Goal: Task Accomplishment & Management: Complete application form

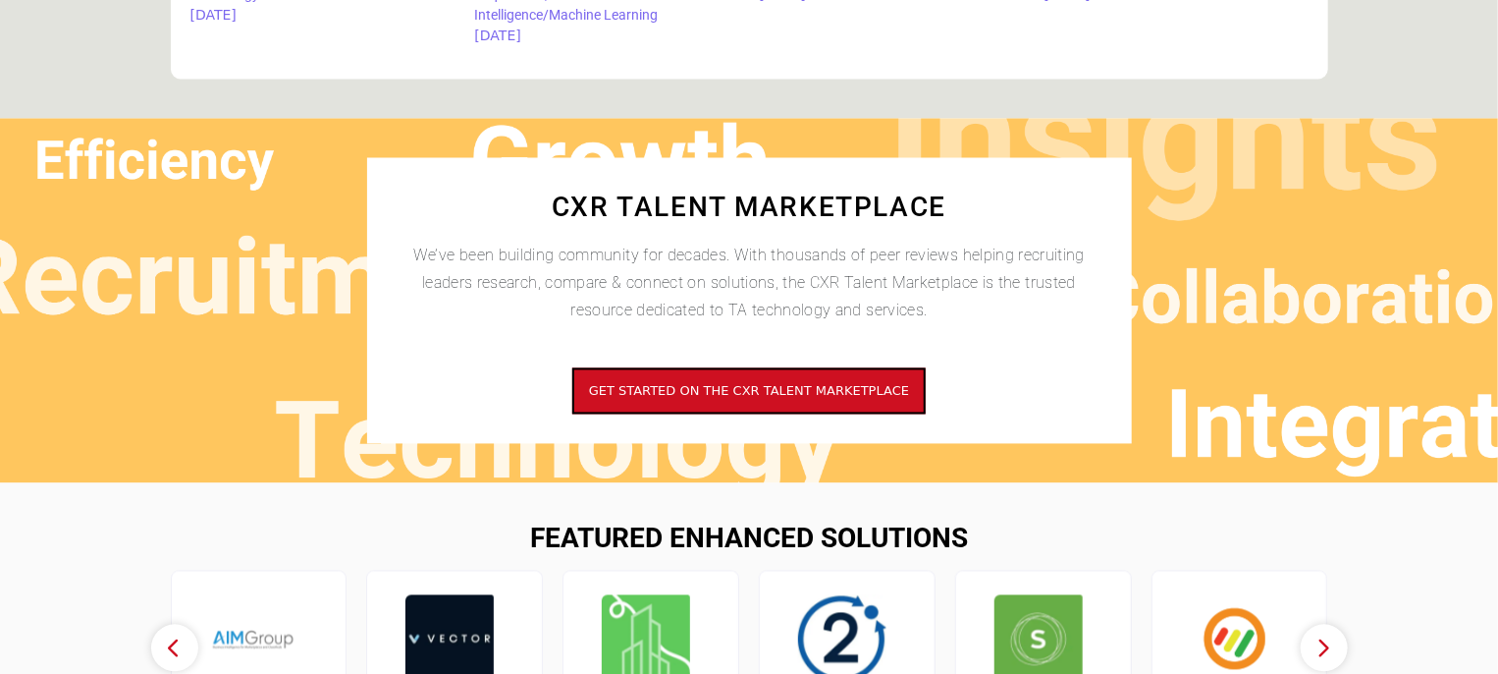
scroll to position [1767, 0]
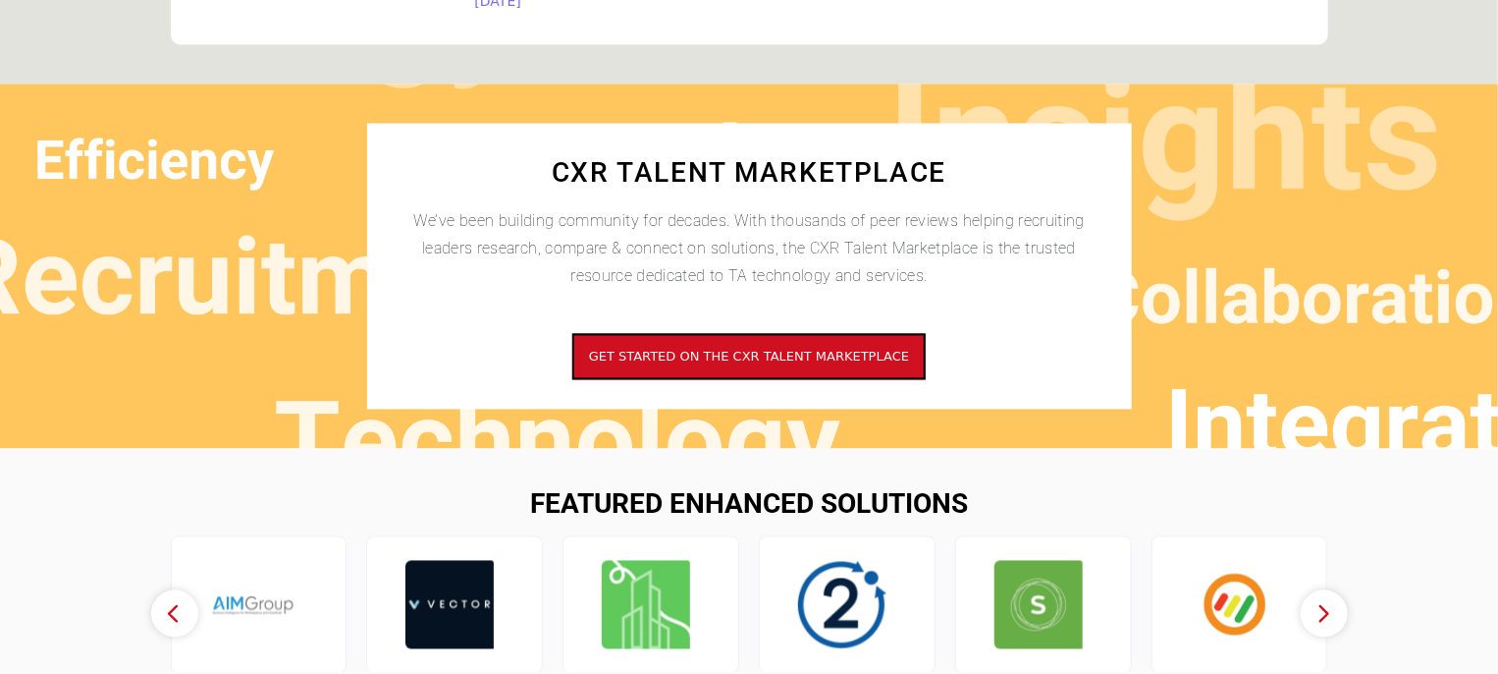
click at [716, 358] on span "Get started on the CXR Talent Marketplace" at bounding box center [749, 357] width 320 height 15
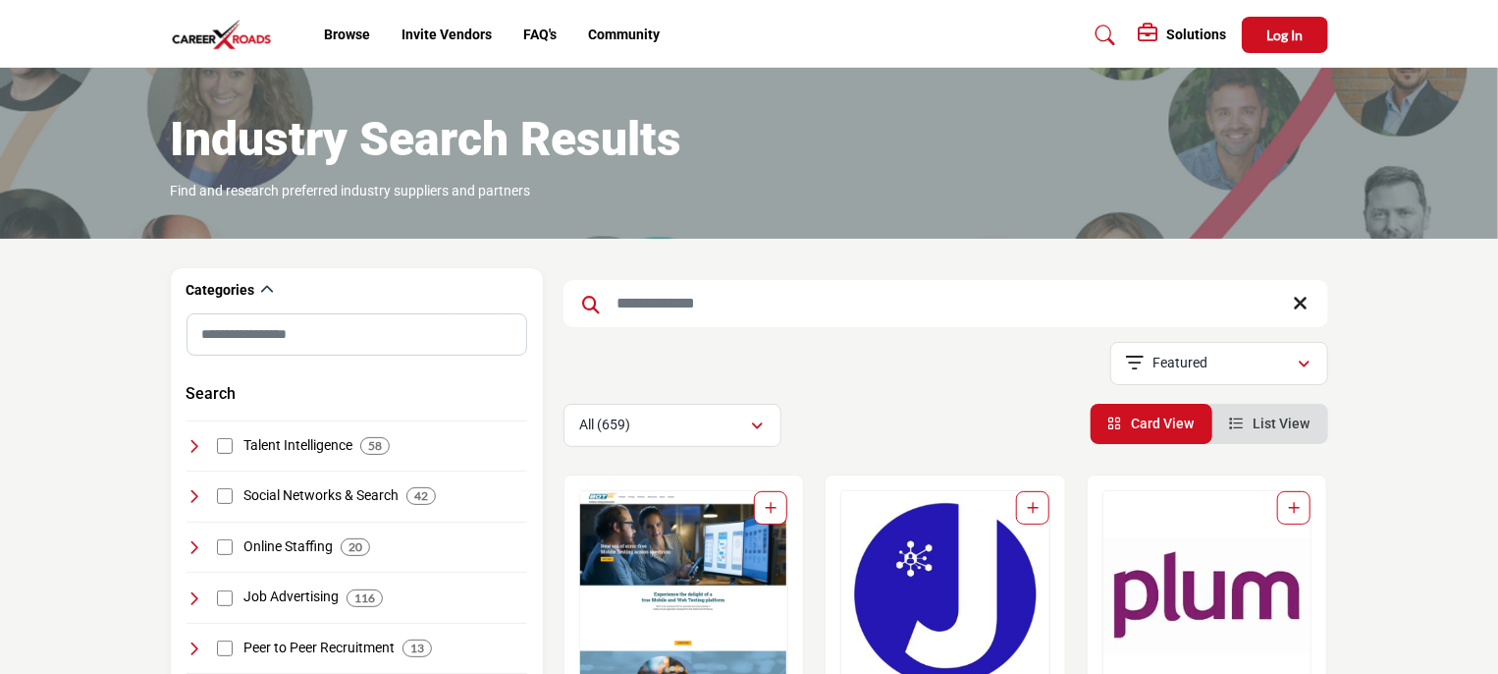
click at [542, 36] on link "FAQ's" at bounding box center [539, 35] width 33 height 16
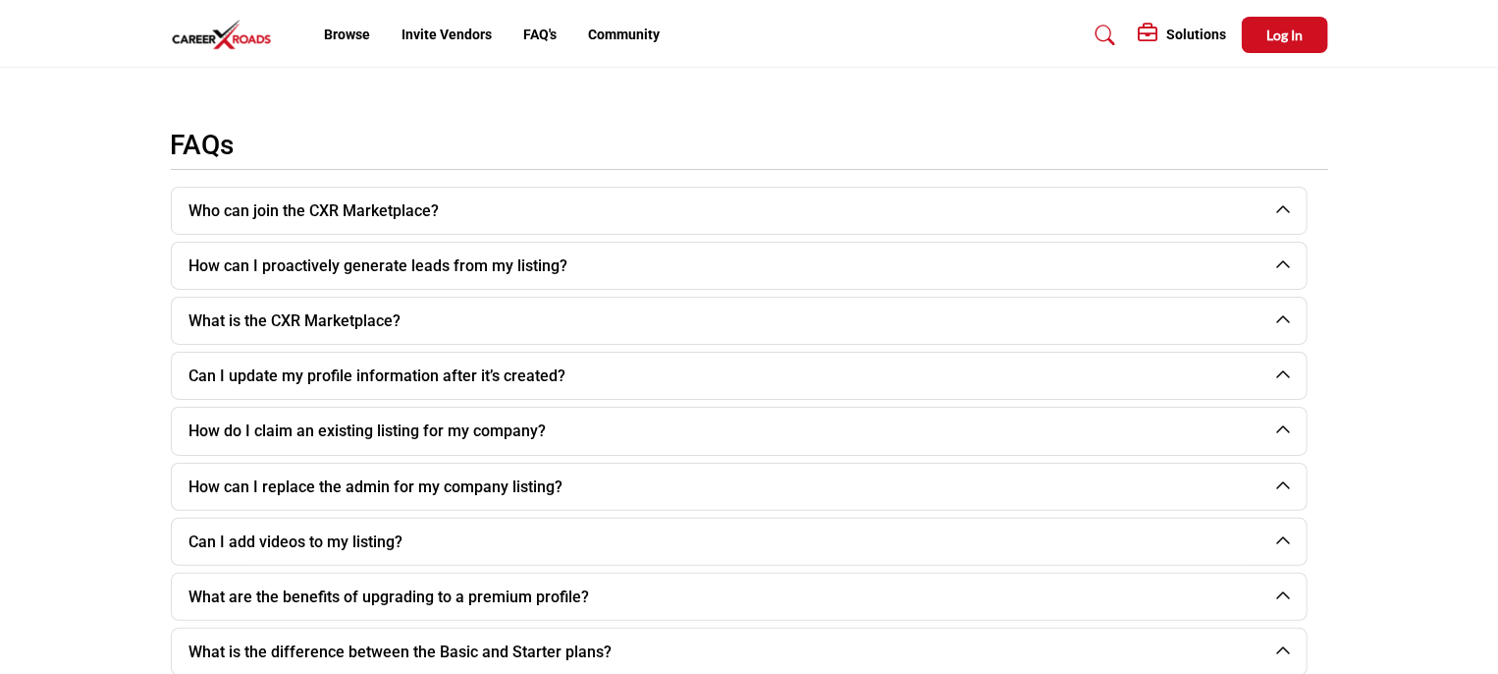
click at [536, 217] on button "Who can join the CXR Marketplace?" at bounding box center [724, 211] width 1105 height 46
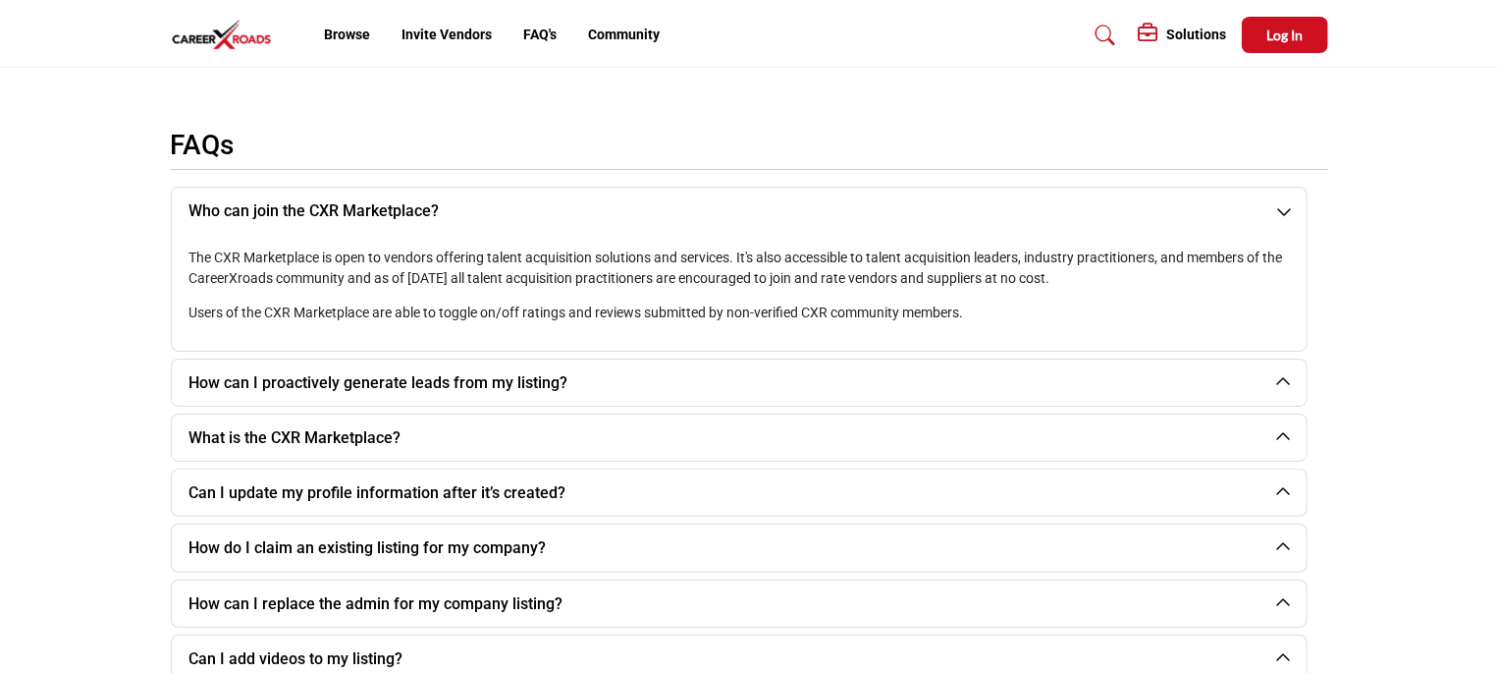
click at [573, 390] on button "How can I proactively generate leads from my listing?" at bounding box center [724, 382] width 1105 height 46
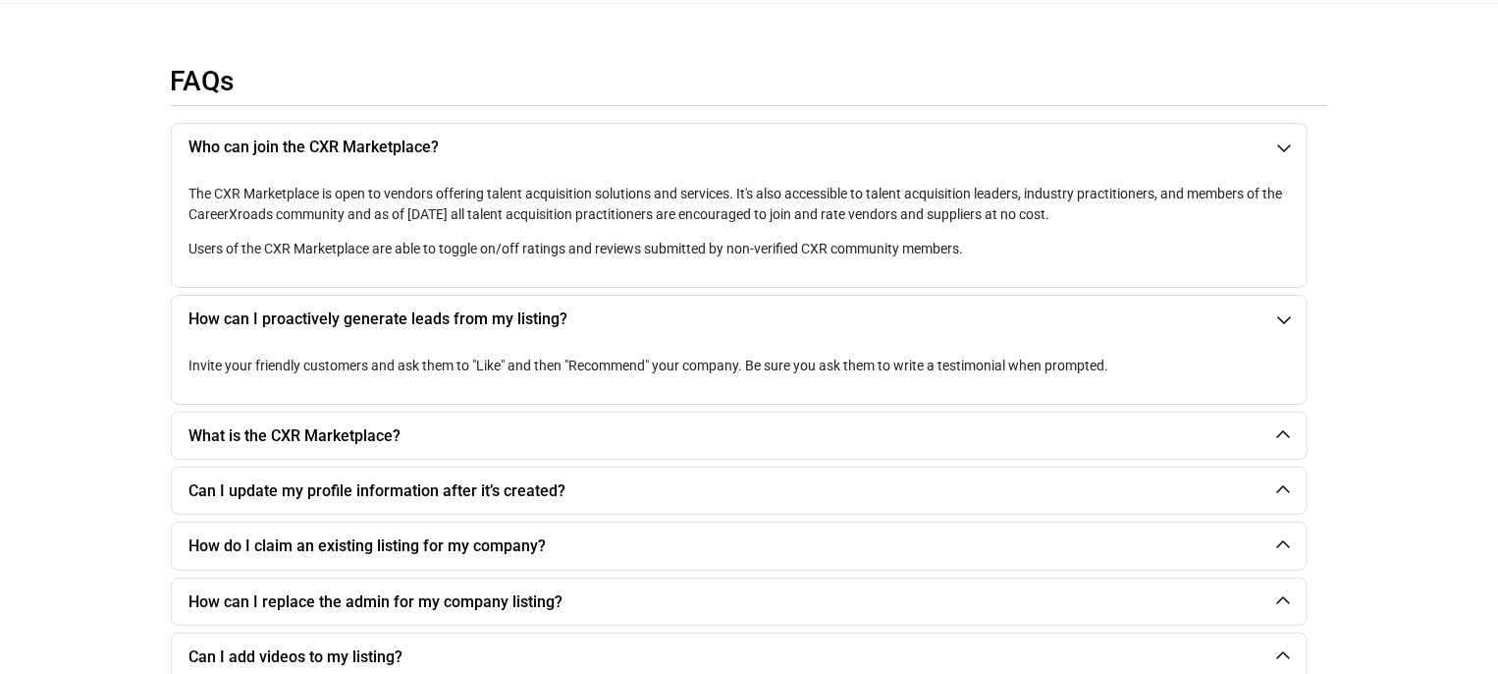
scroll to position [98, 0]
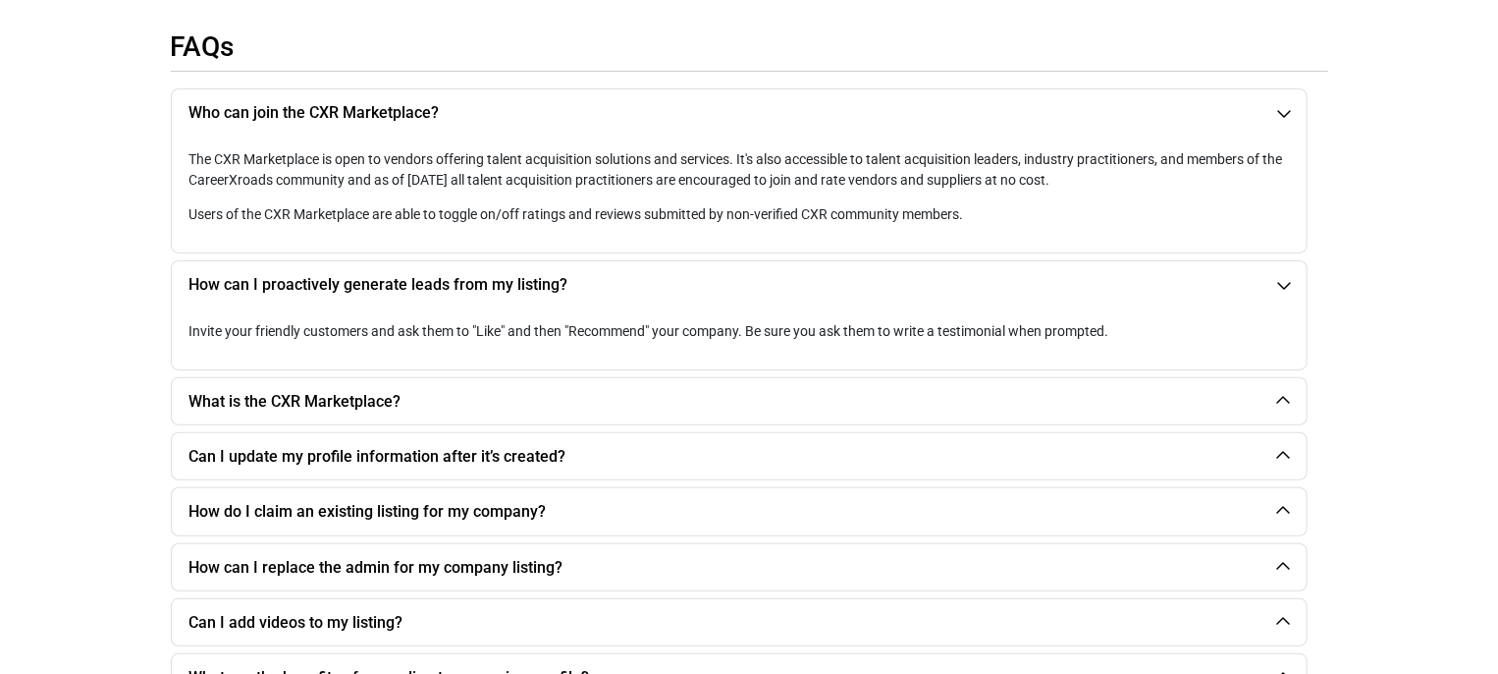
click at [569, 406] on button "What is the CXR Marketplace?" at bounding box center [724, 401] width 1105 height 46
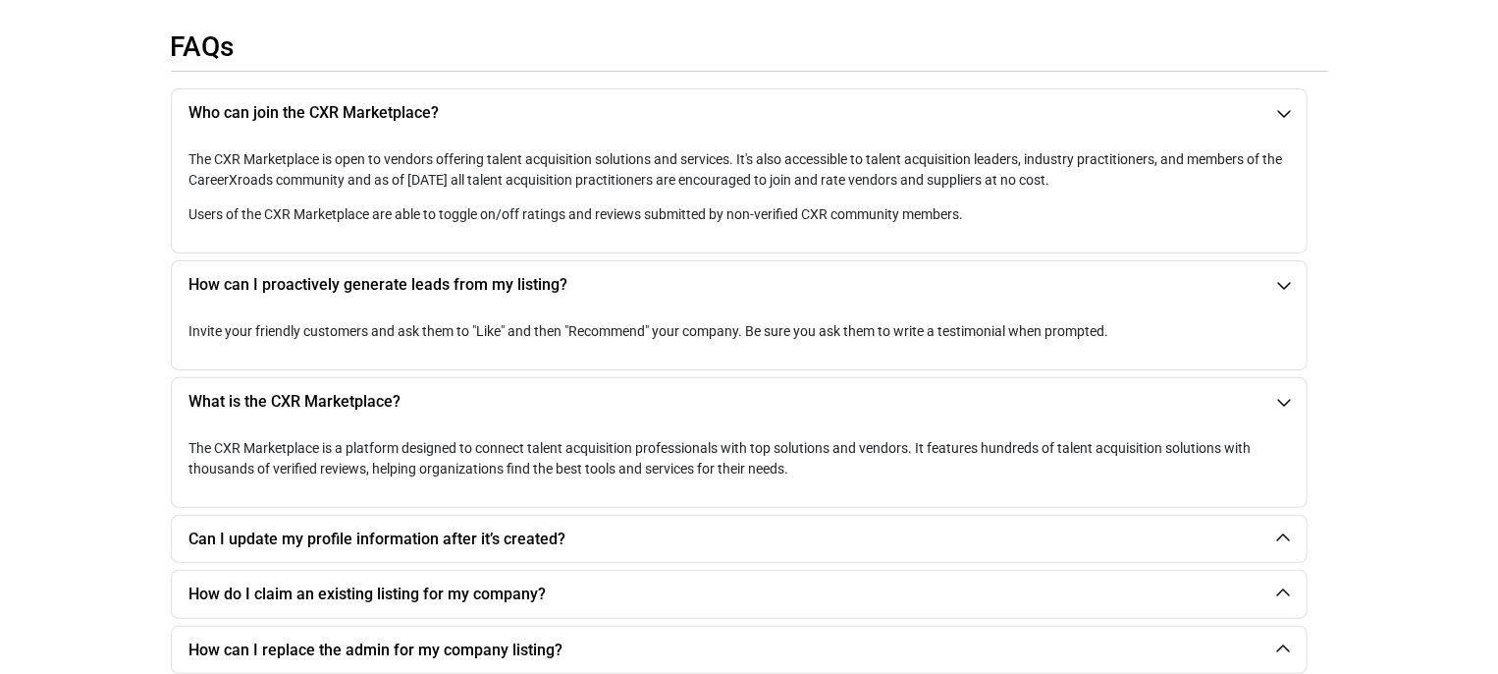
scroll to position [196, 0]
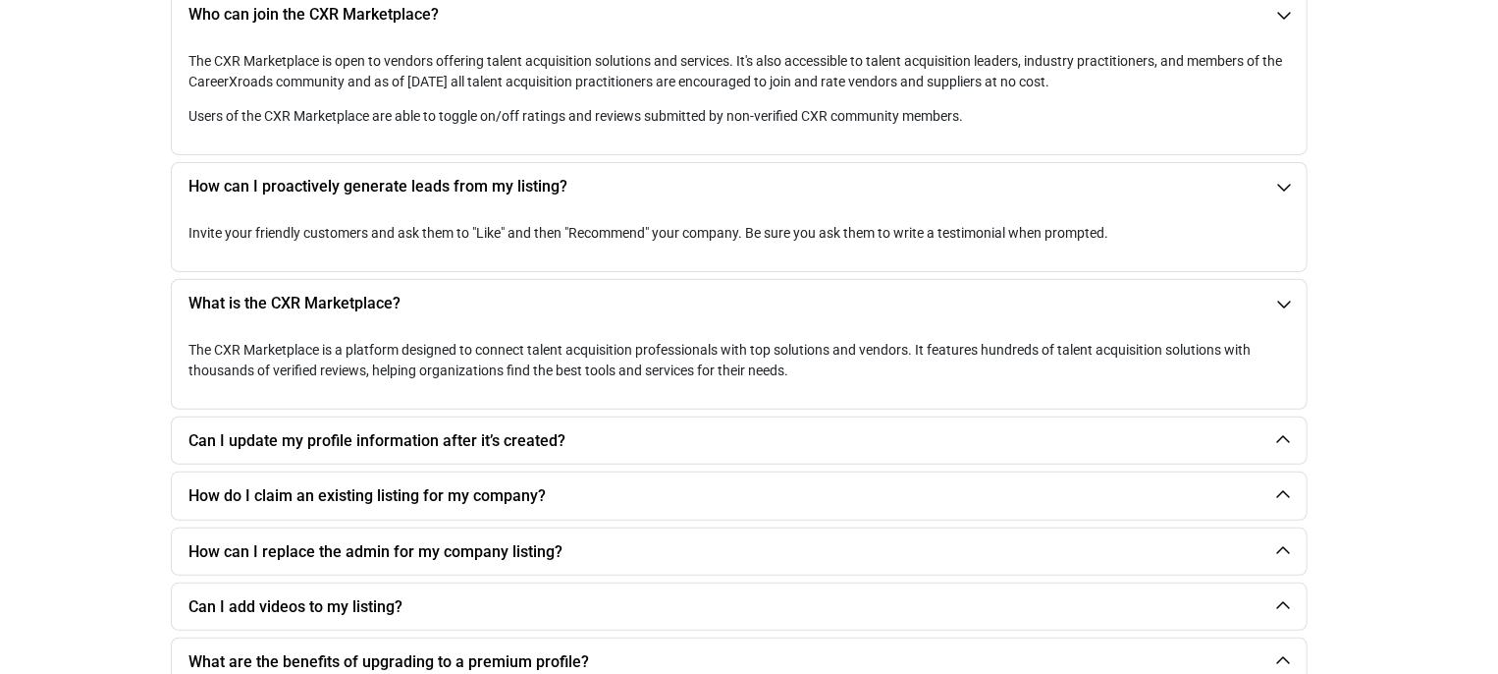
click at [613, 440] on button "Can I update my profile information after it’s created?" at bounding box center [724, 440] width 1105 height 46
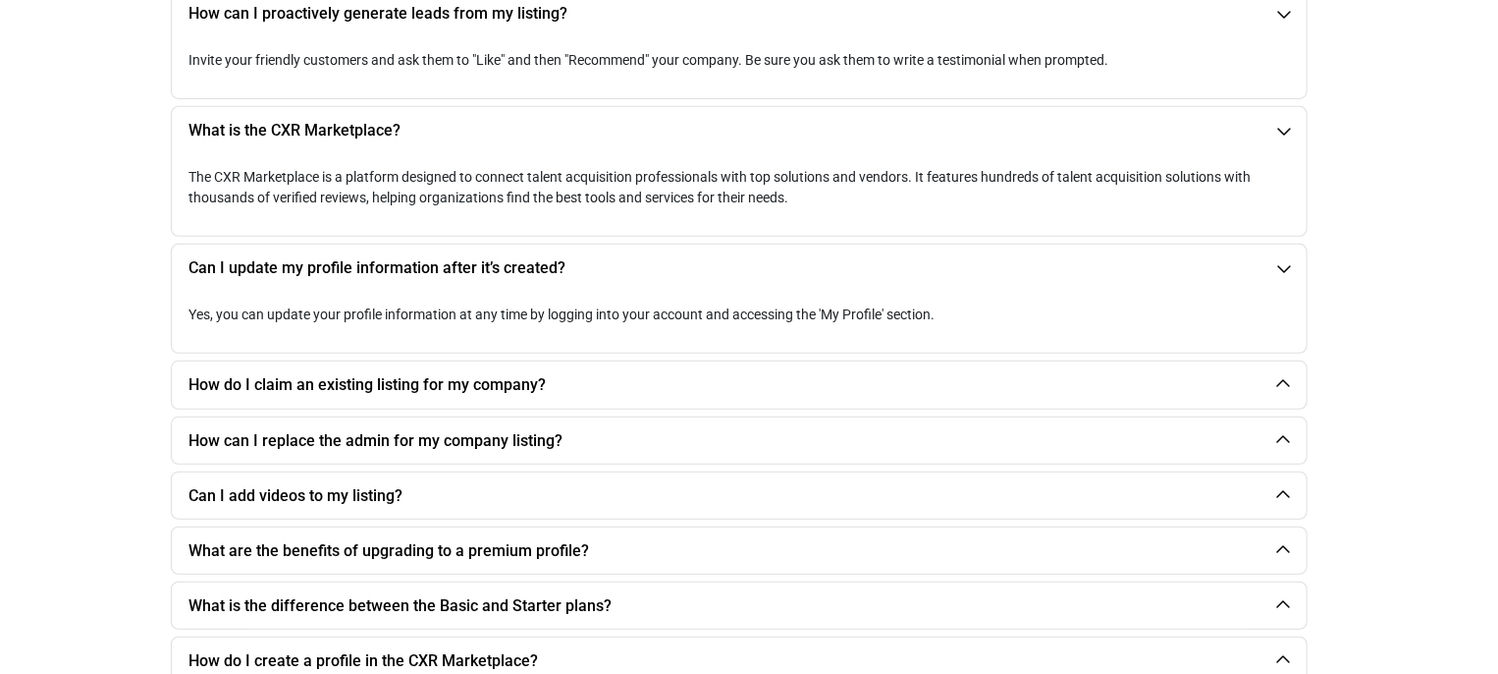
scroll to position [393, 0]
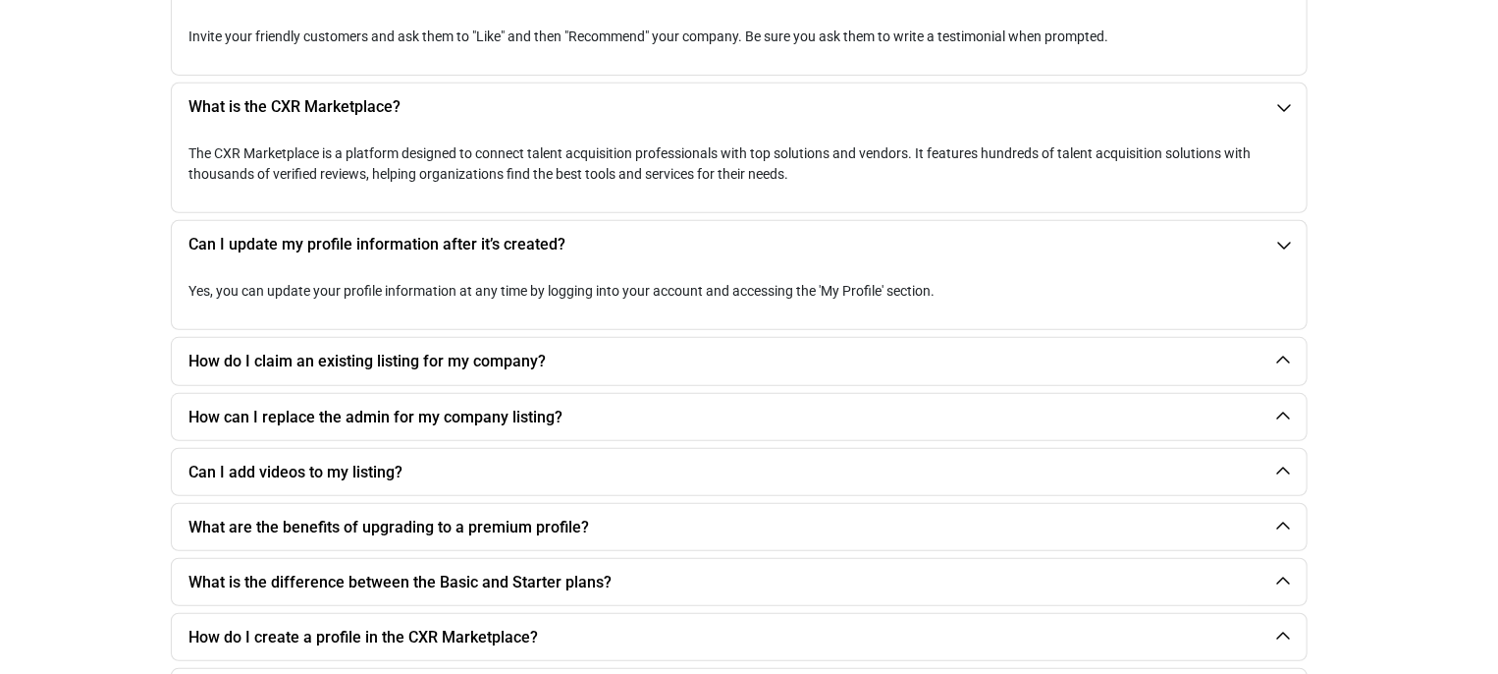
click at [623, 487] on button "Can I add videos to my listing?" at bounding box center [724, 472] width 1105 height 46
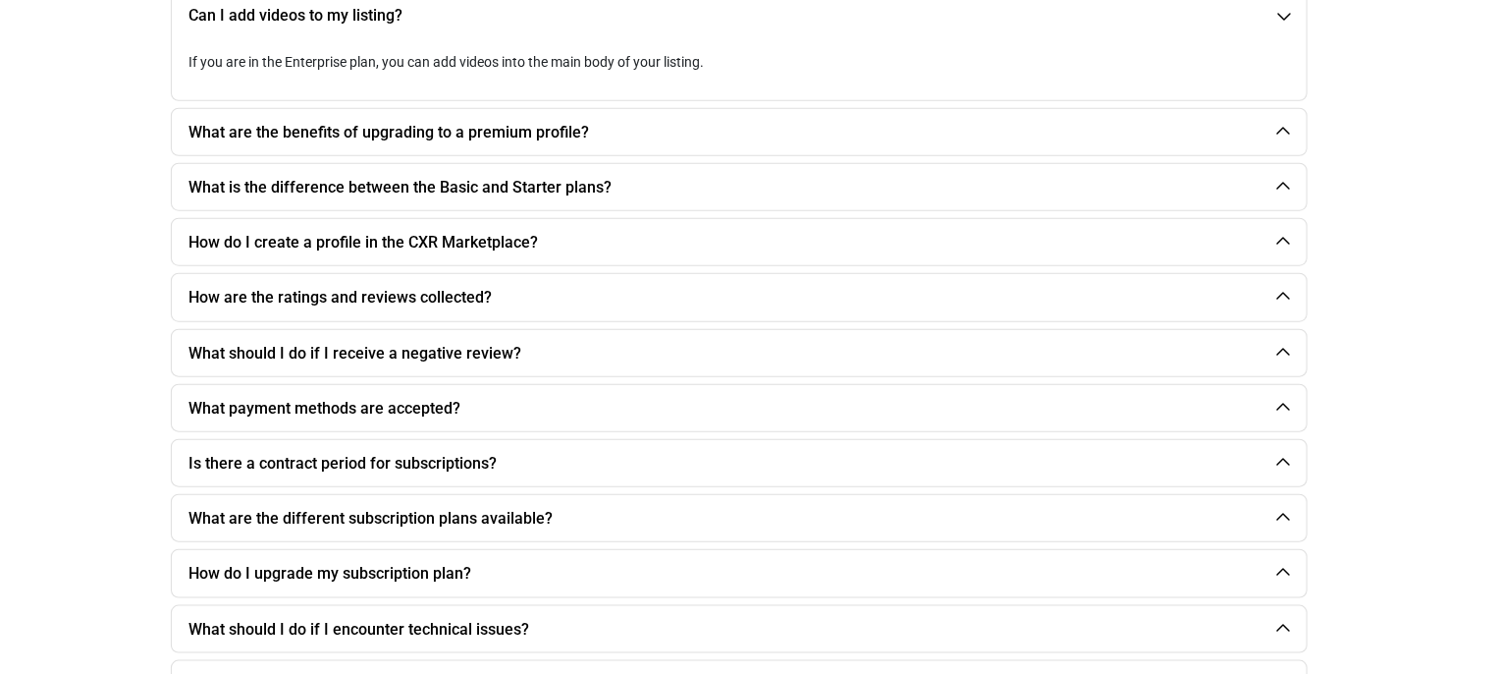
scroll to position [884, 0]
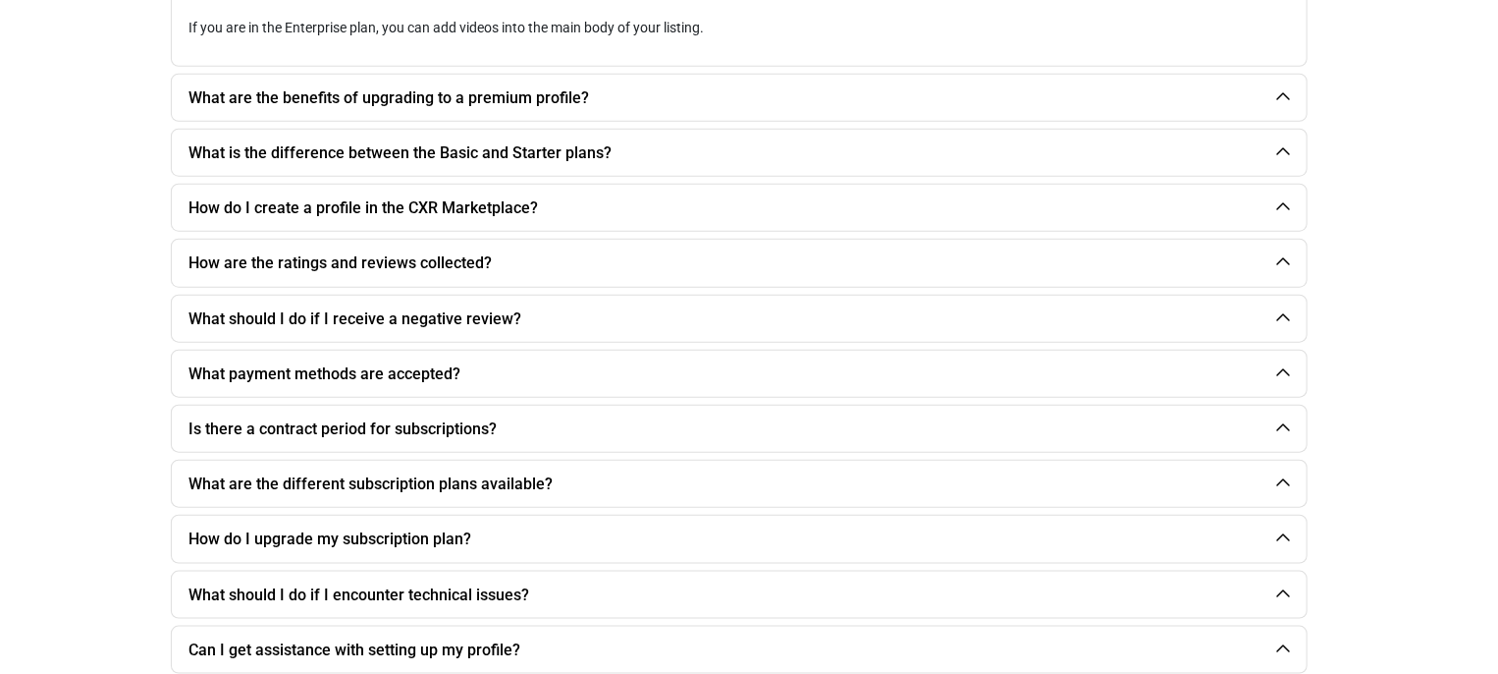
click at [609, 366] on button "What payment methods are accepted?" at bounding box center [724, 374] width 1105 height 46
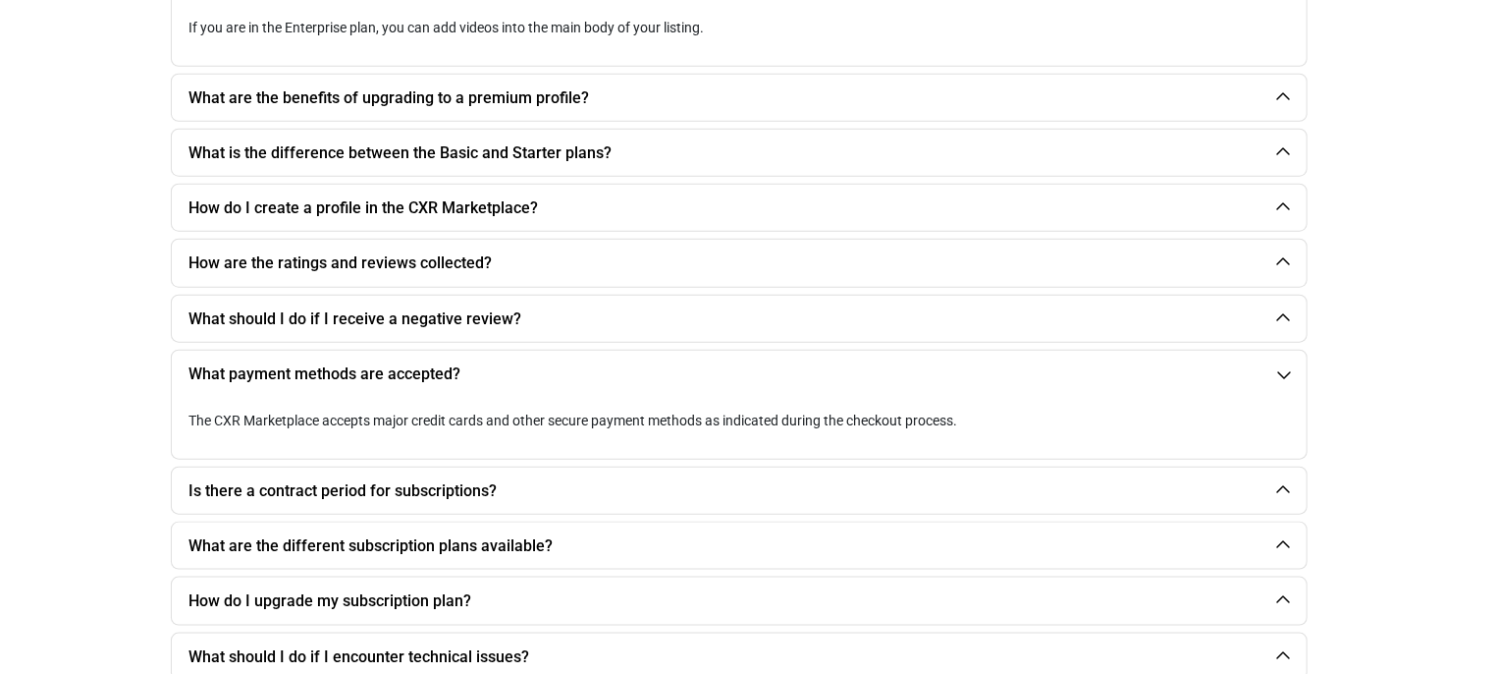
scroll to position [982, 0]
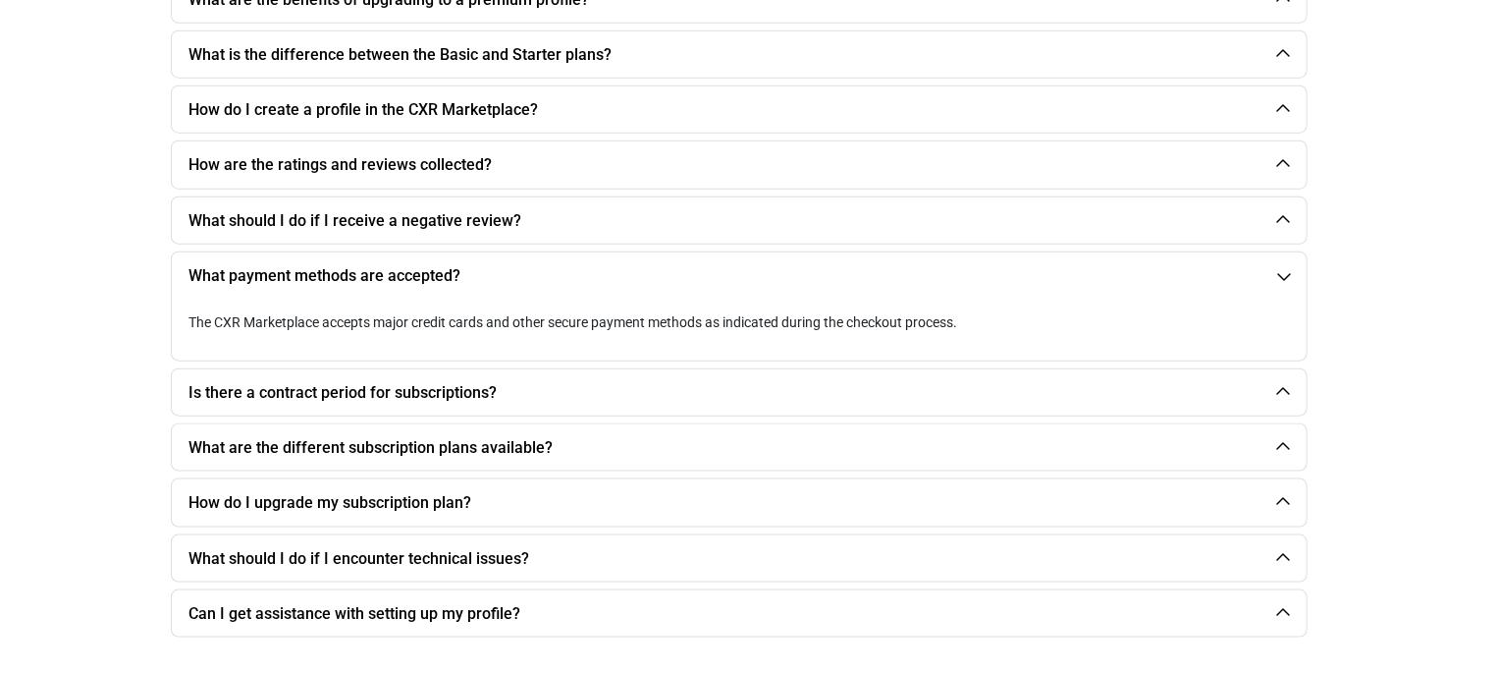
click at [609, 392] on button "Is there a contract period for subscriptions?" at bounding box center [724, 392] width 1105 height 46
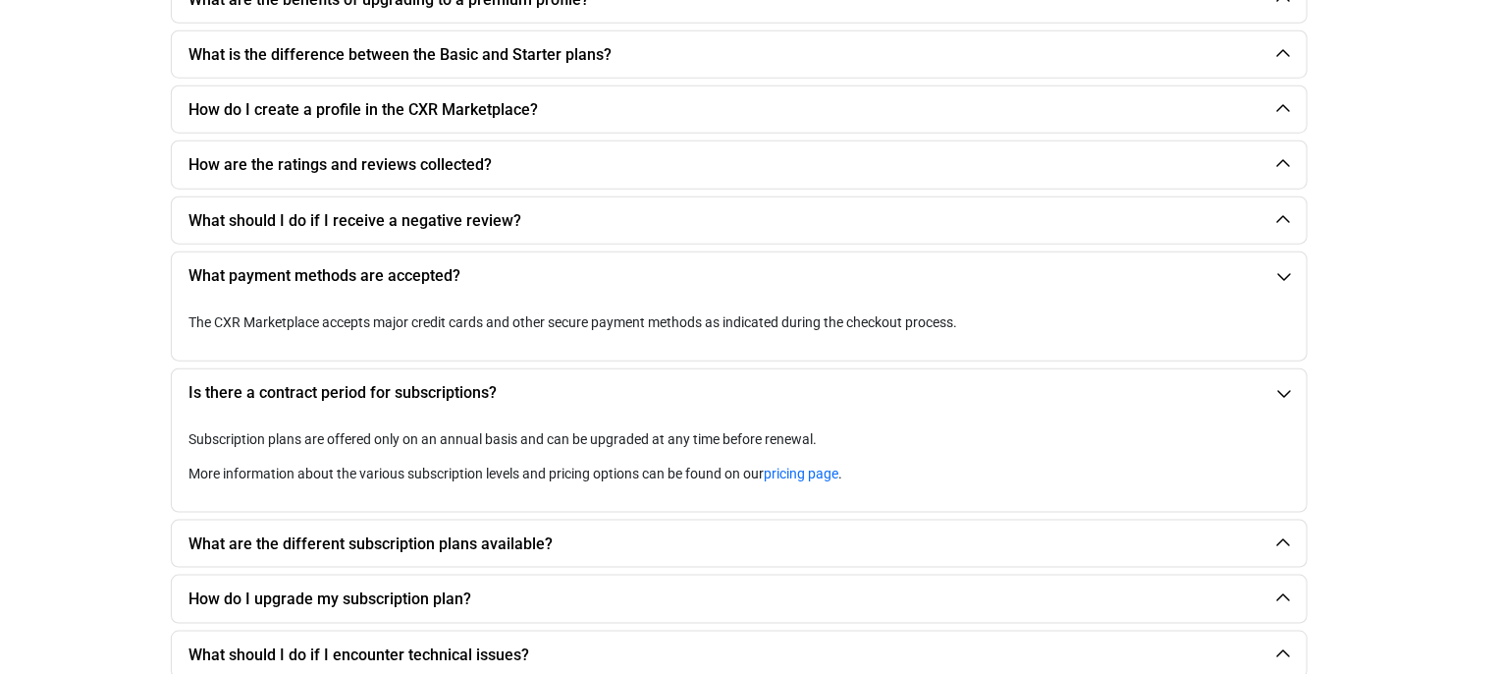
click at [796, 468] on link "pricing page" at bounding box center [801, 473] width 75 height 16
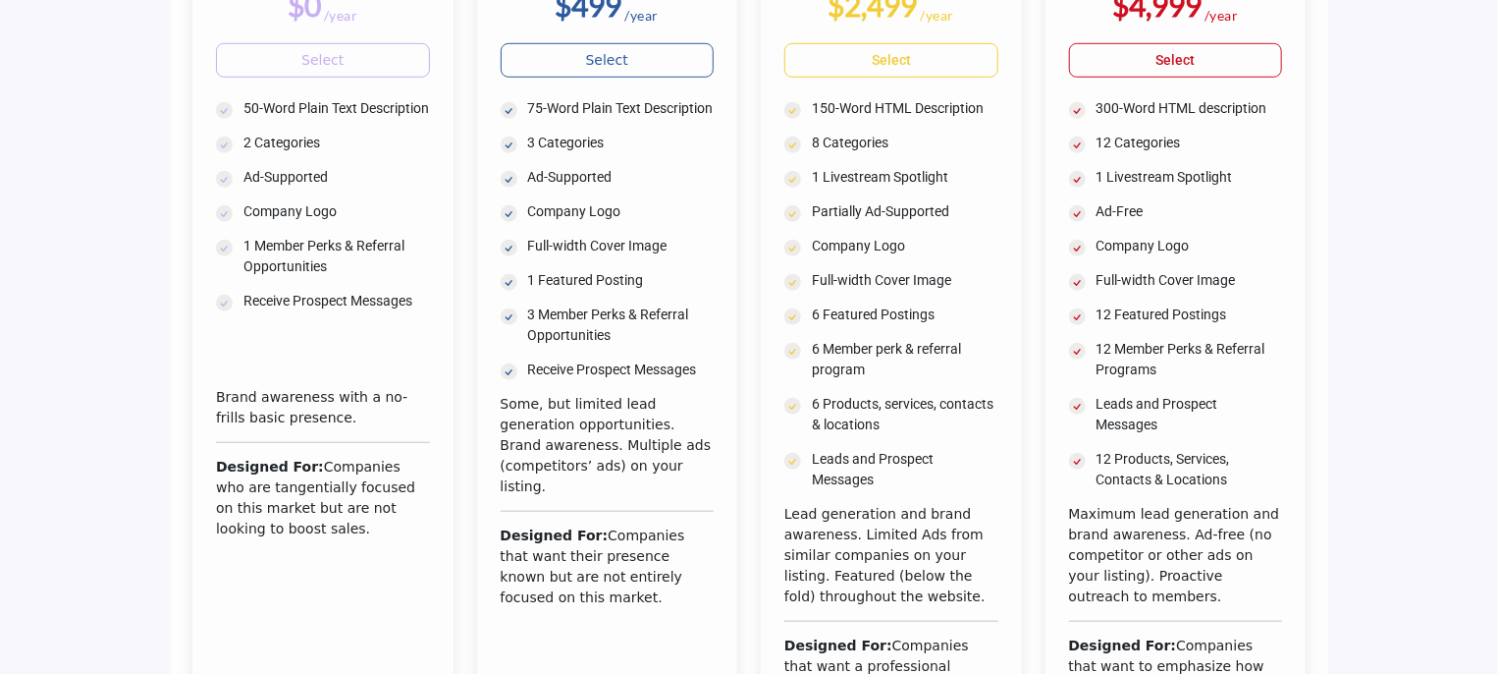
scroll to position [491, 0]
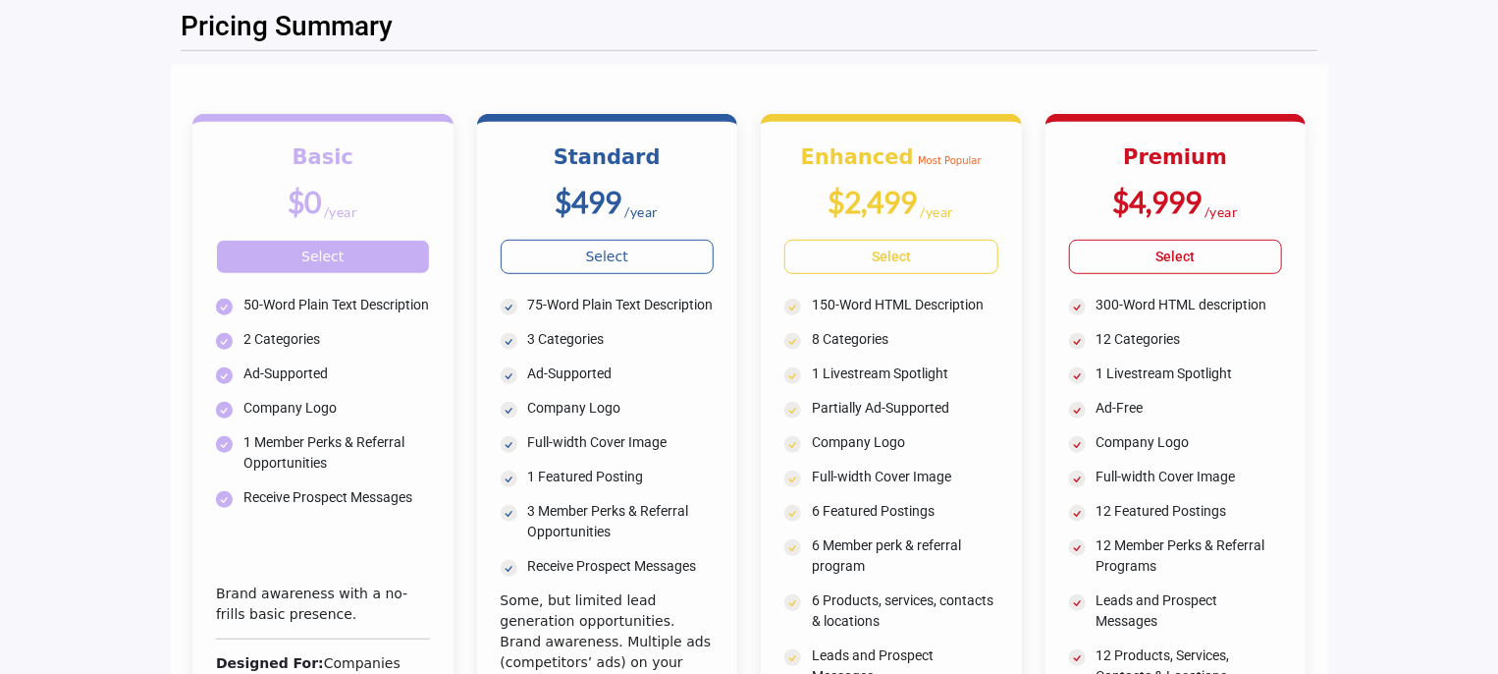
click at [242, 251] on link "Select" at bounding box center [323, 257] width 214 height 34
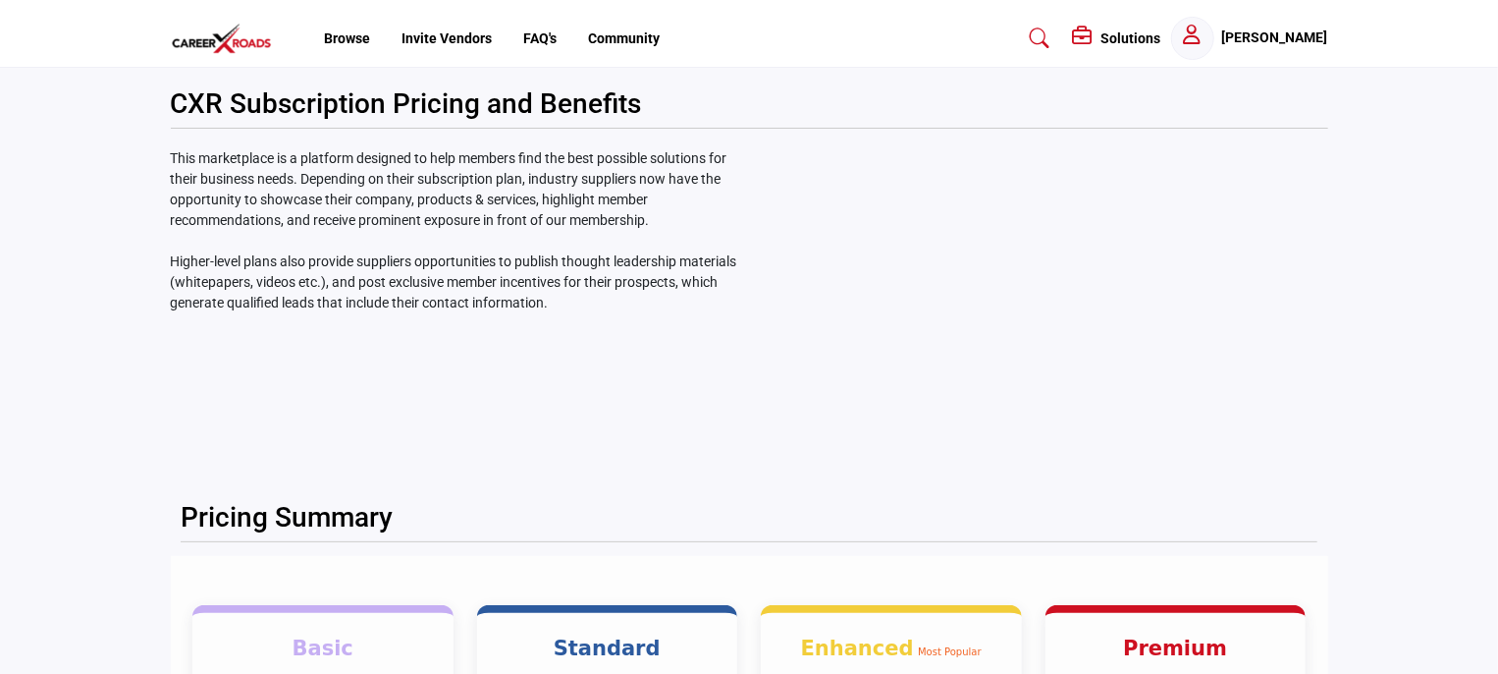
click at [344, 36] on link "Browse" at bounding box center [347, 38] width 46 height 16
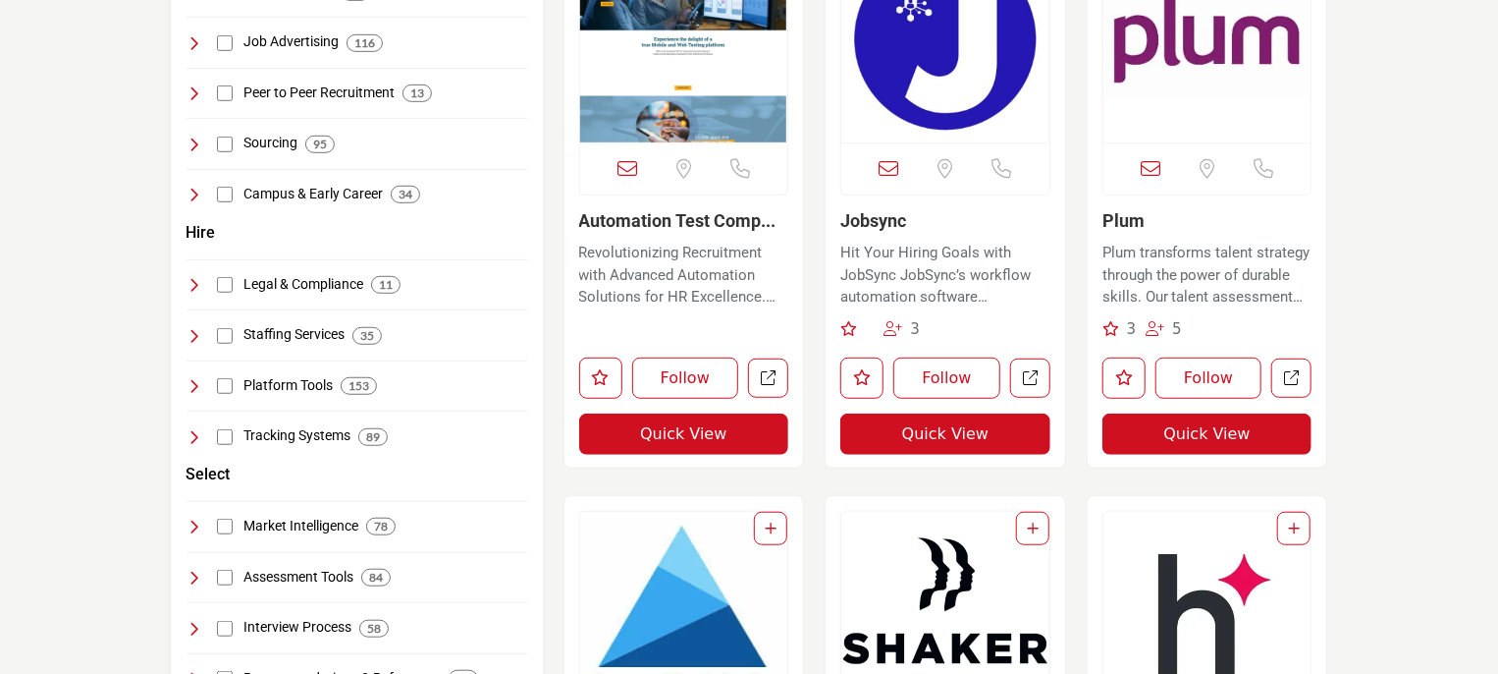
scroll to position [589, 0]
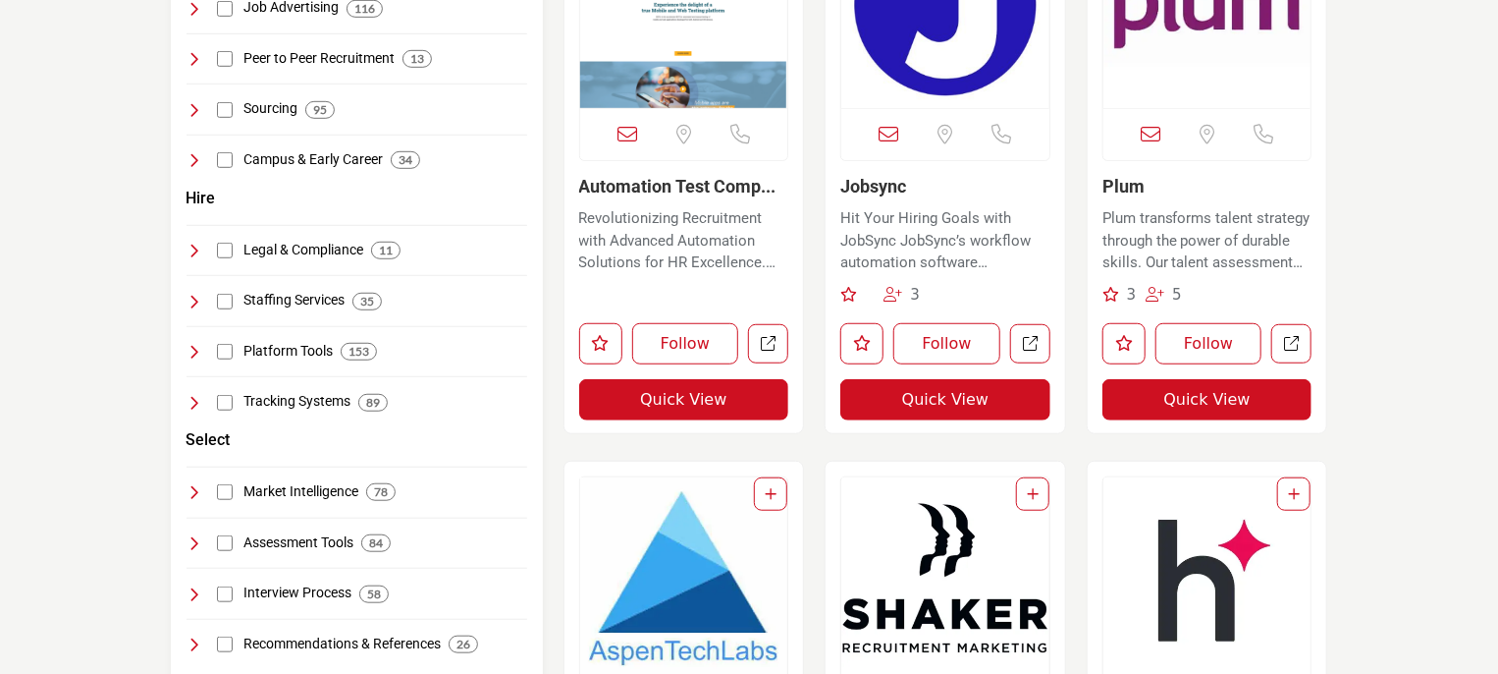
click at [196, 535] on icon at bounding box center [195, 543] width 16 height 16
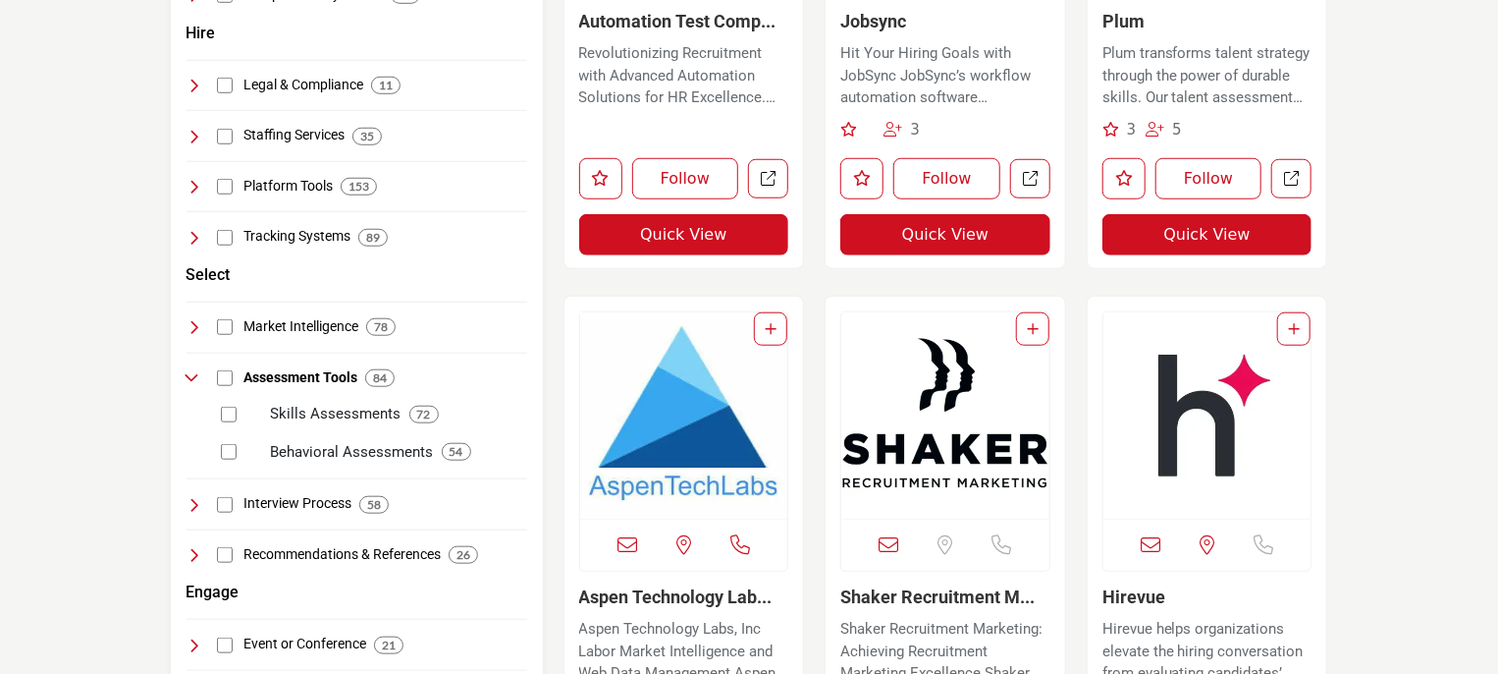
scroll to position [687, 0]
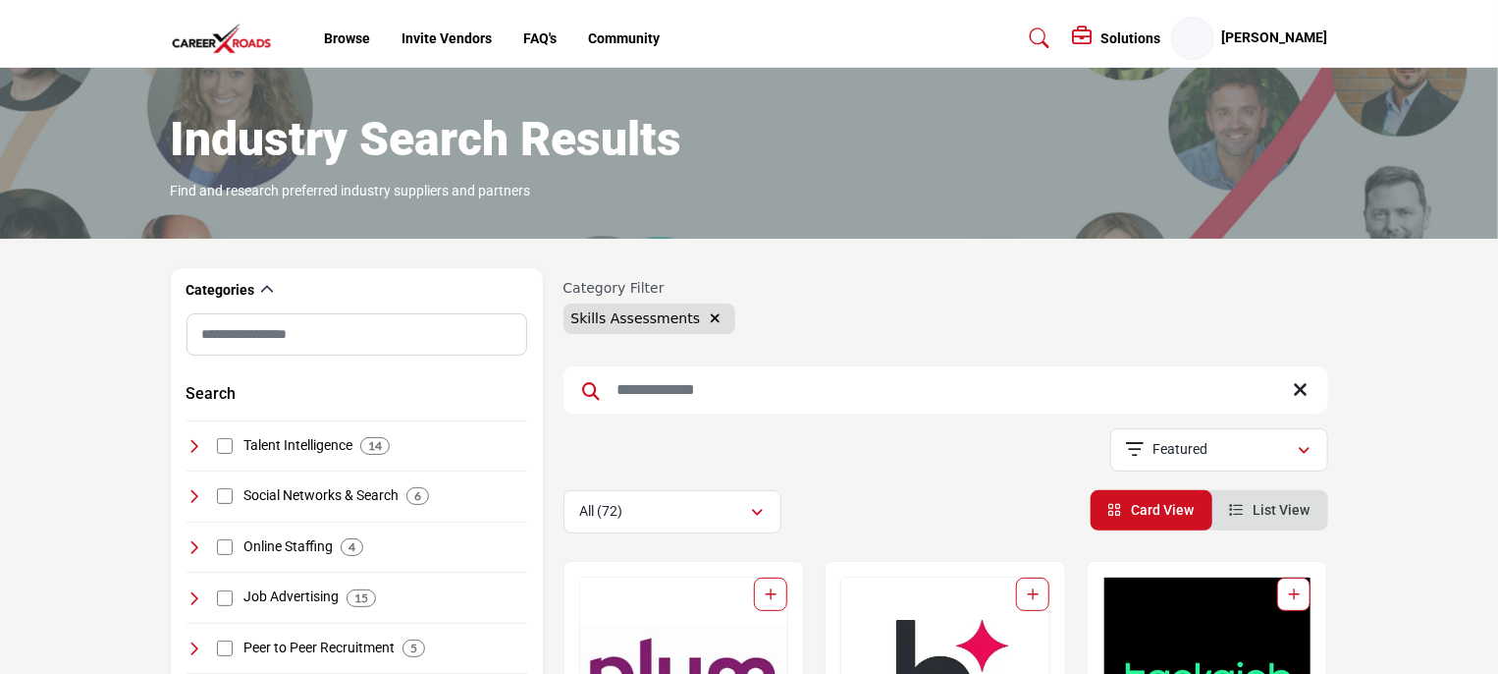
click at [1257, 36] on h5 "[PERSON_NAME]" at bounding box center [1275, 38] width 106 height 20
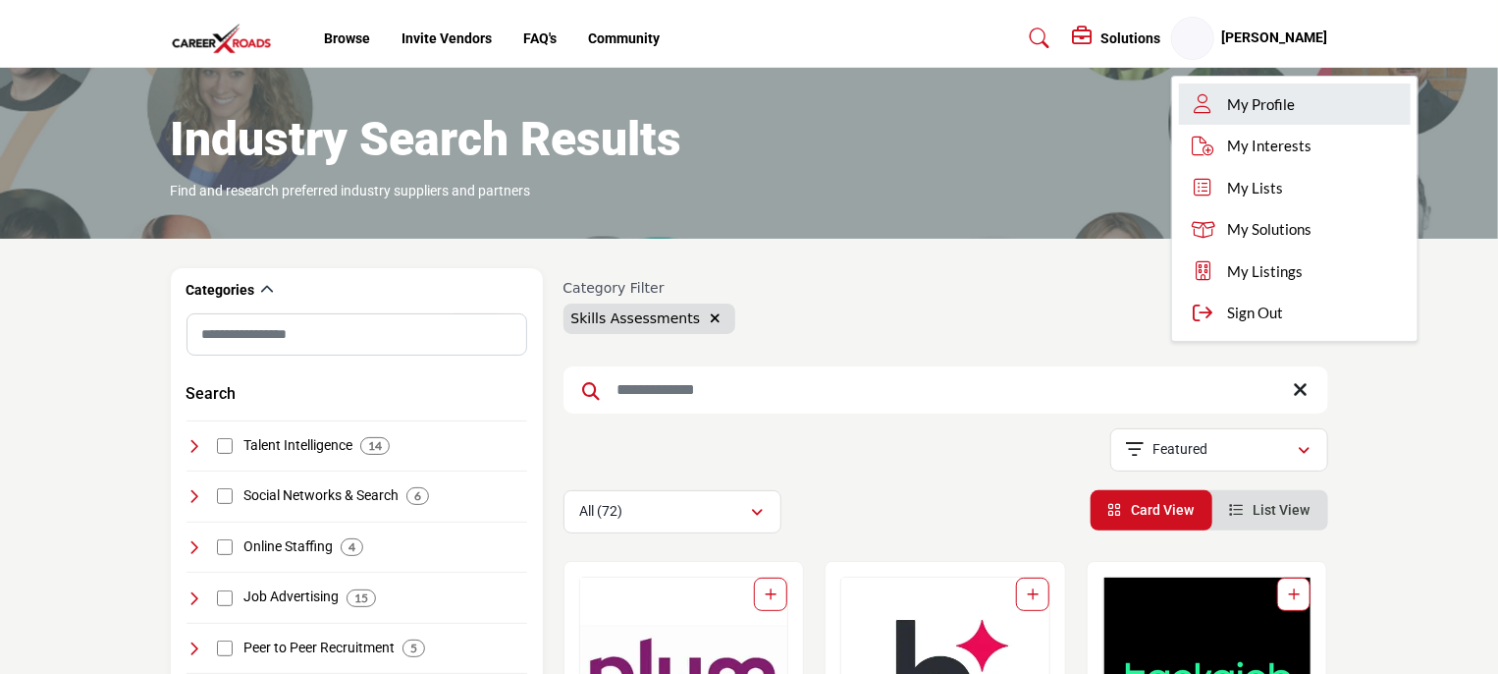
click at [1261, 97] on span "My Profile" at bounding box center [1262, 104] width 68 height 23
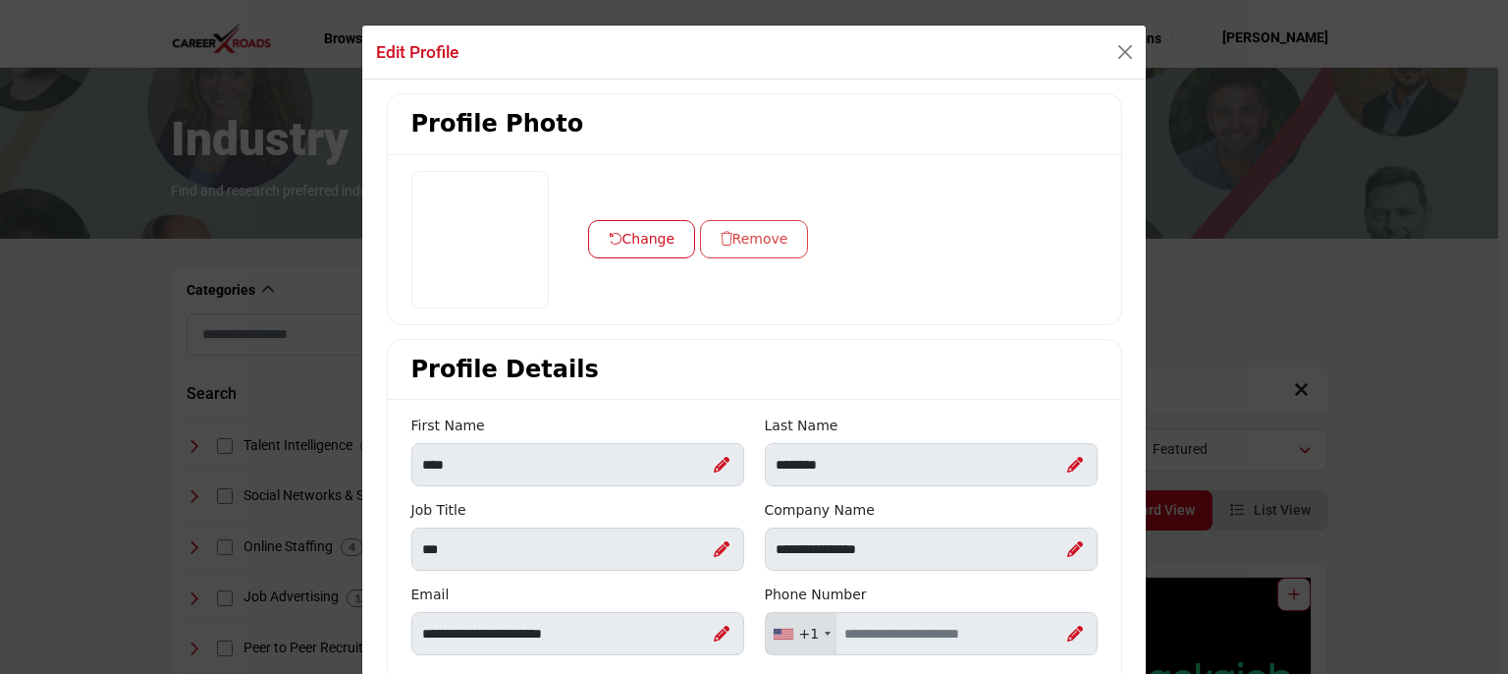
click at [602, 241] on button "Change" at bounding box center [642, 239] width 108 height 38
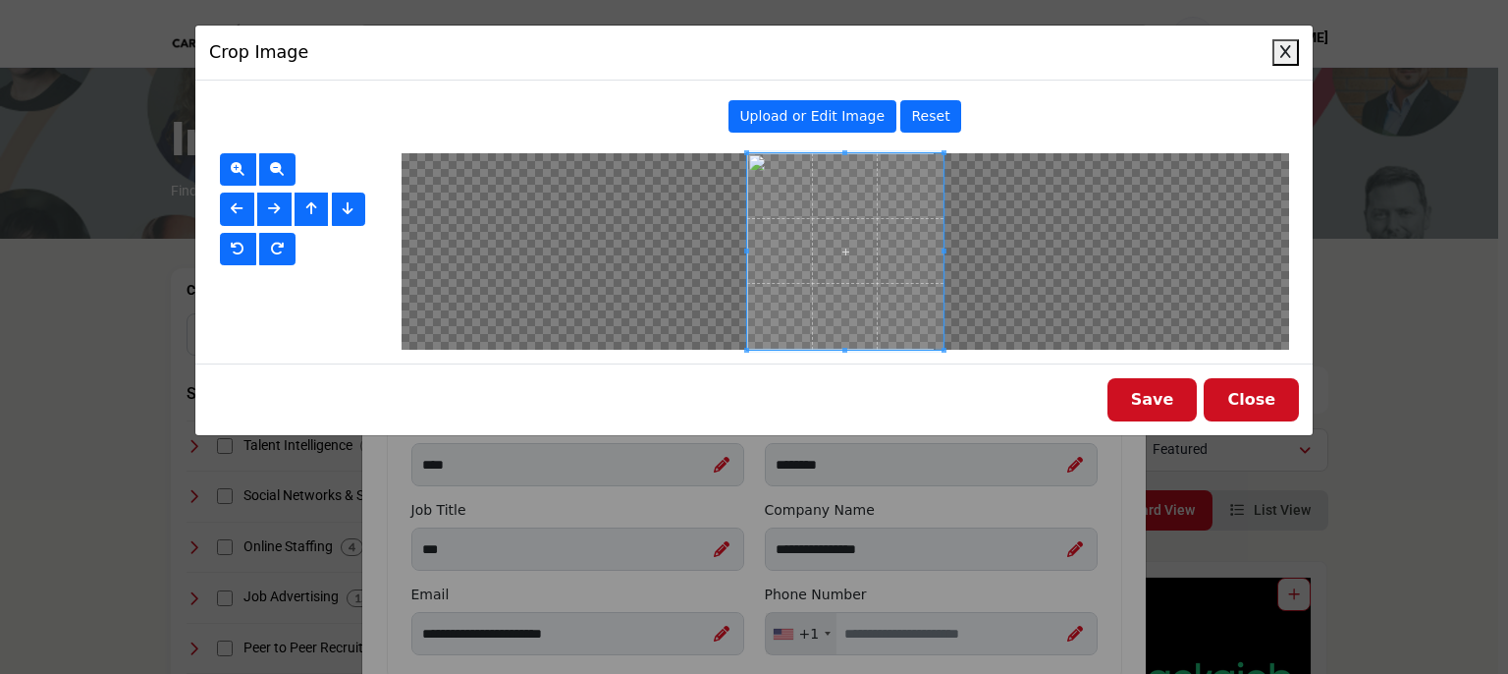
click at [815, 119] on span "Upload or Edit Image" at bounding box center [811, 116] width 145 height 16
type input "**********"
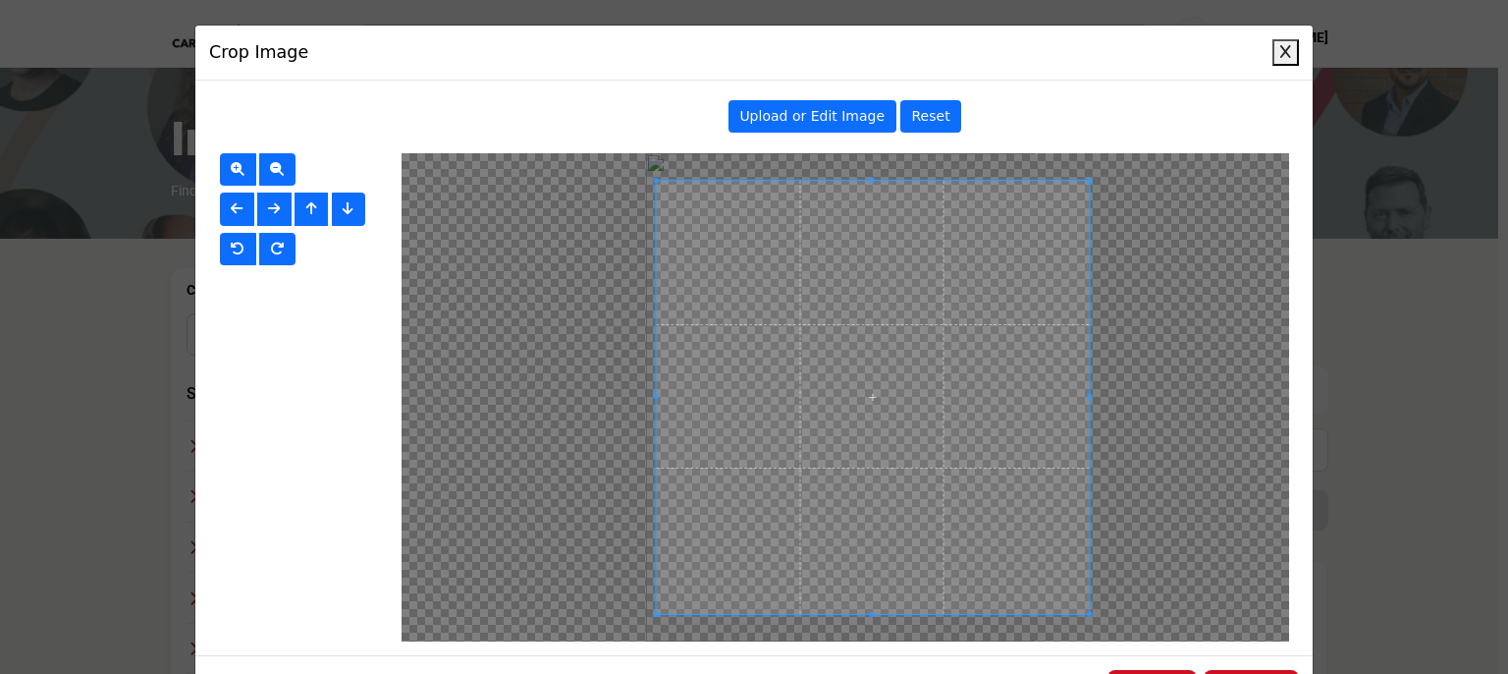
click at [653, 208] on span at bounding box center [655, 397] width 5 height 433
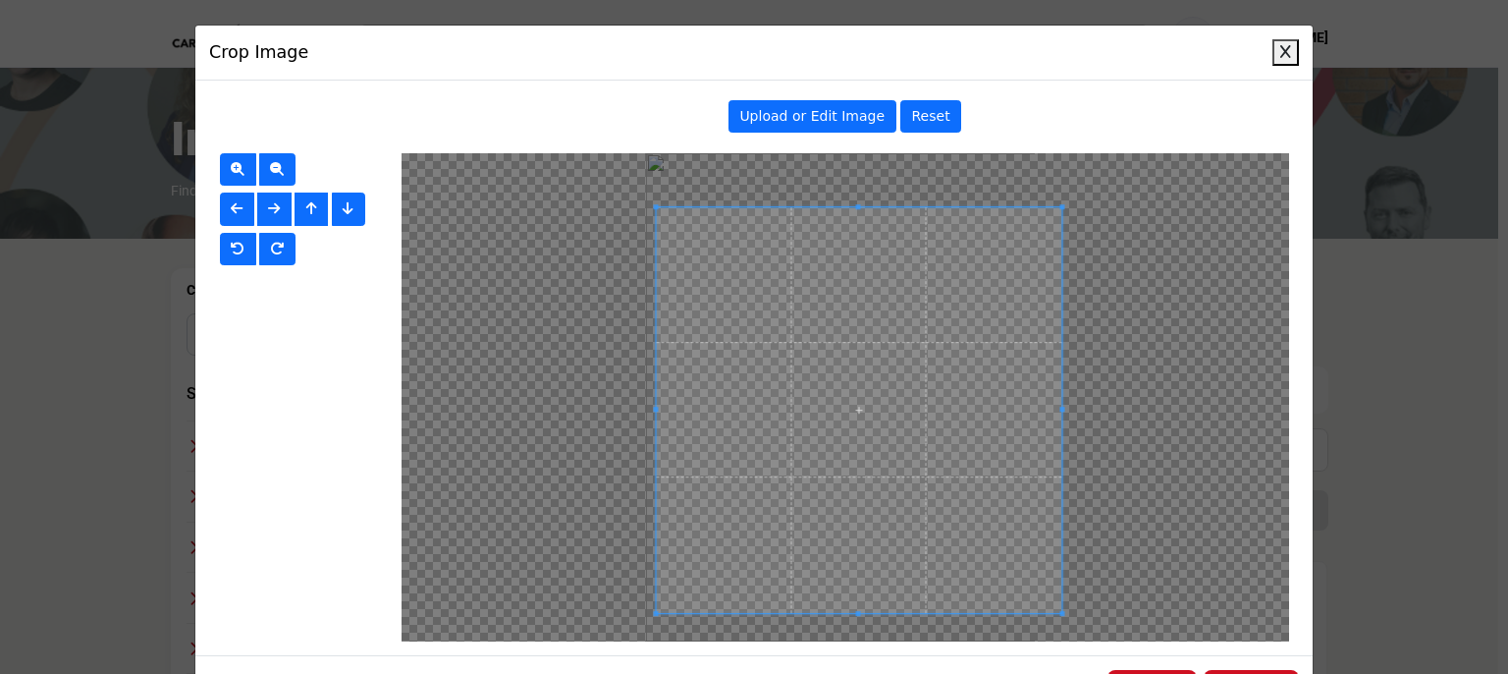
click at [970, 207] on div at bounding box center [859, 410] width 407 height 407
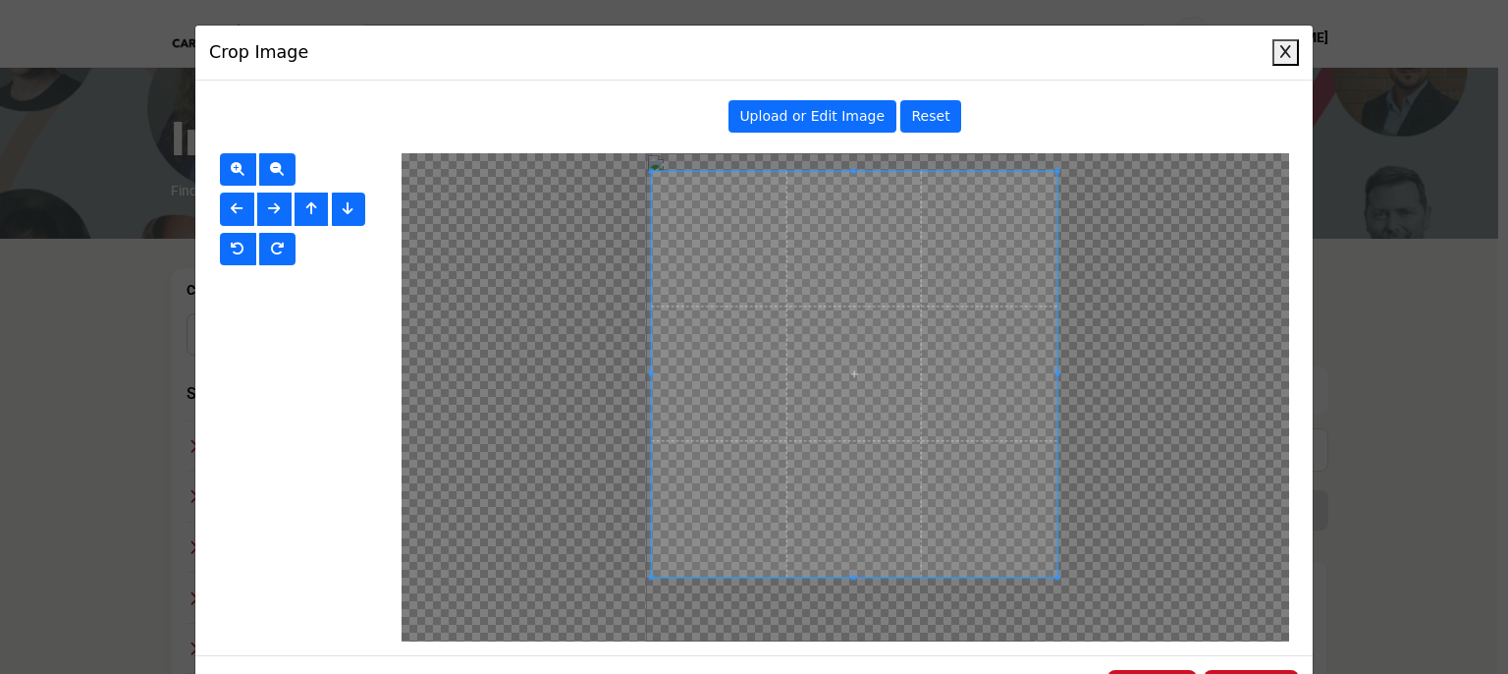
click at [965, 235] on span at bounding box center [854, 374] width 407 height 407
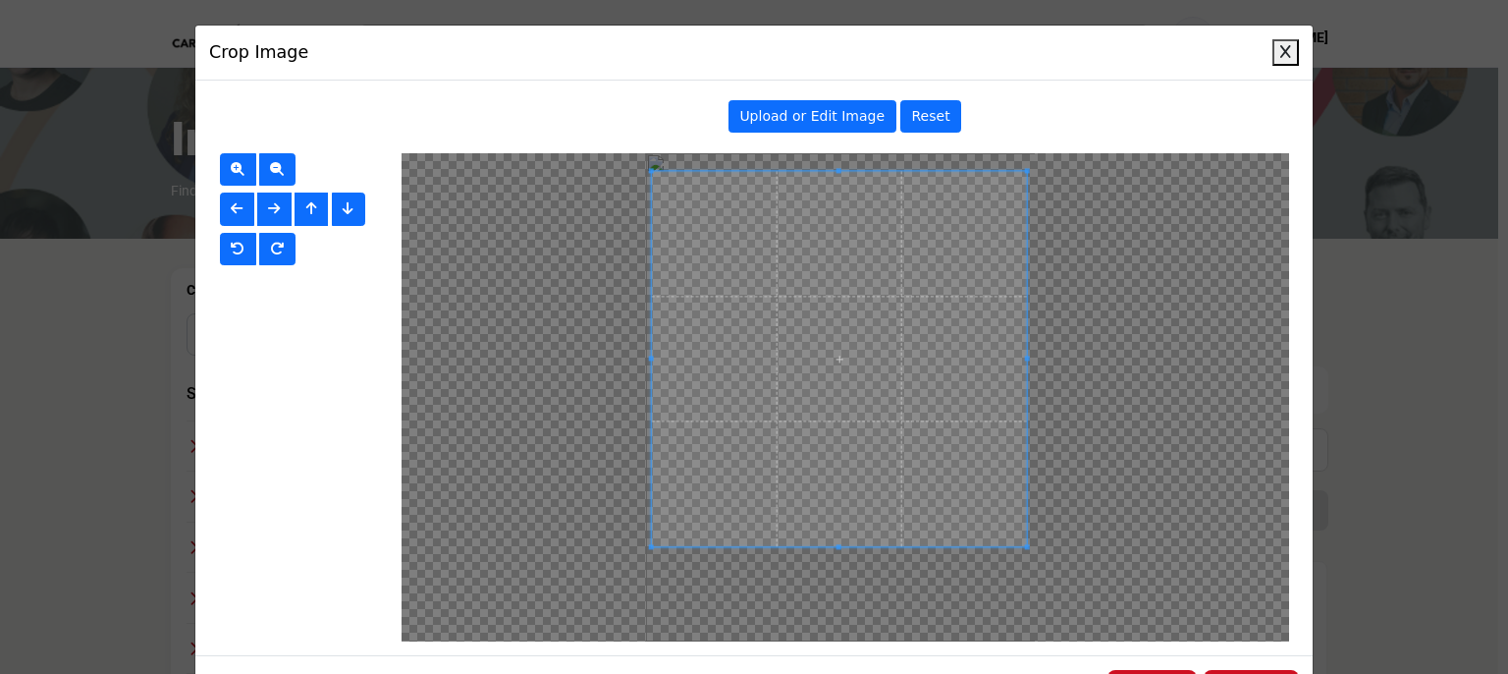
click at [1020, 557] on div at bounding box center [846, 397] width 888 height 488
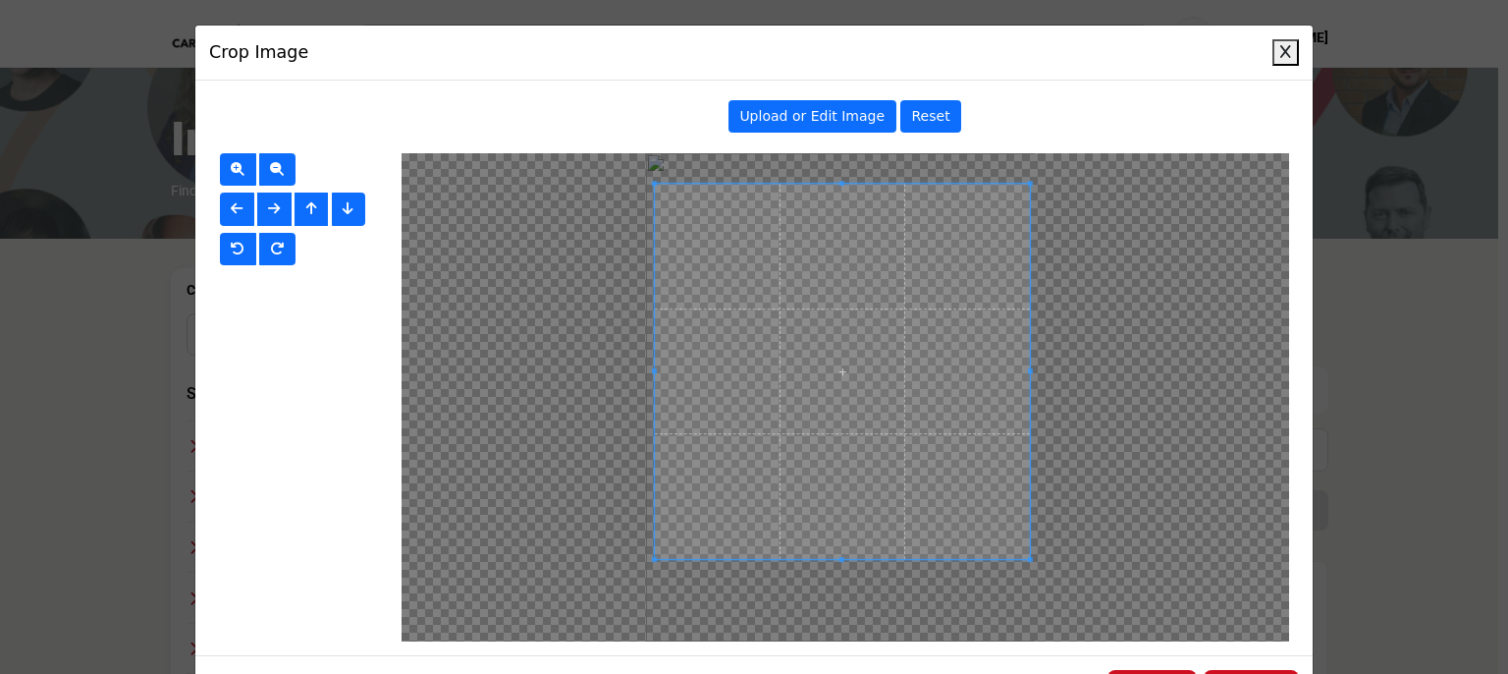
click at [996, 444] on span at bounding box center [842, 372] width 376 height 376
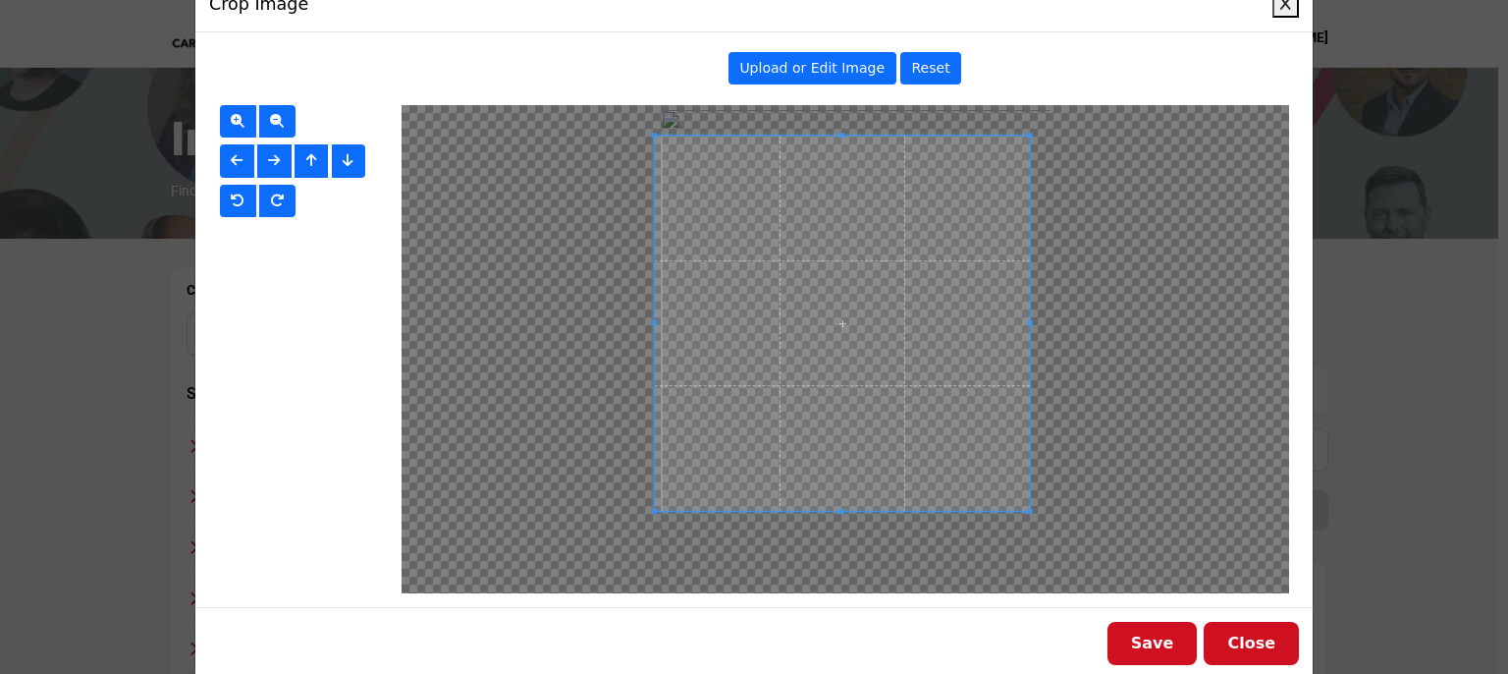
scroll to position [75, 0]
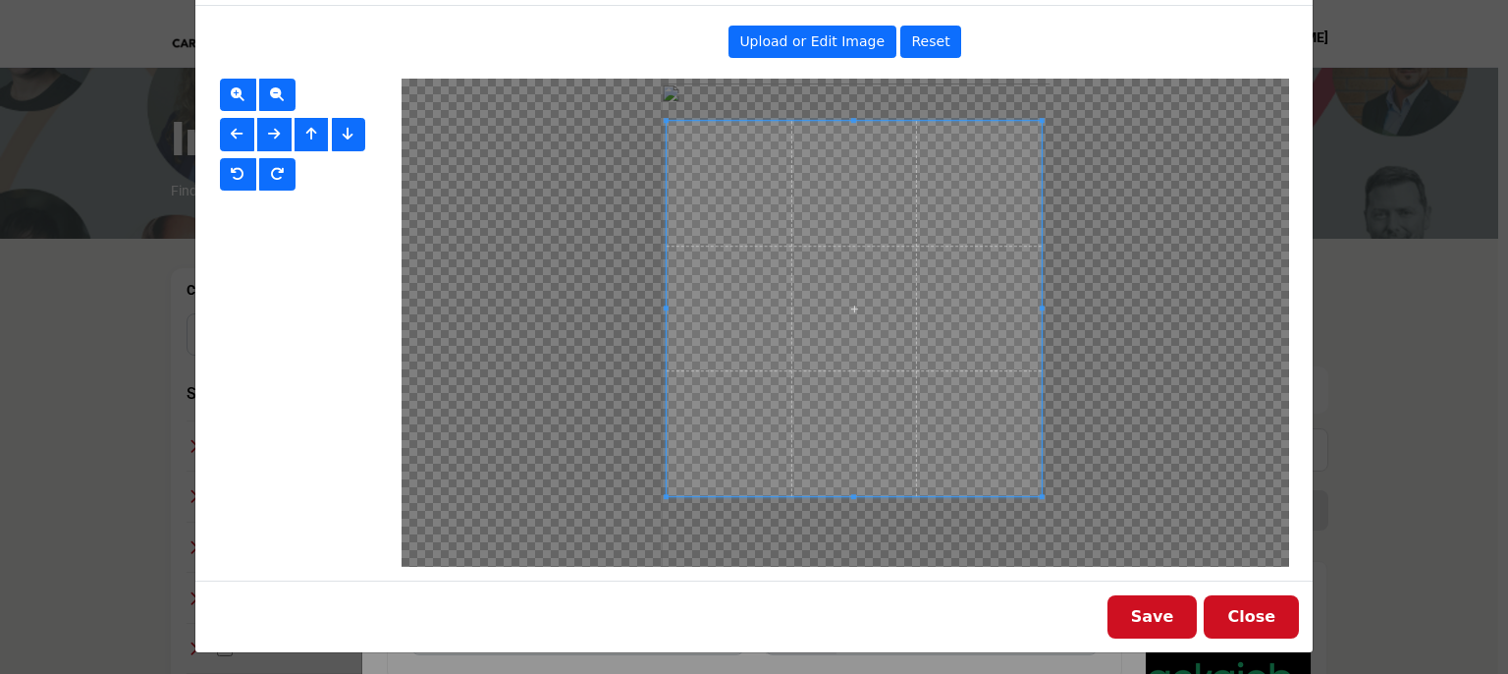
click at [887, 461] on span at bounding box center [854, 309] width 376 height 376
click at [841, 43] on span "Upload or Edit Image" at bounding box center [811, 41] width 145 height 16
type input "**********"
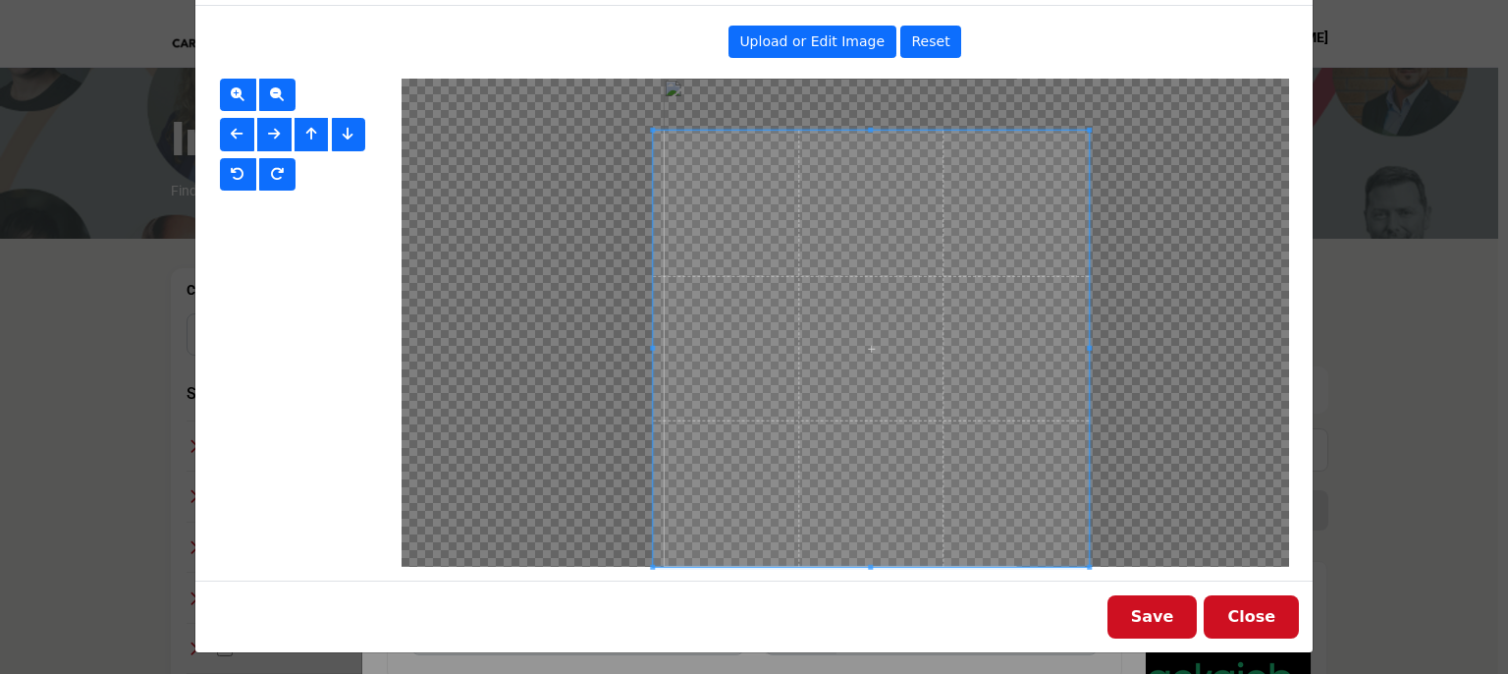
click at [699, 130] on div at bounding box center [871, 348] width 436 height 436
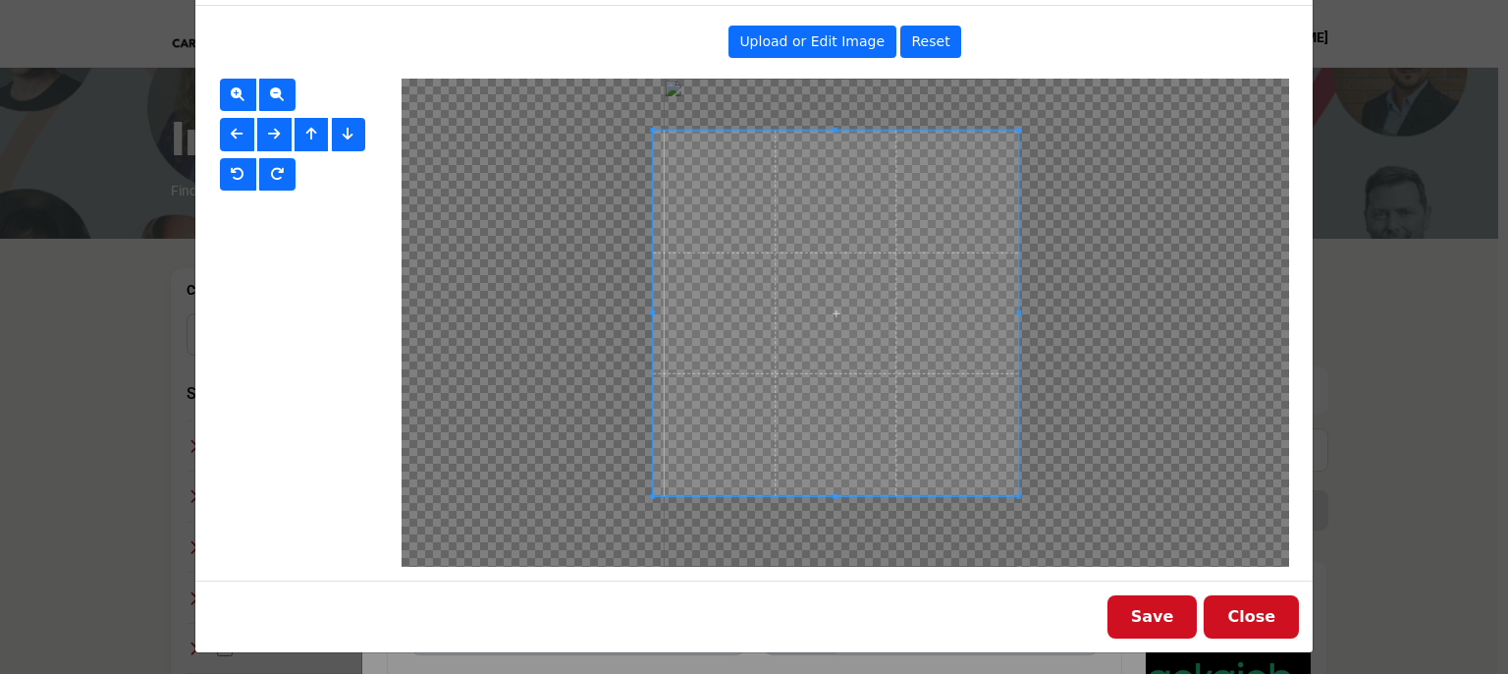
click at [1009, 506] on div at bounding box center [846, 323] width 888 height 488
click at [1148, 624] on button "Save" at bounding box center [1153, 616] width 90 height 43
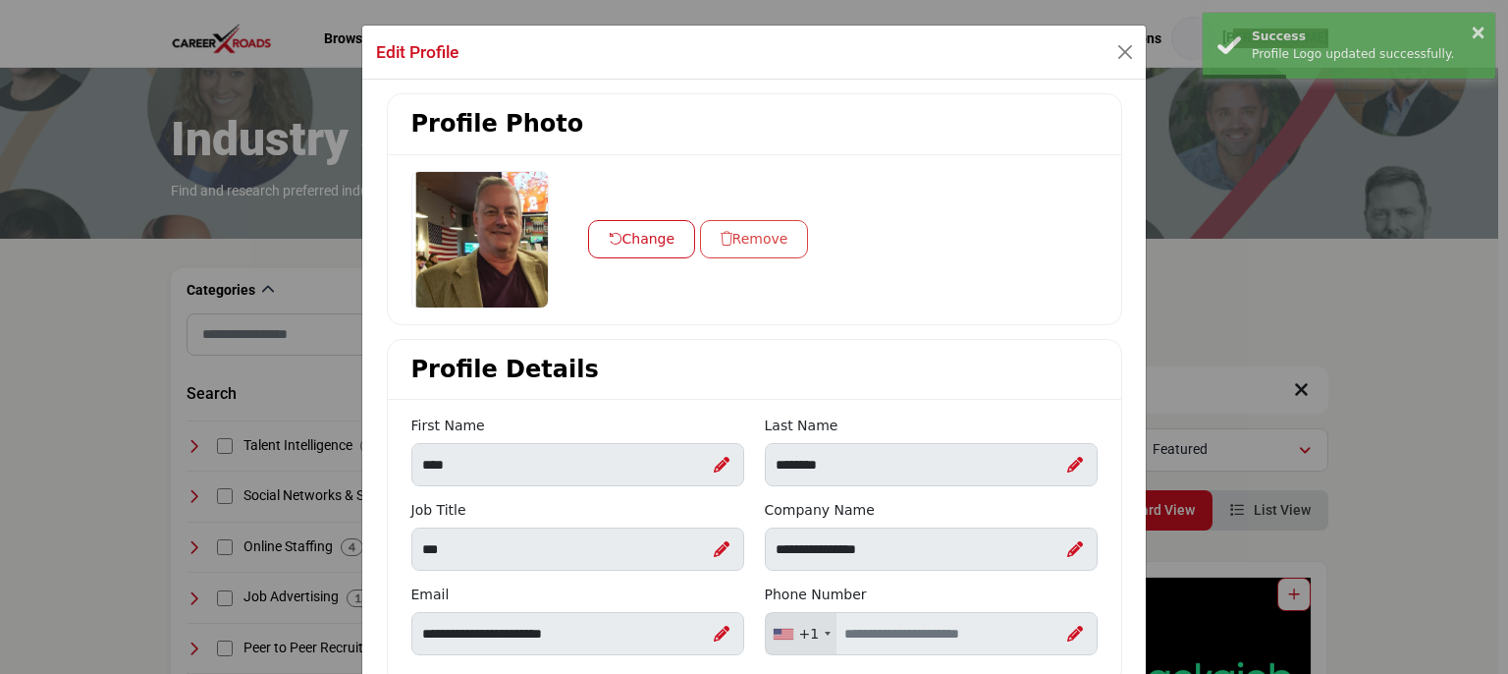
click at [636, 232] on button "Change" at bounding box center [642, 239] width 108 height 38
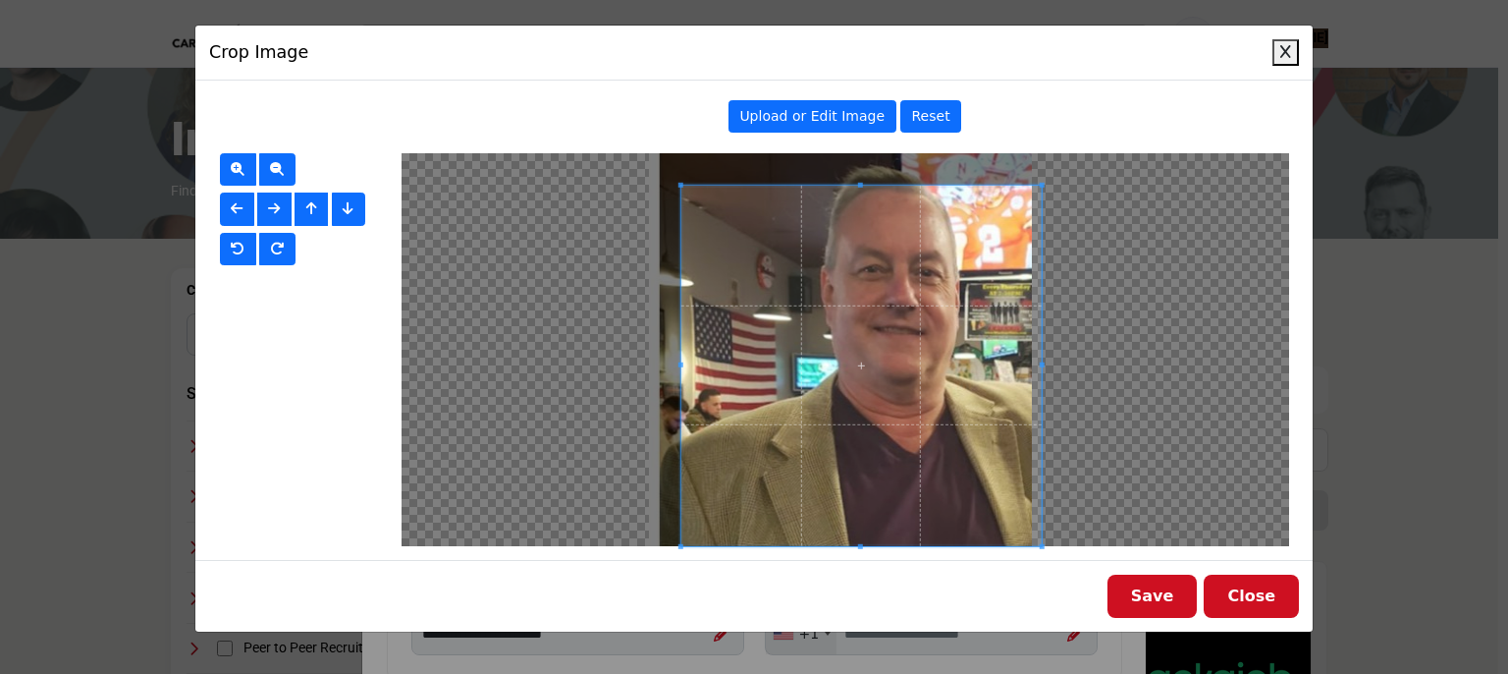
click at [706, 185] on div at bounding box center [860, 365] width 360 height 360
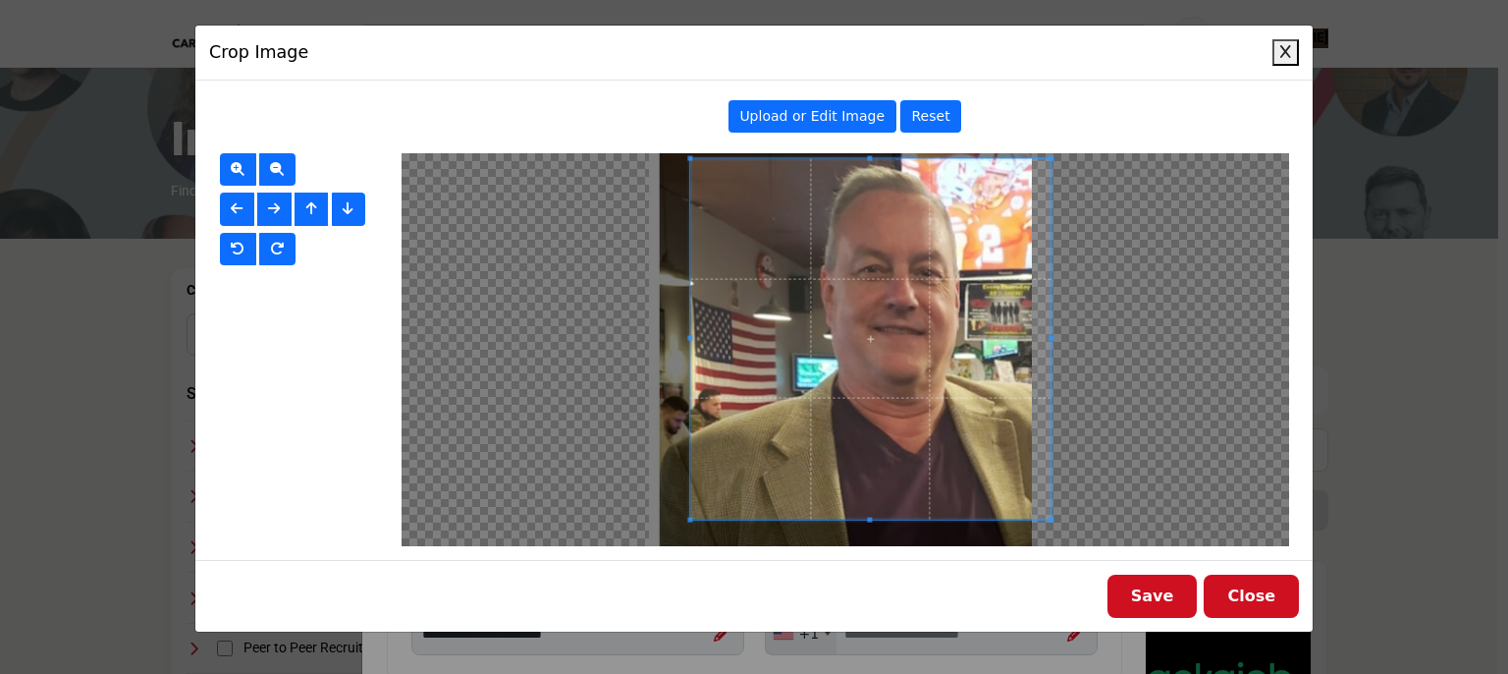
click at [841, 298] on span at bounding box center [870, 338] width 360 height 360
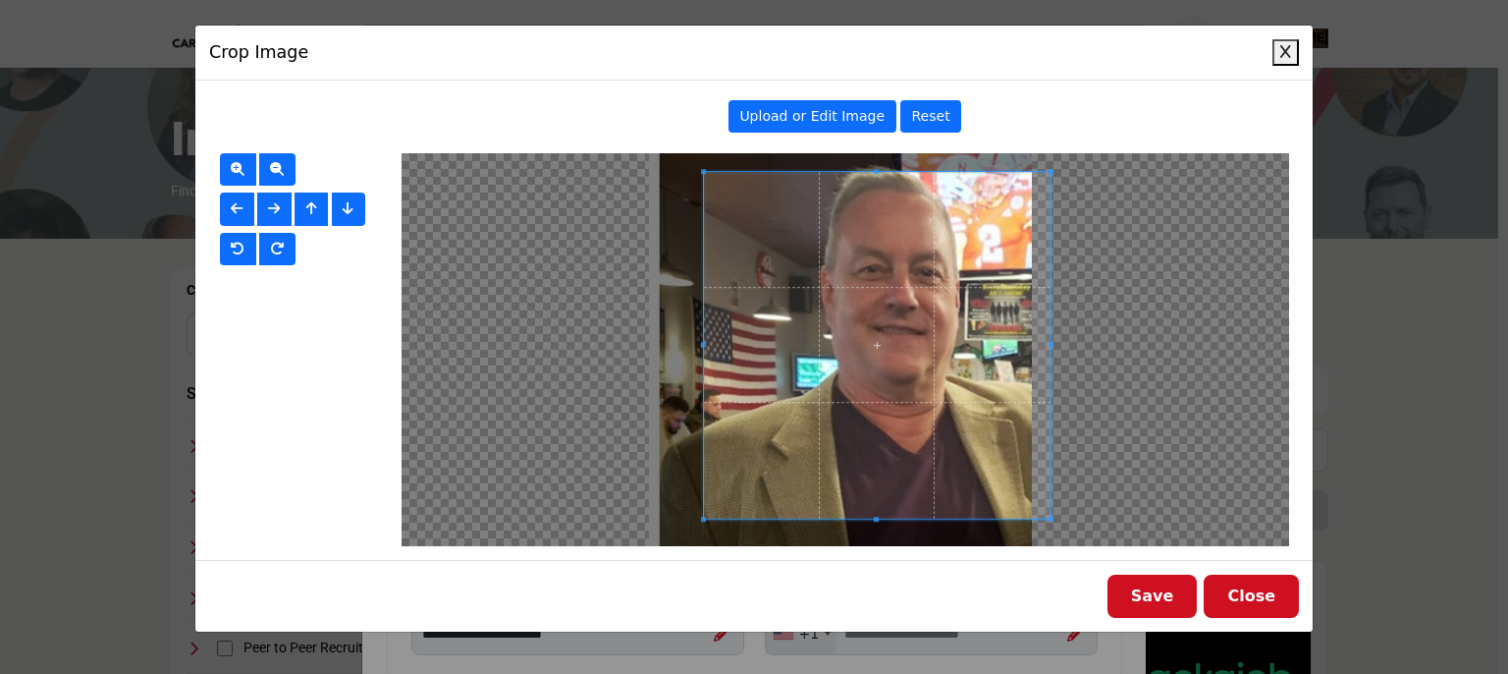
click at [708, 172] on div at bounding box center [878, 346] width 348 height 348
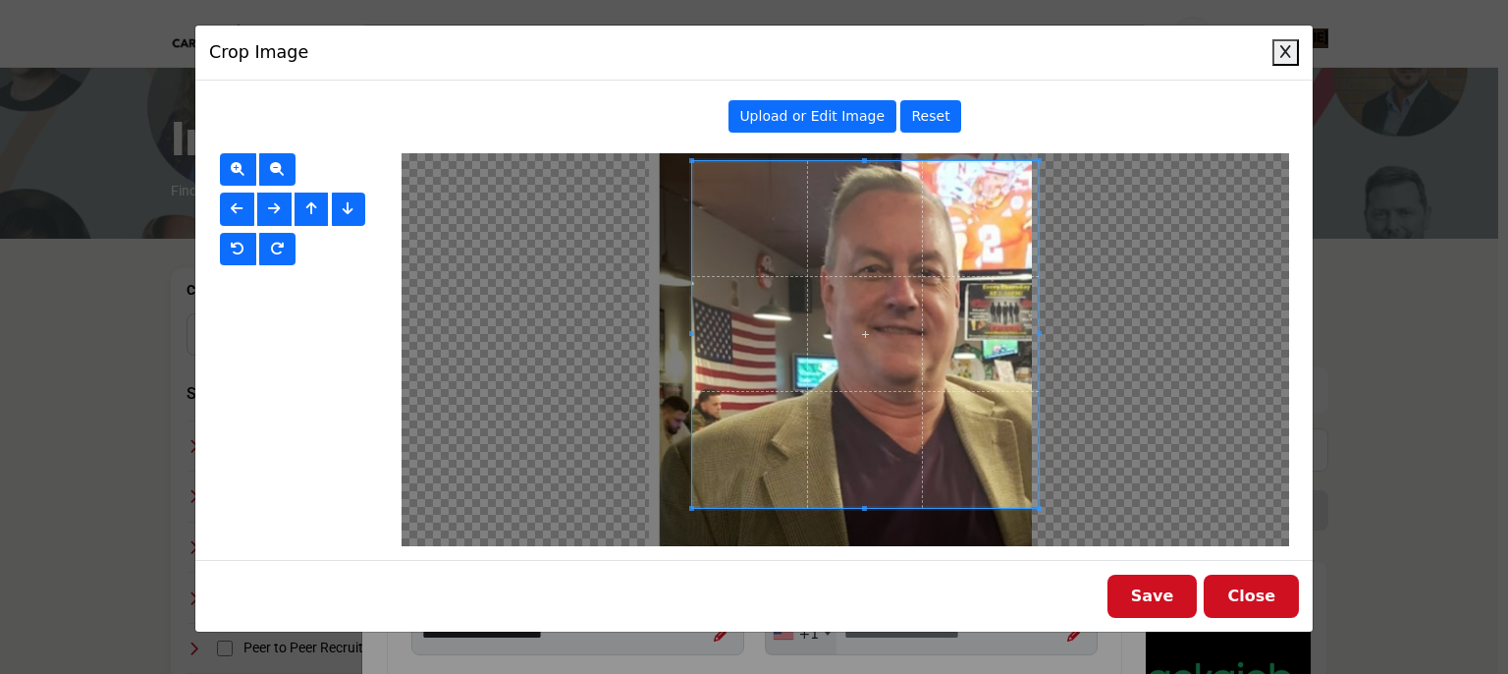
click at [844, 286] on span at bounding box center [866, 334] width 348 height 348
click at [1154, 592] on button "Save" at bounding box center [1153, 595] width 90 height 43
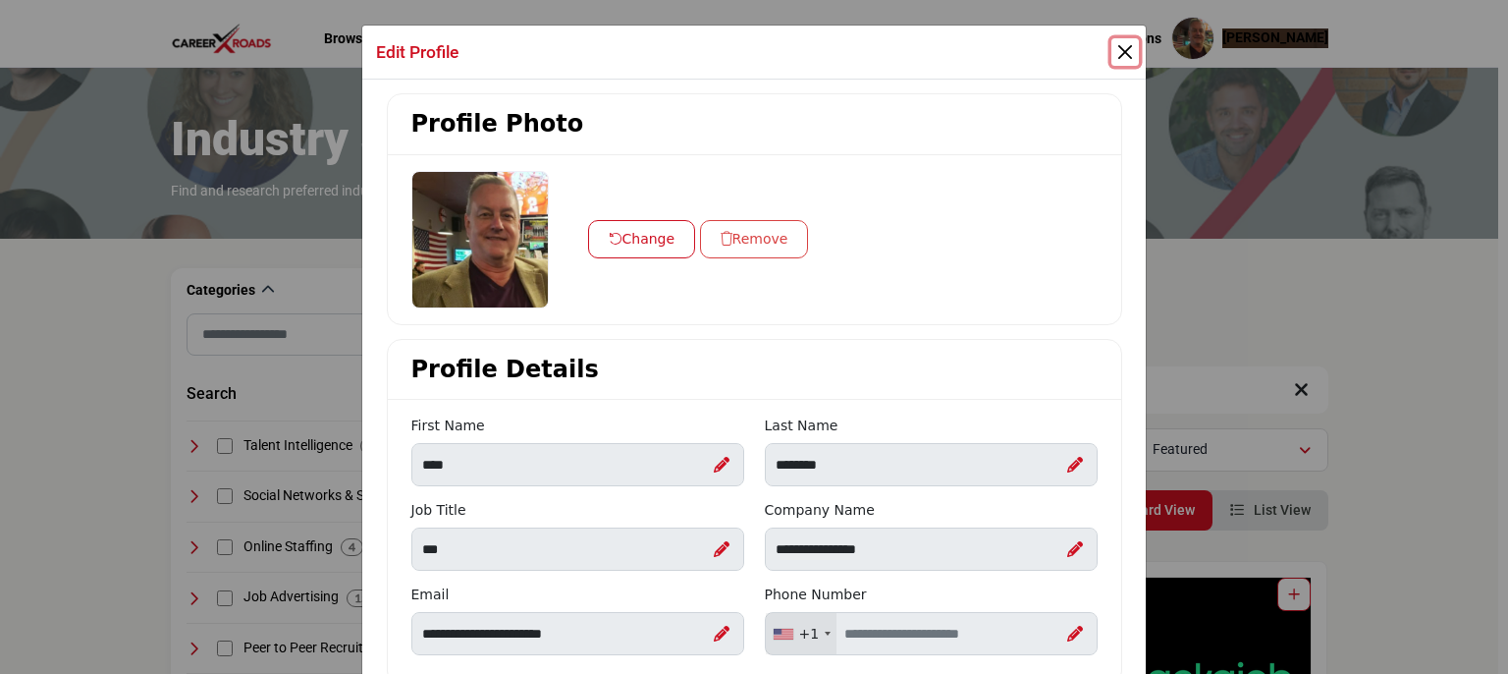
click at [1123, 49] on button "Close" at bounding box center [1125, 51] width 27 height 27
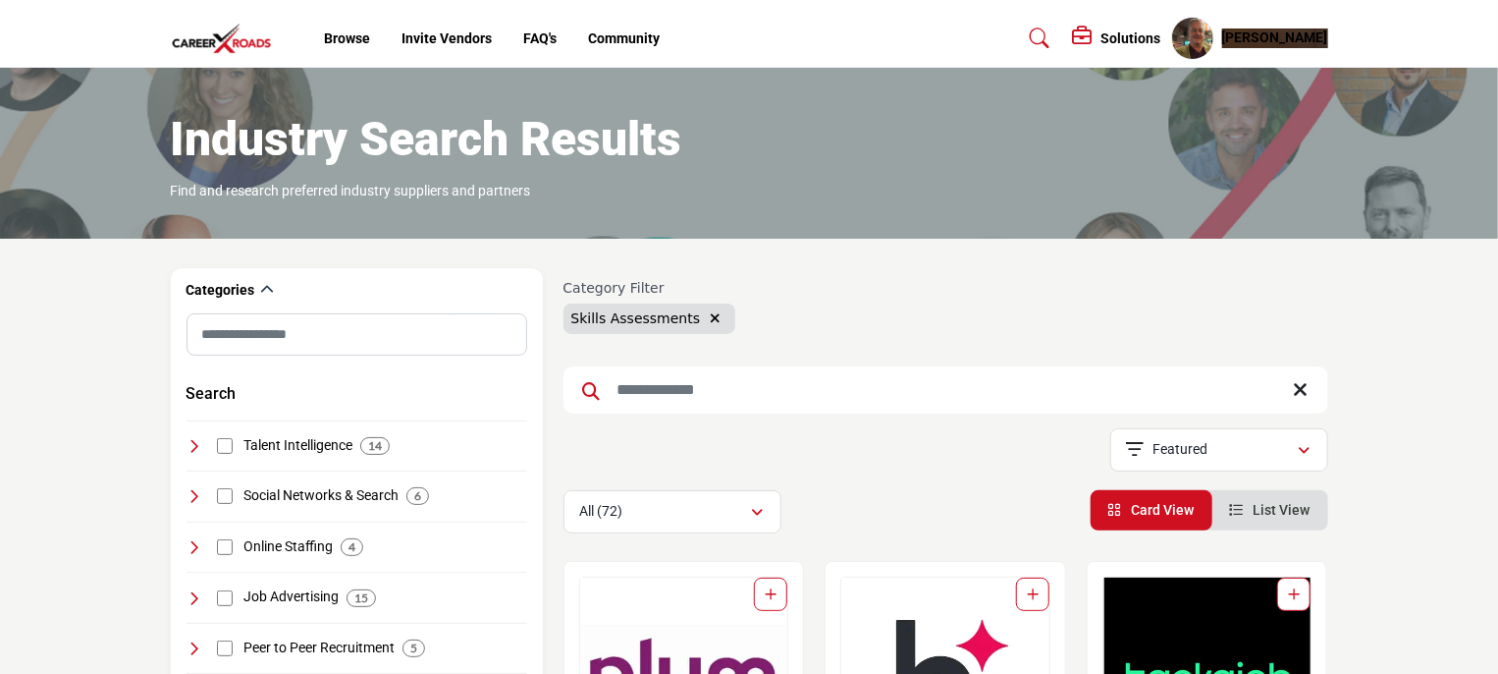
click at [1118, 36] on h5 "Solutions" at bounding box center [1132, 38] width 60 height 18
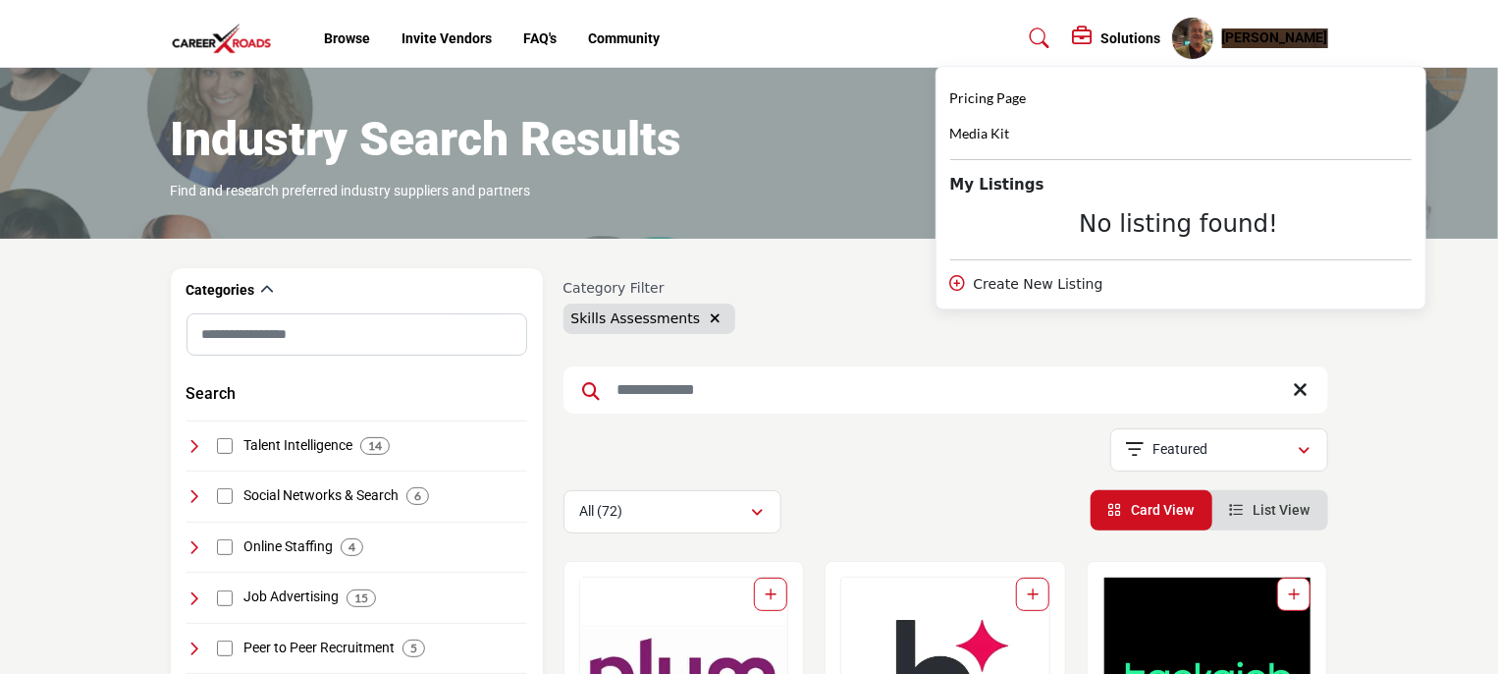
click at [1036, 280] on div "Create New Listing" at bounding box center [1180, 284] width 461 height 21
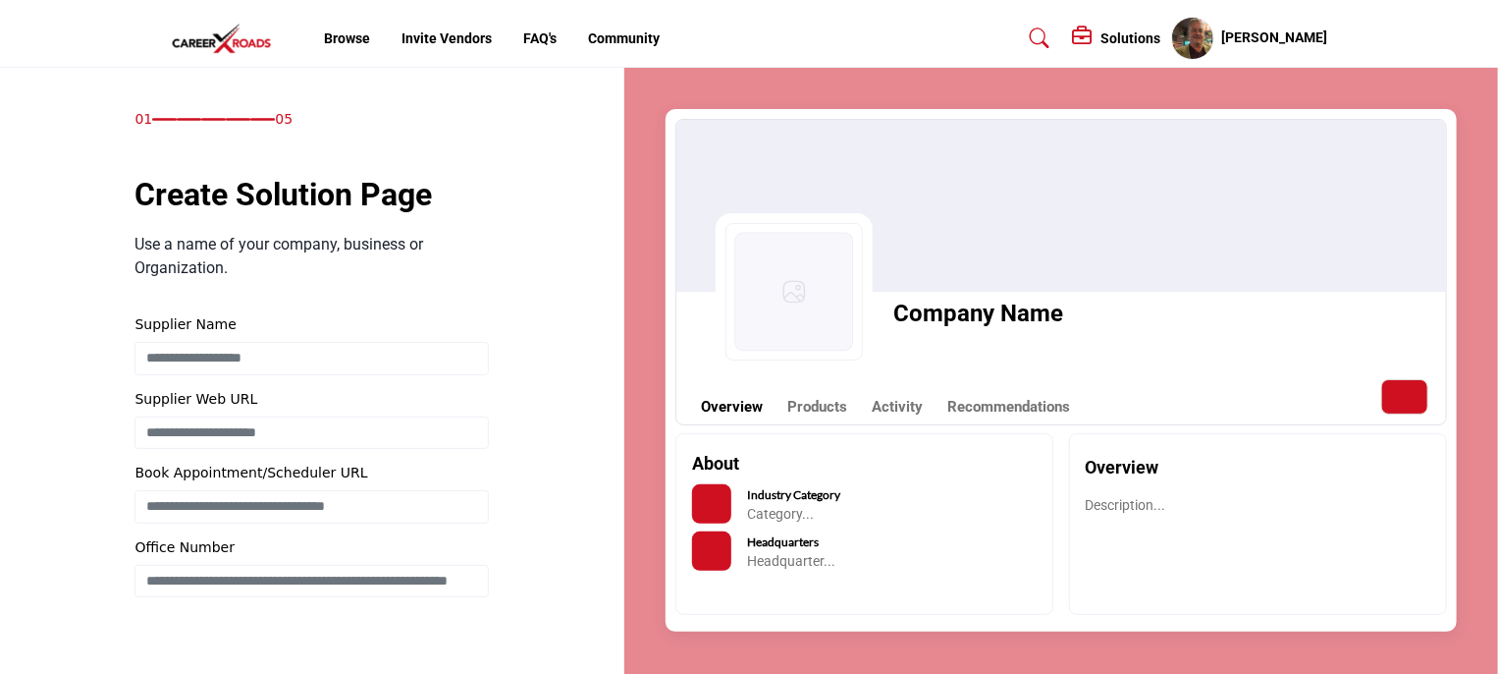
click at [927, 305] on h1 "Company Name" at bounding box center [979, 313] width 170 height 35
drag, startPoint x: 900, startPoint y: 311, endPoint x: 1076, endPoint y: 315, distance: 175.8
click at [1076, 315] on div "Company Name" at bounding box center [1081, 291] width 731 height 157
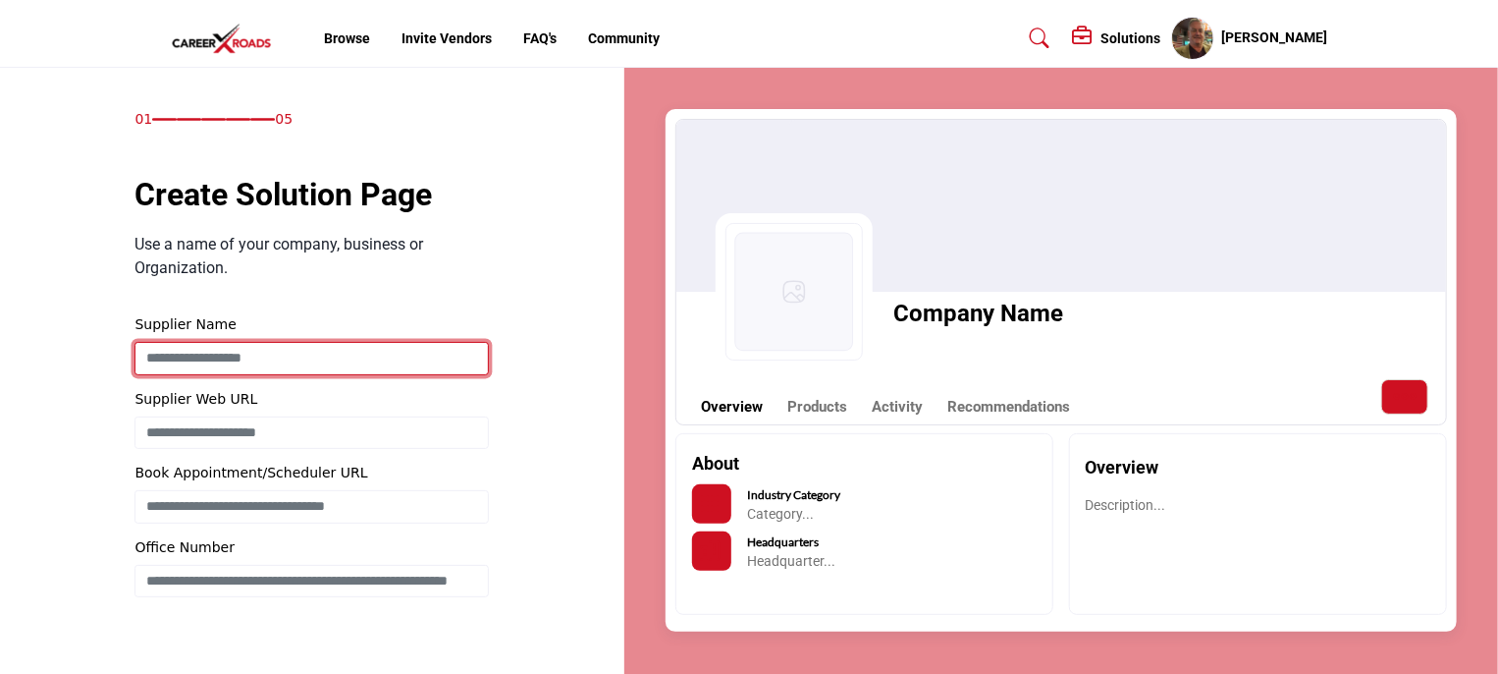
click at [299, 352] on input "Enter Supplier Name" at bounding box center [312, 358] width 354 height 33
type input "**********"
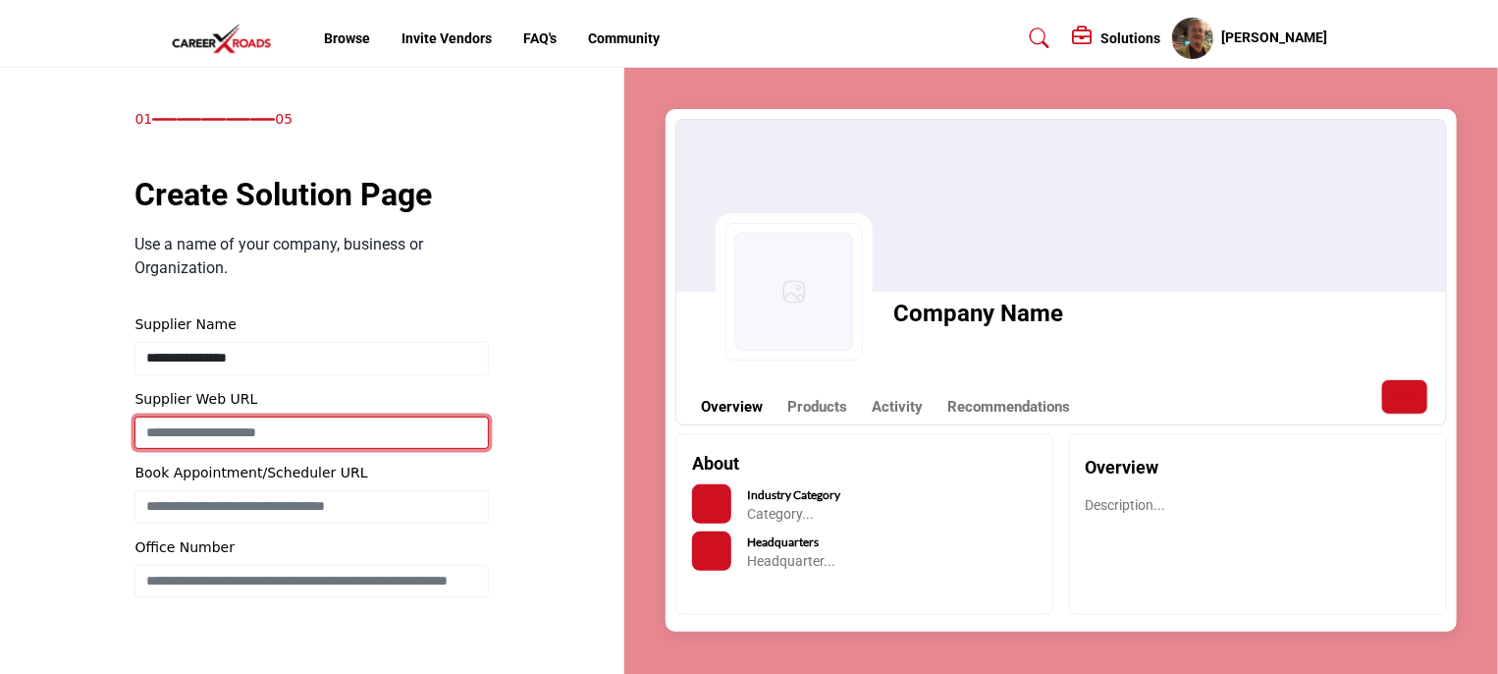
click at [242, 430] on input "Enter Supplier Web URL" at bounding box center [312, 432] width 354 height 33
click at [296, 422] on input "**********" at bounding box center [312, 432] width 354 height 33
type input "**********"
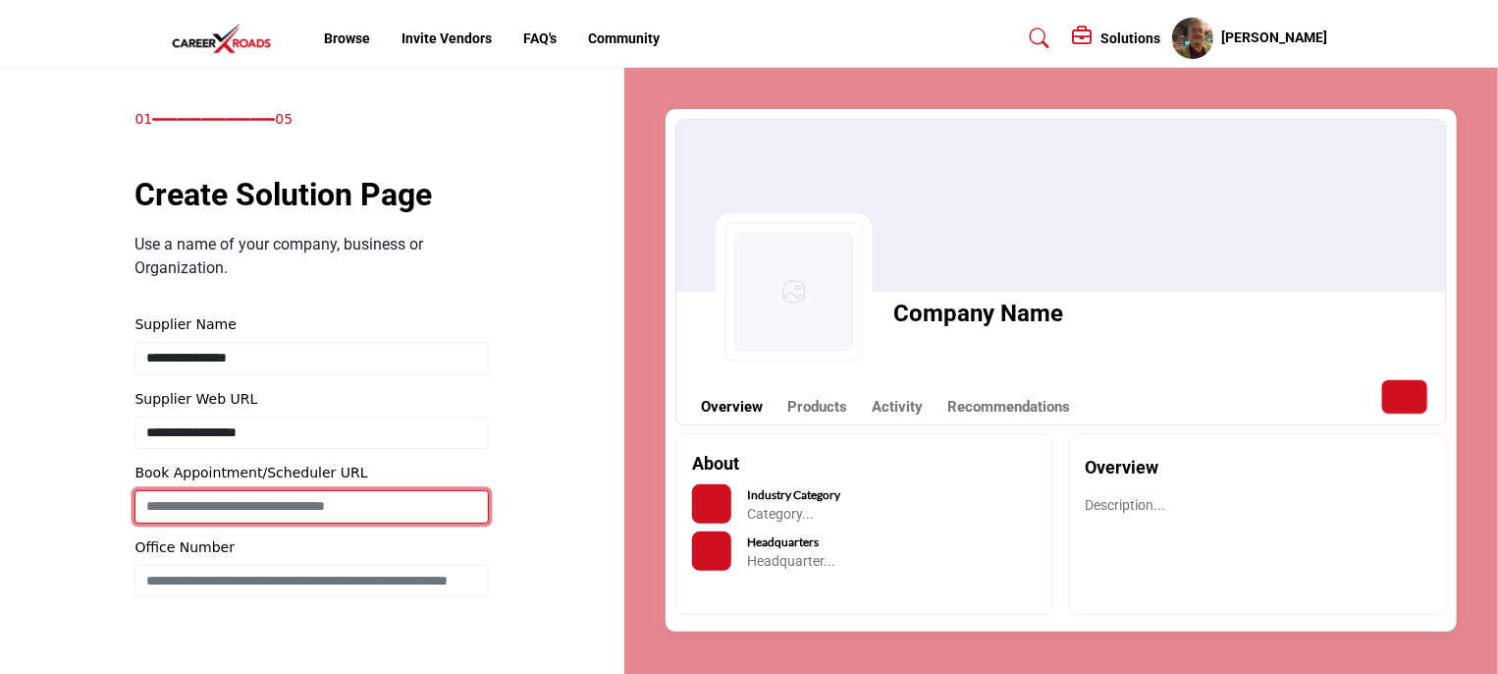
click at [397, 504] on input "Enter Book Appointment/Scheduler URL" at bounding box center [312, 506] width 354 height 33
click at [286, 507] on input "Enter Book Appointment/Scheduler URL" at bounding box center [312, 506] width 354 height 33
paste input "**********"
type input "**********"
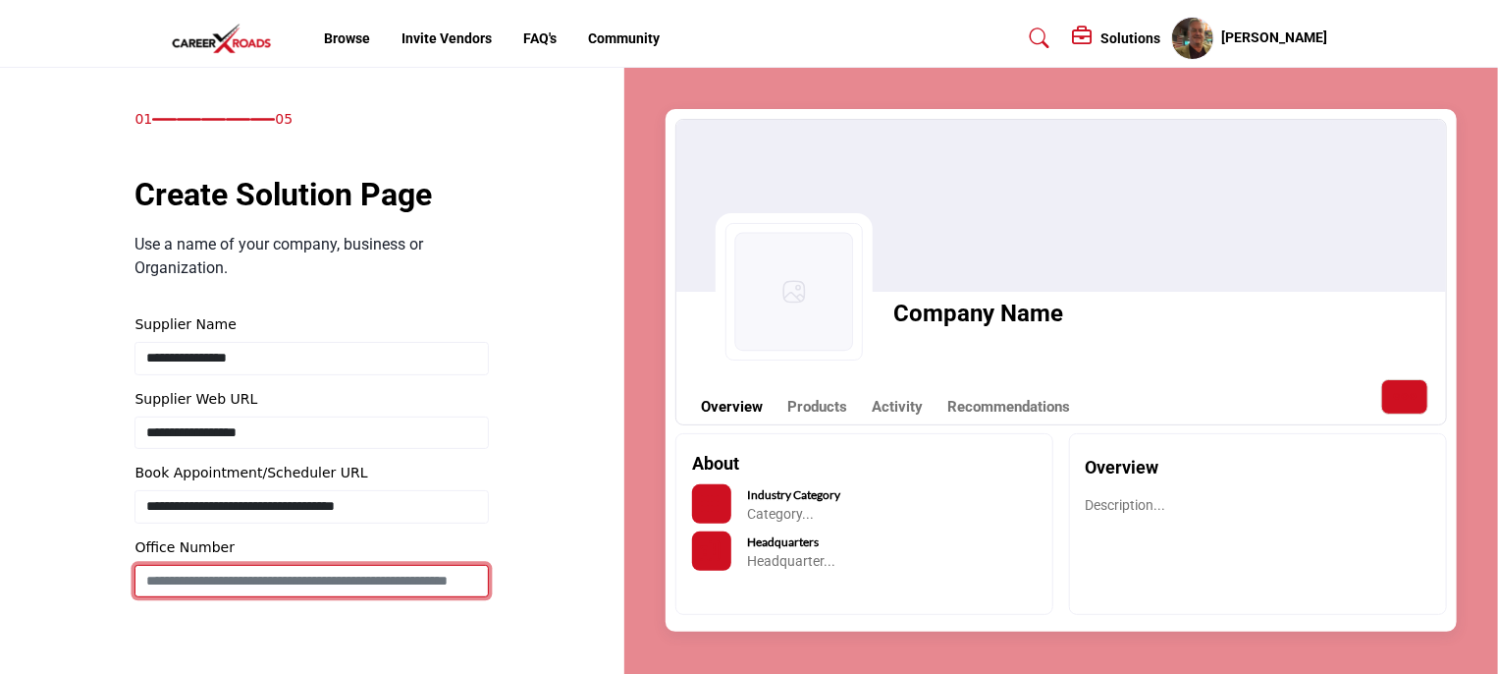
click at [241, 584] on input "Enter Office Number Include country code e.g. +1.987.654.3210" at bounding box center [312, 581] width 354 height 33
drag, startPoint x: 236, startPoint y: 574, endPoint x: 166, endPoint y: 575, distance: 69.7
click at [166, 575] on input "*****" at bounding box center [312, 581] width 354 height 33
paste input "********"
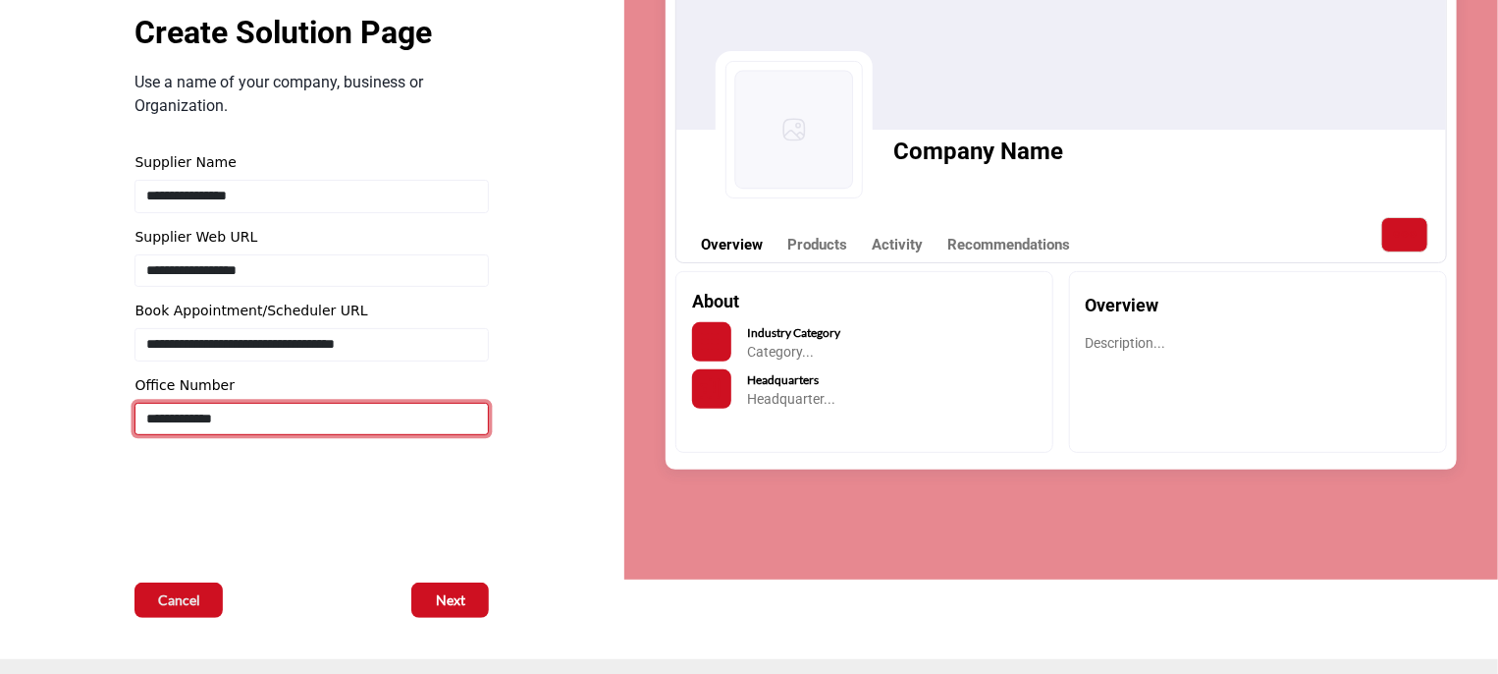
scroll to position [196, 0]
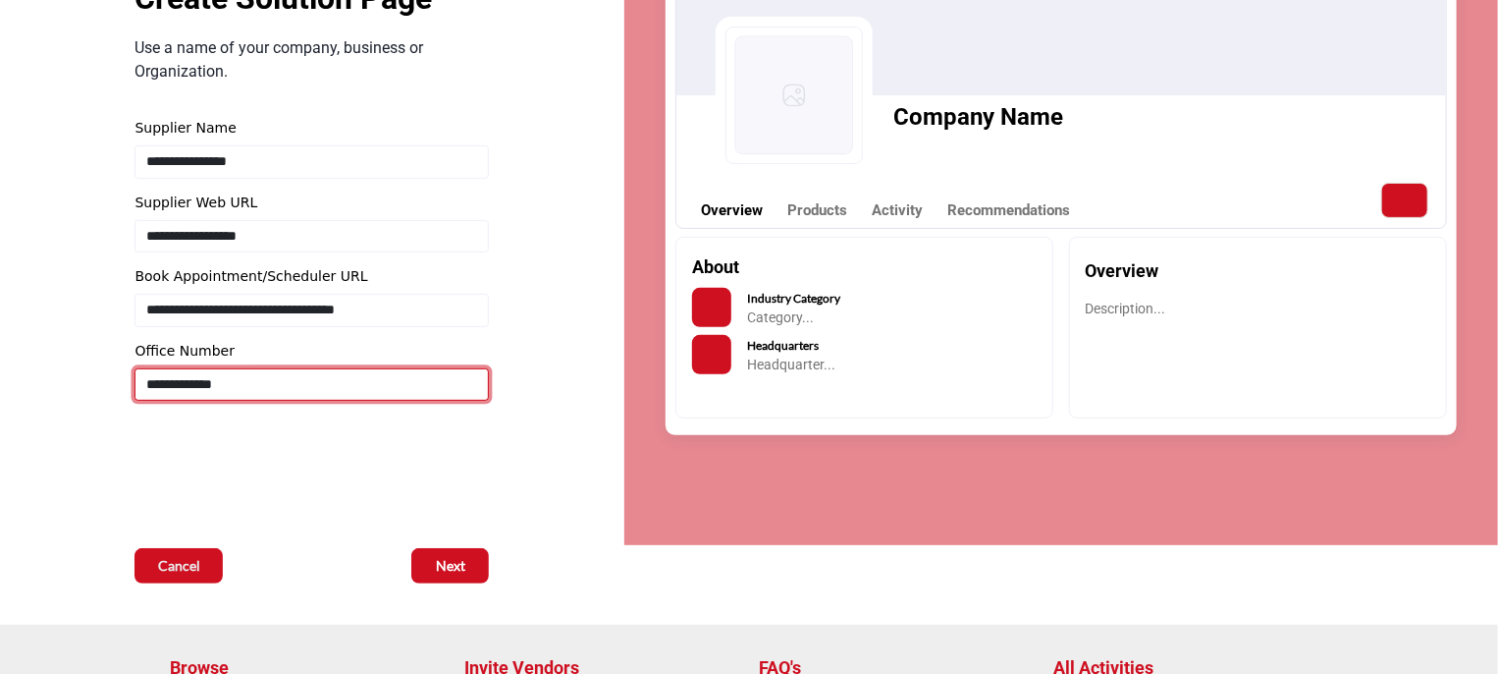
type input "**********"
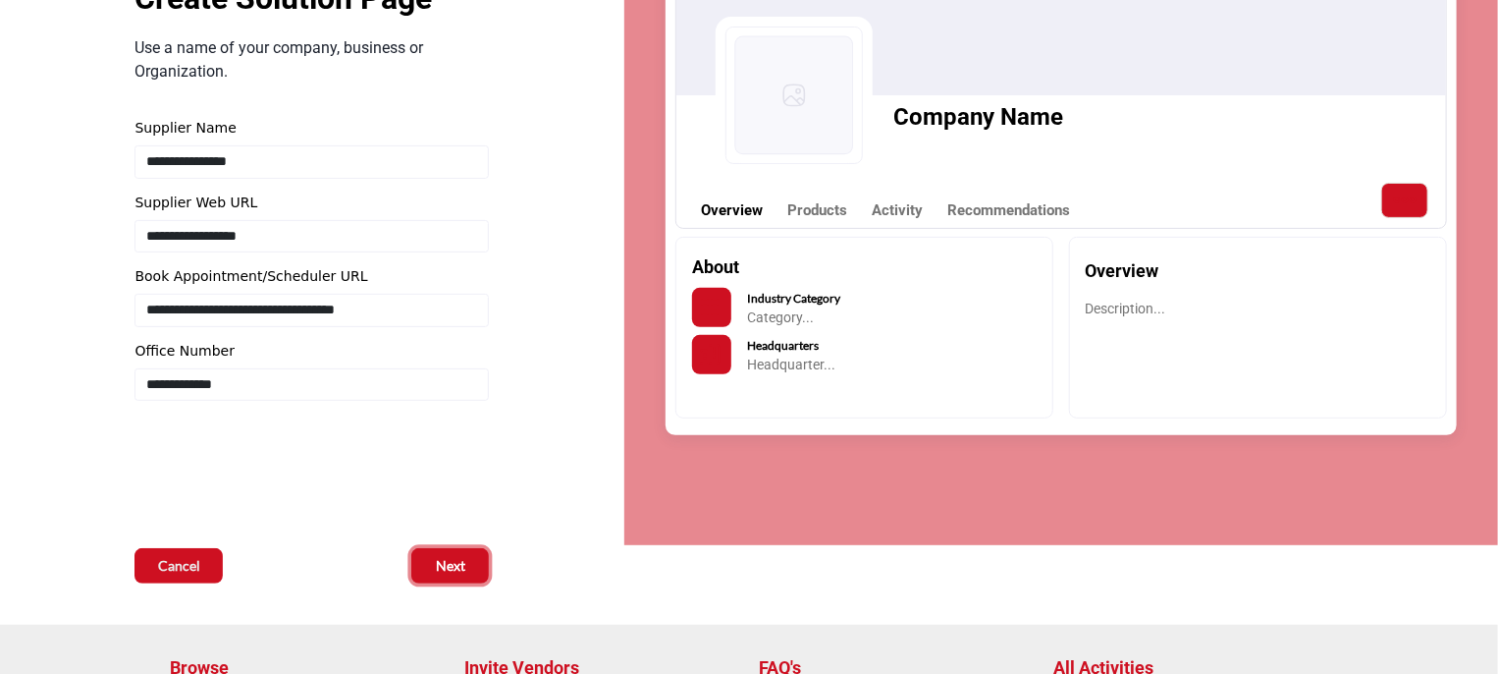
click at [456, 565] on span "Next" at bounding box center [450, 566] width 29 height 20
type input "**********"
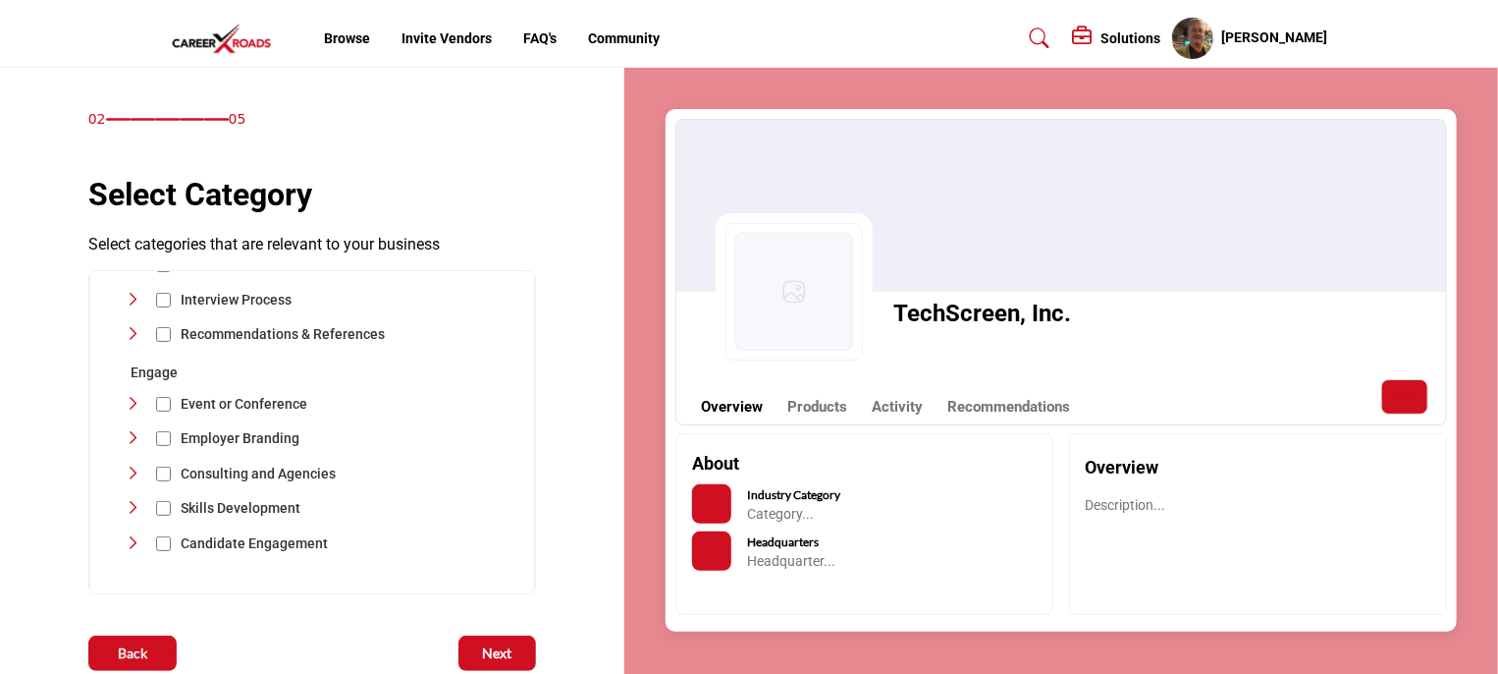
scroll to position [628, 0]
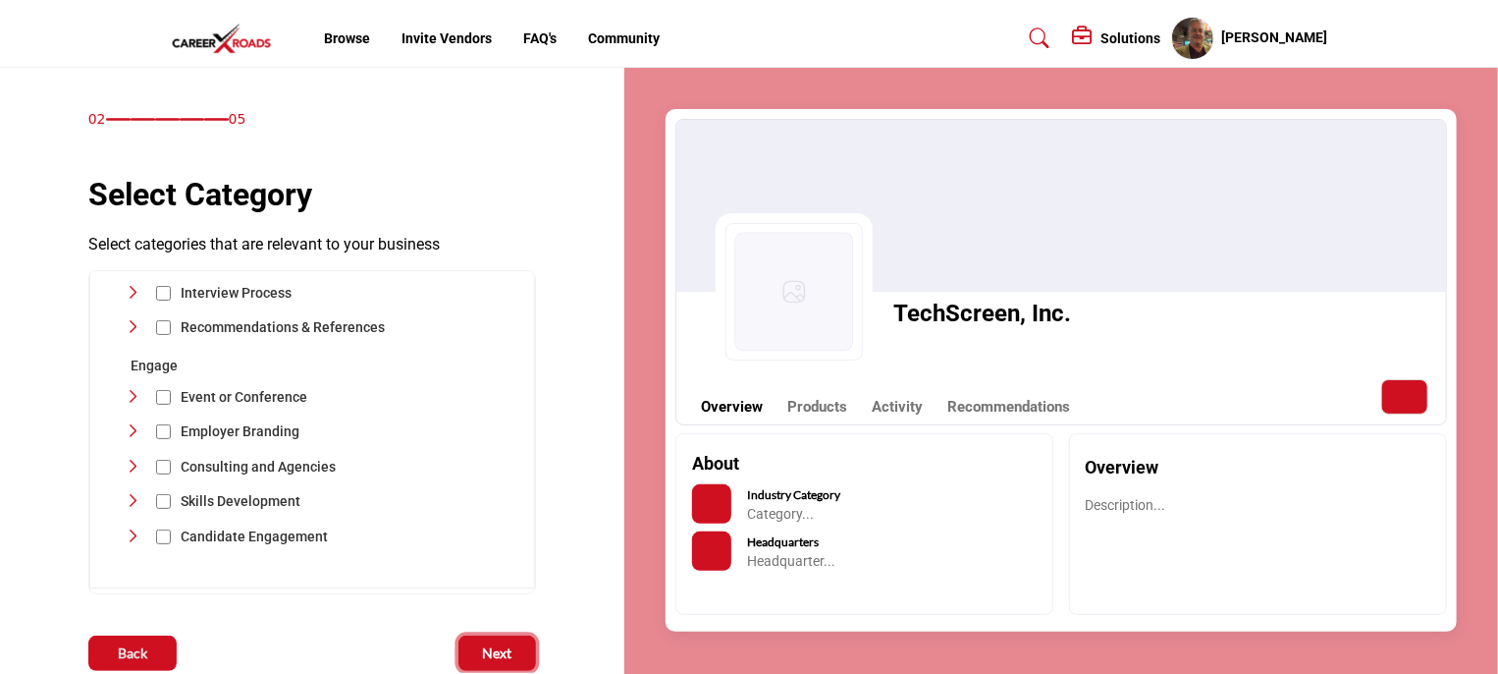
click at [499, 657] on span "Next" at bounding box center [497, 653] width 29 height 20
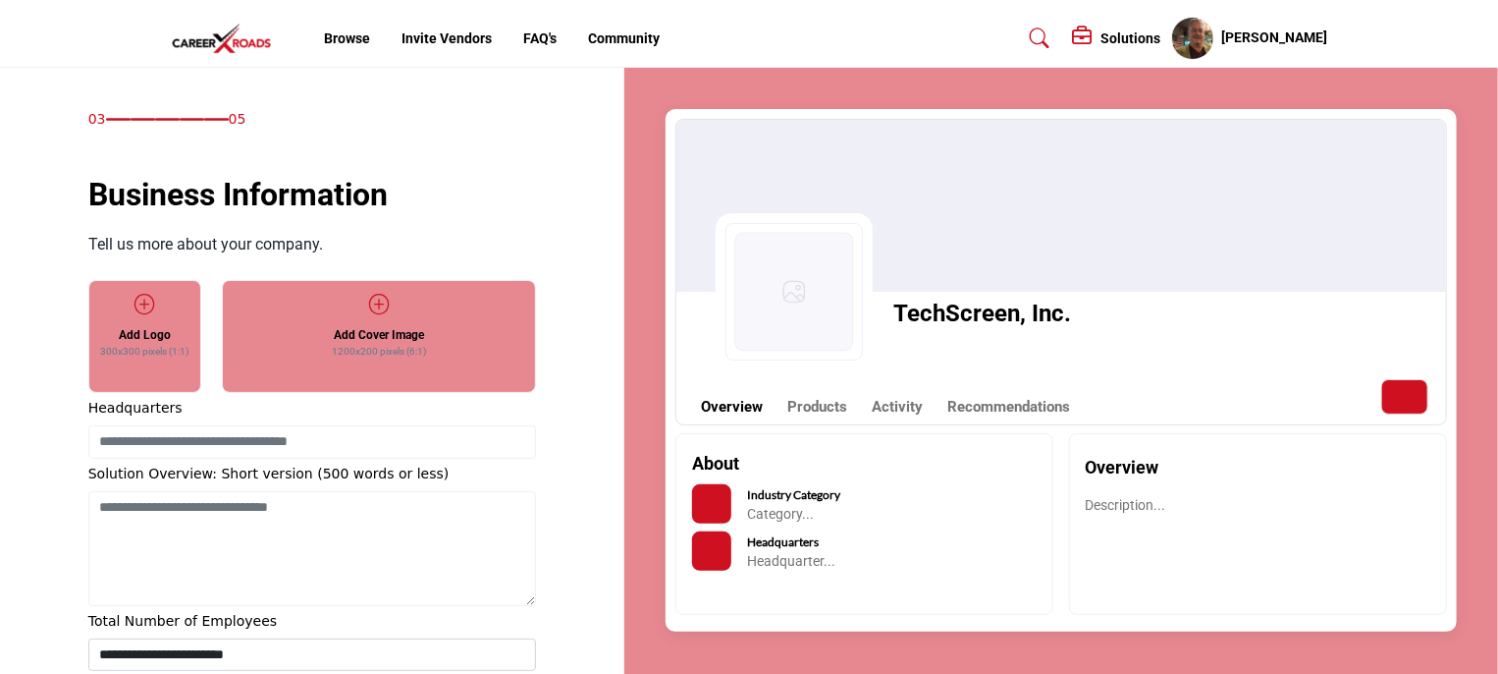
click at [139, 314] on div "Add Logo 300x300 pixels (1:1)" at bounding box center [145, 327] width 76 height 68
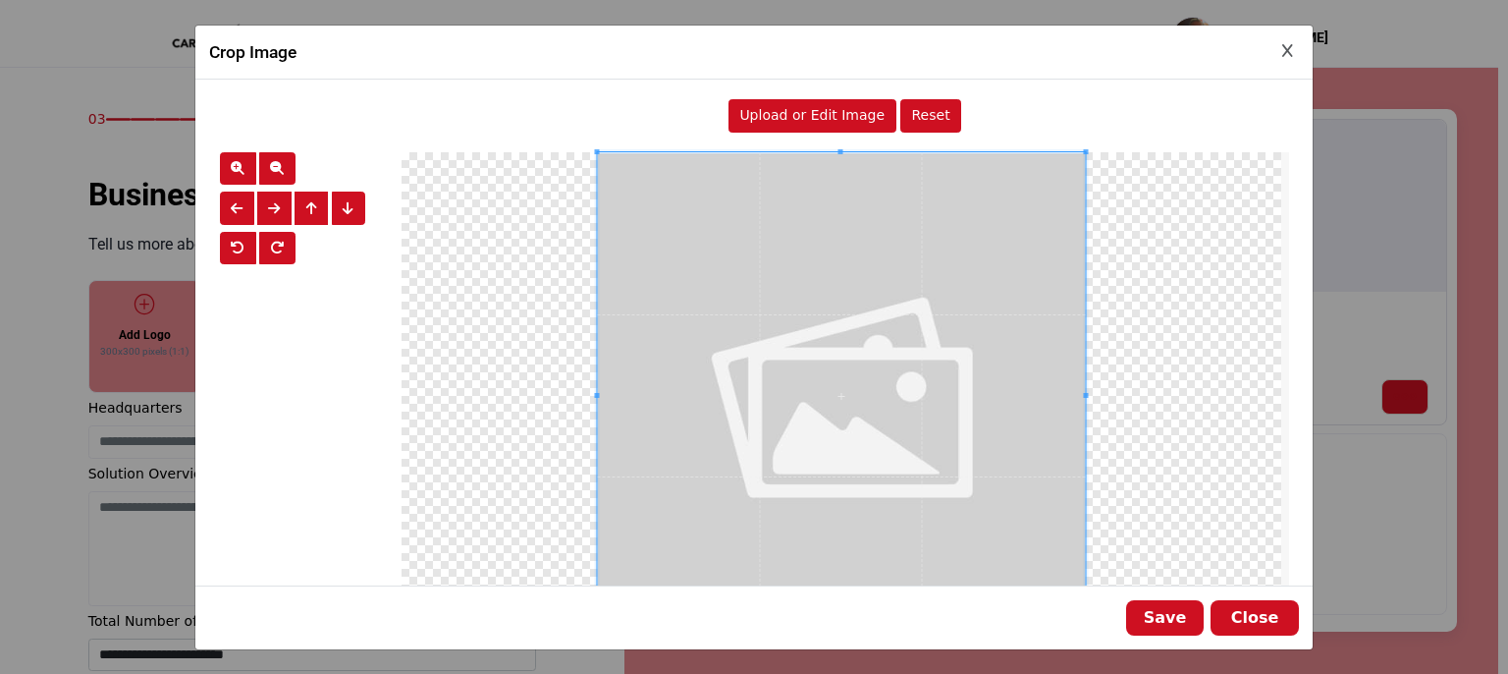
click at [811, 118] on span "Upload or Edit Image" at bounding box center [811, 115] width 145 height 16
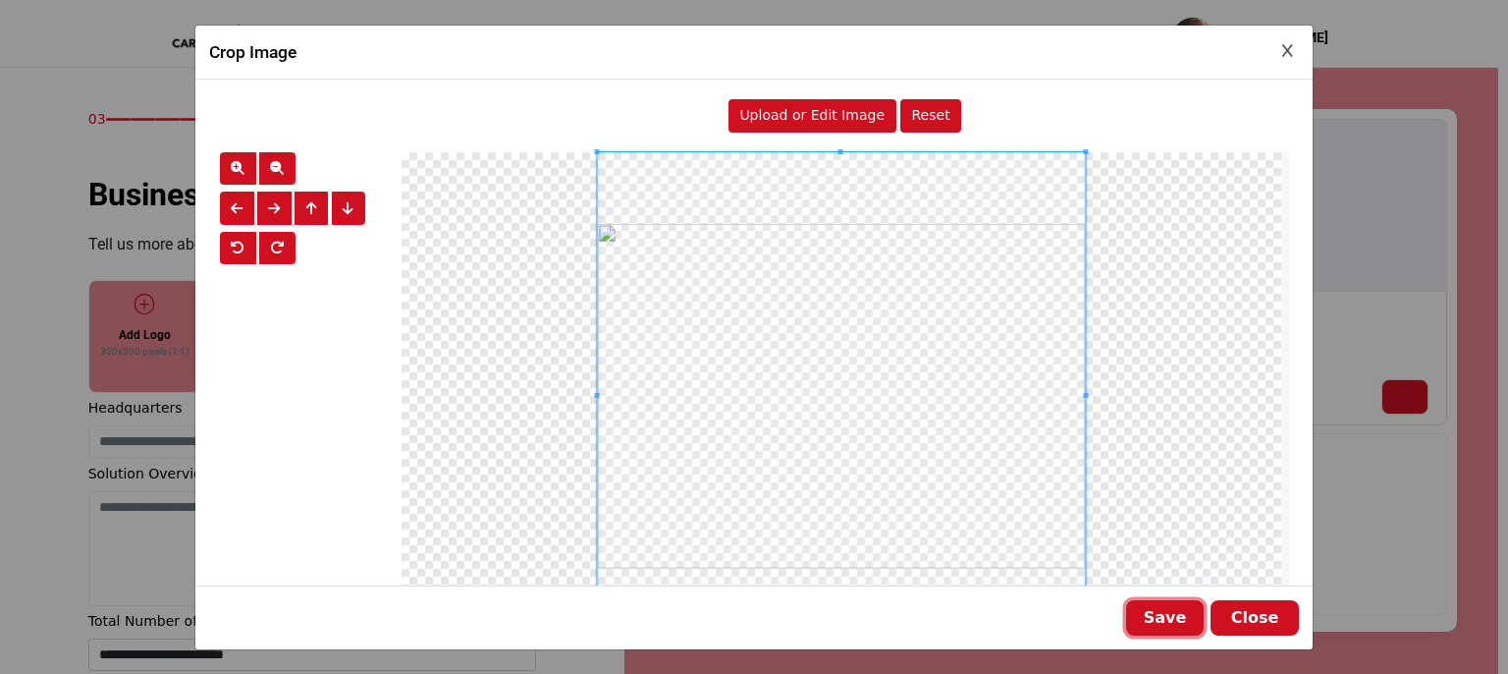
click at [1168, 616] on button "Save" at bounding box center [1165, 617] width 78 height 35
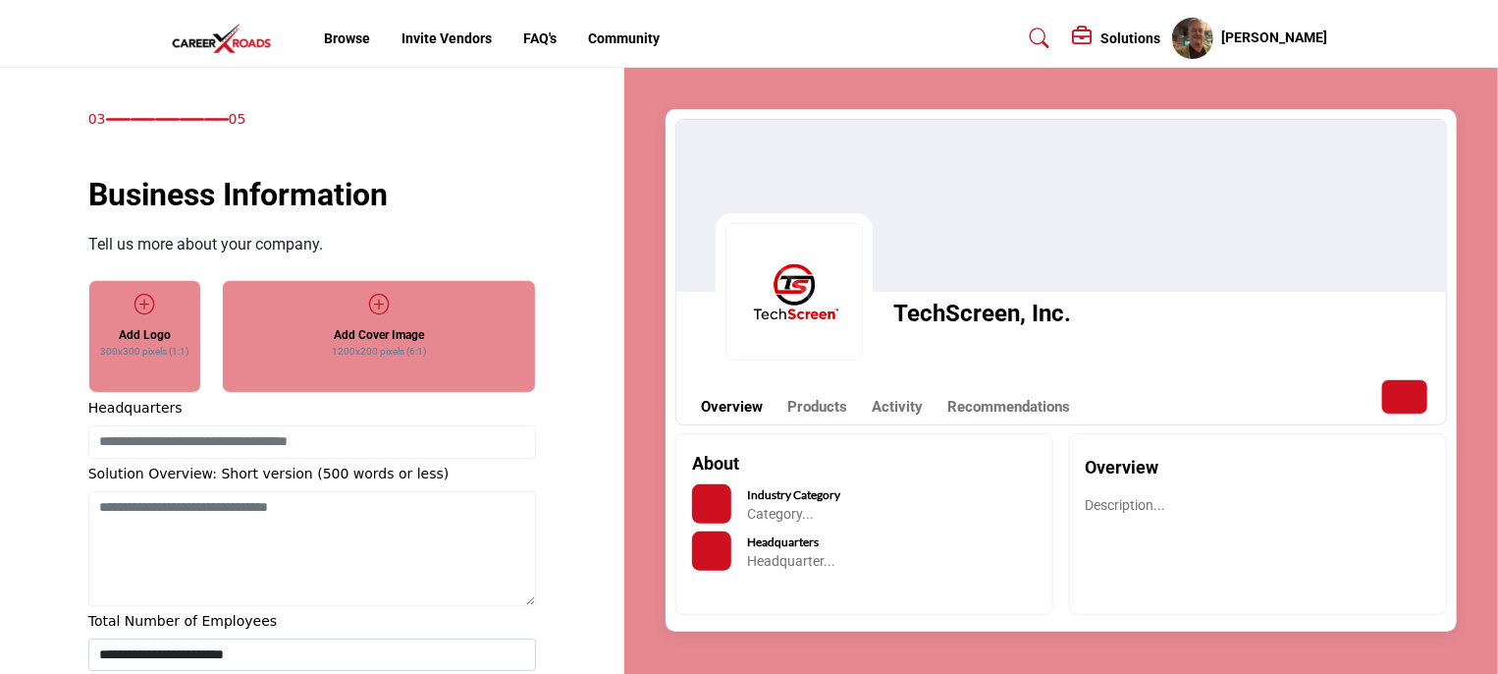
click at [794, 294] on img at bounding box center [794, 291] width 137 height 137
click at [130, 335] on h5 "Add Logo" at bounding box center [145, 335] width 52 height 18
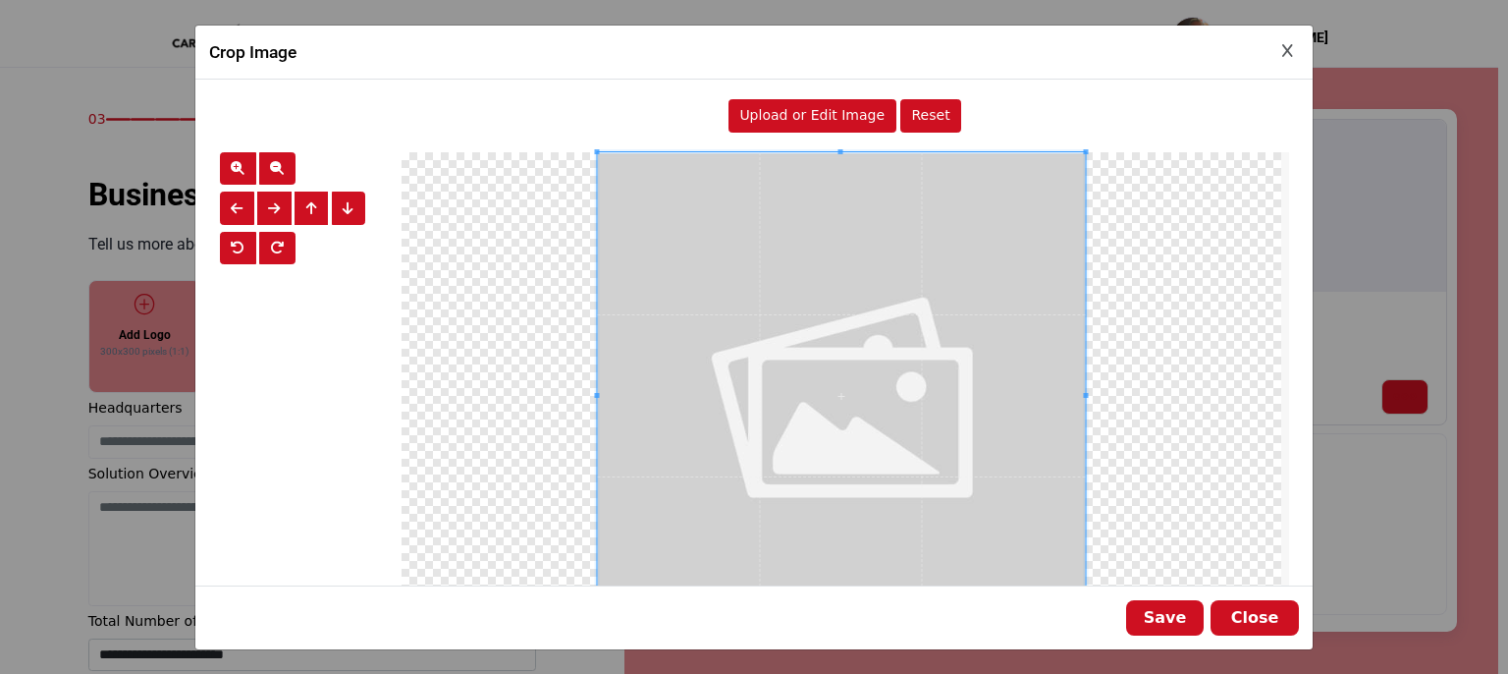
click at [783, 115] on span "Upload or Edit Image" at bounding box center [811, 115] width 145 height 16
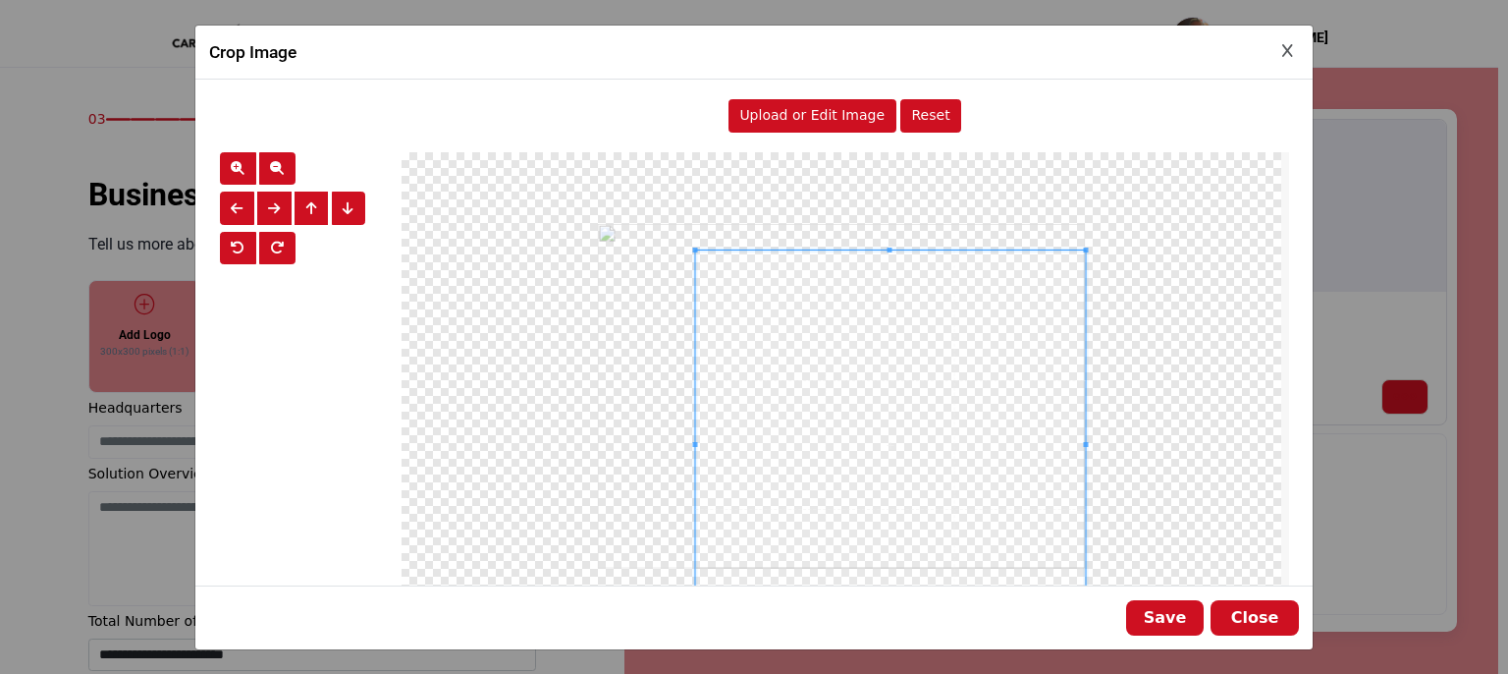
click at [662, 249] on div at bounding box center [842, 396] width 880 height 488
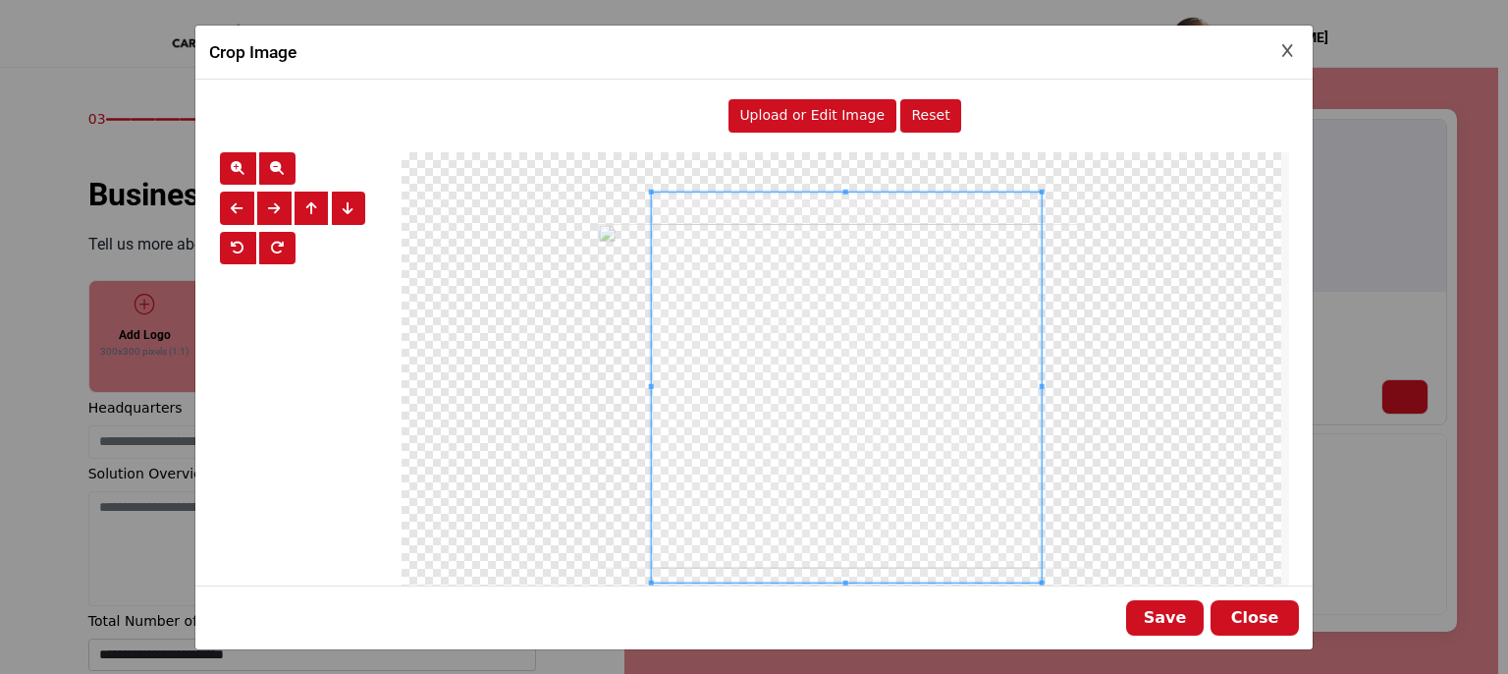
click at [960, 355] on span at bounding box center [846, 387] width 390 height 390
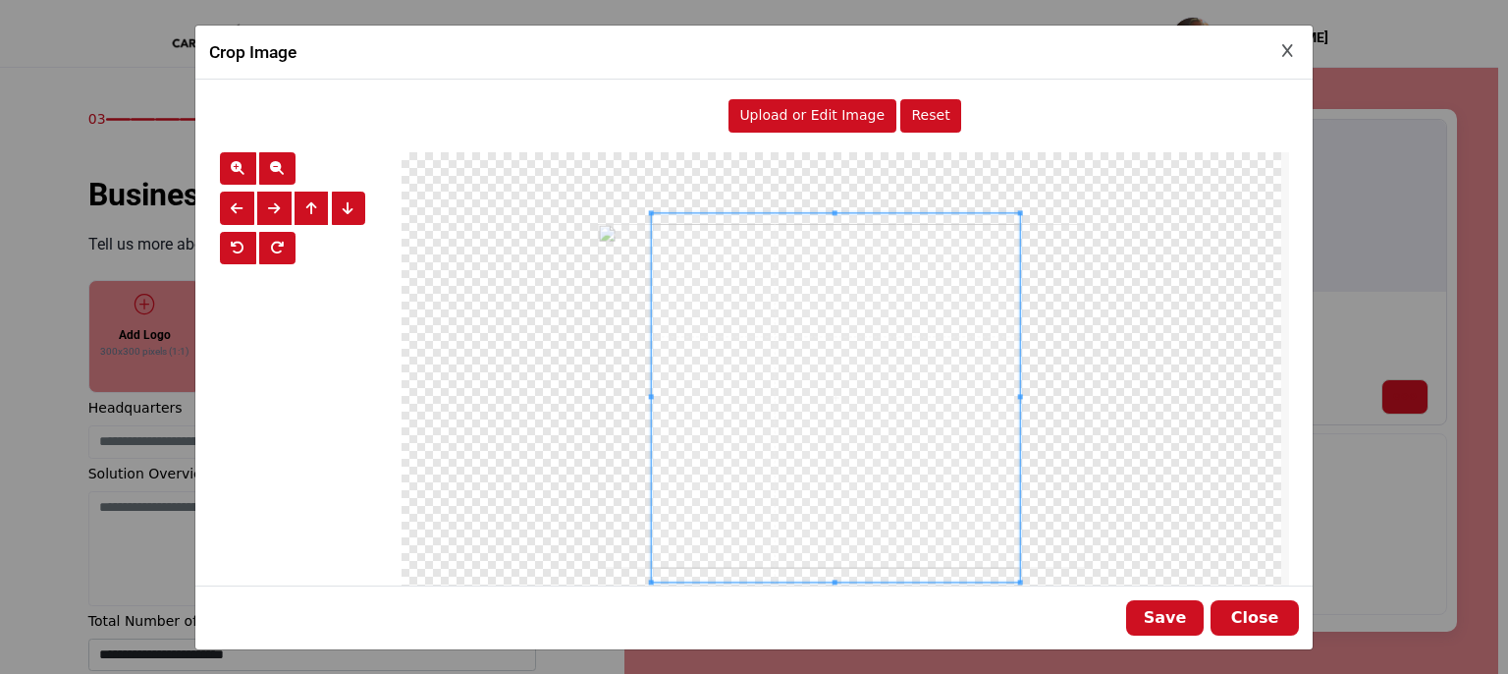
click at [1022, 213] on div at bounding box center [842, 396] width 880 height 488
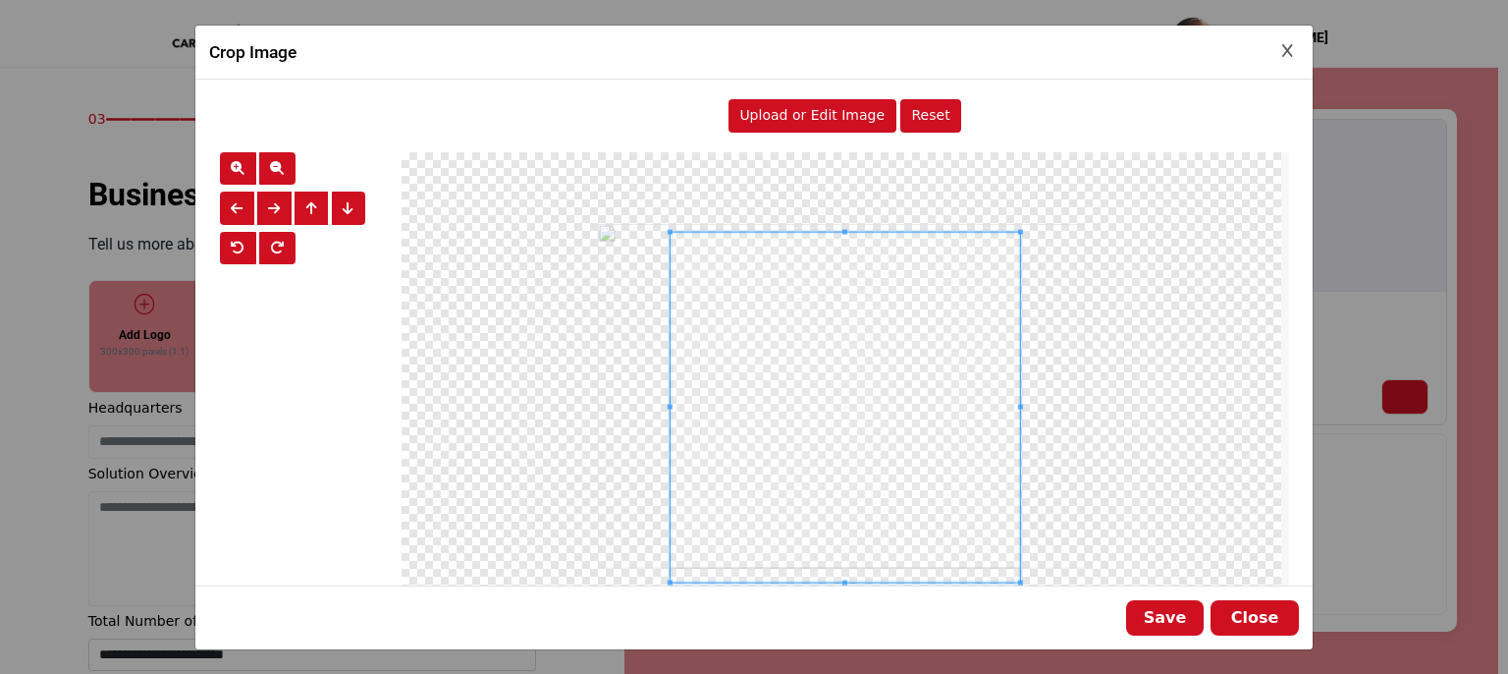
click at [676, 232] on div at bounding box center [845, 407] width 350 height 350
click at [1130, 613] on button "Save" at bounding box center [1165, 617] width 78 height 35
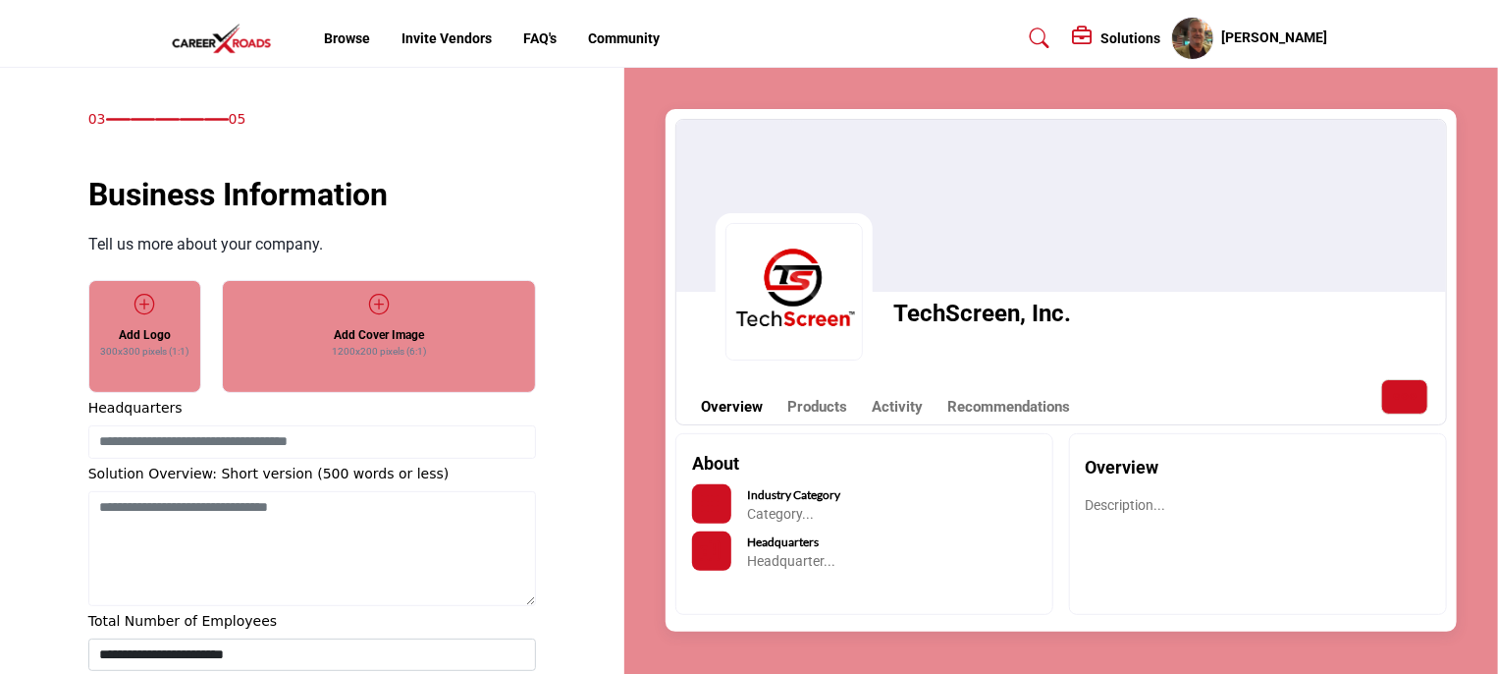
click at [372, 304] on icon at bounding box center [379, 305] width 20 height 20
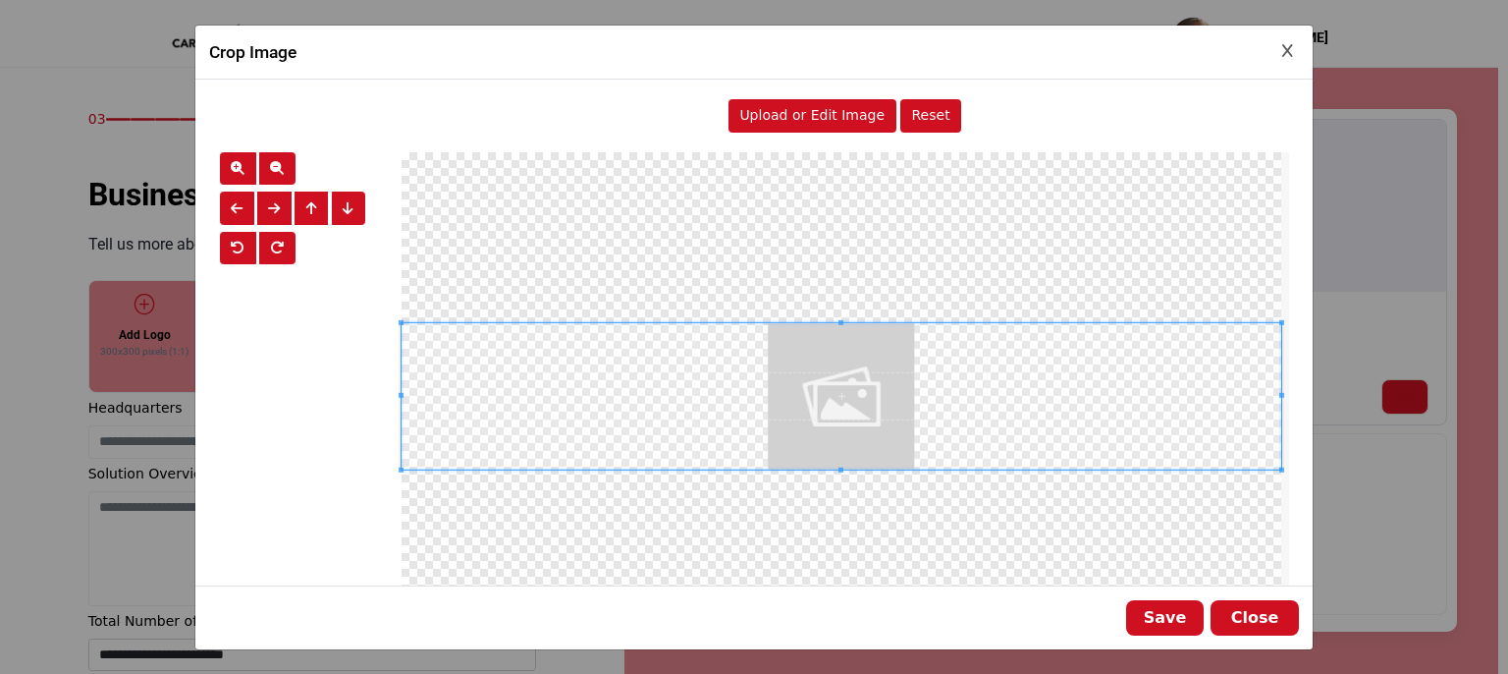
click at [795, 121] on span "Upload or Edit Image" at bounding box center [811, 115] width 145 height 16
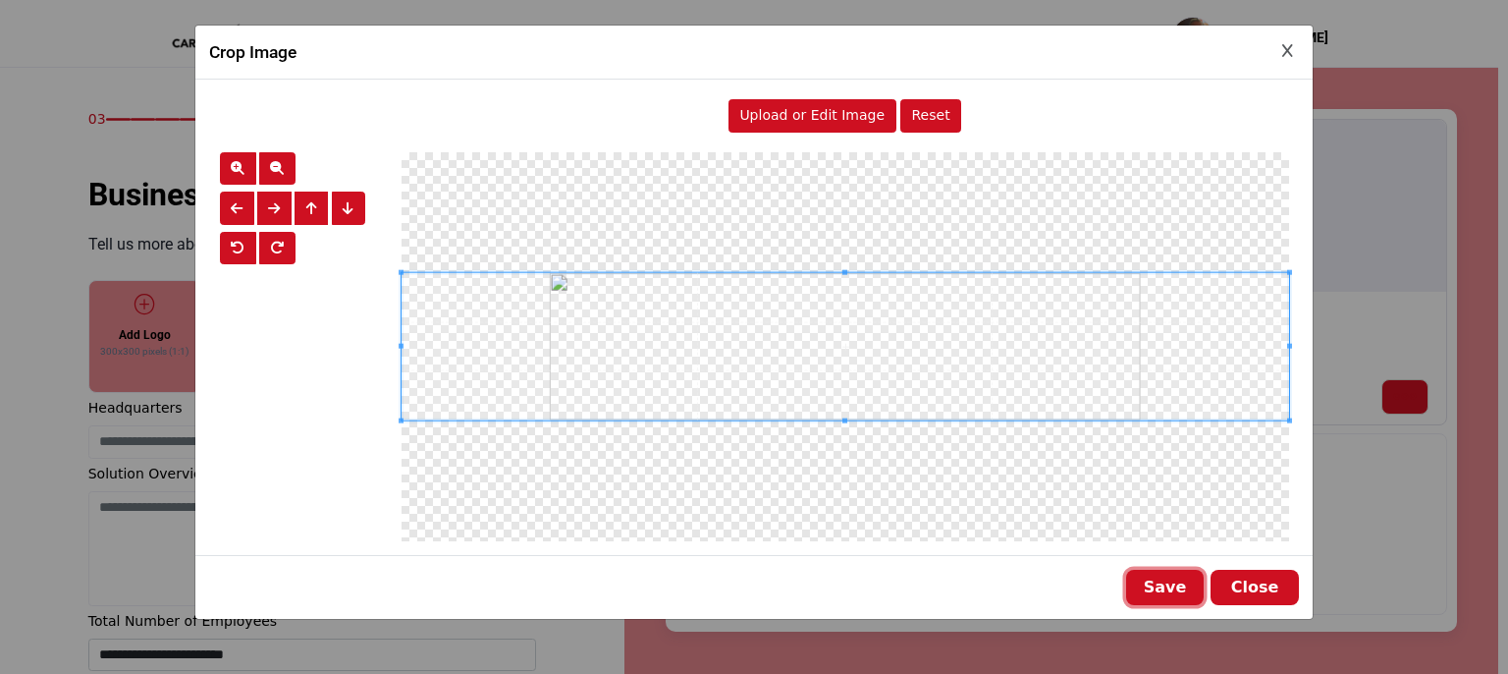
click at [1172, 586] on button "Save" at bounding box center [1165, 587] width 78 height 35
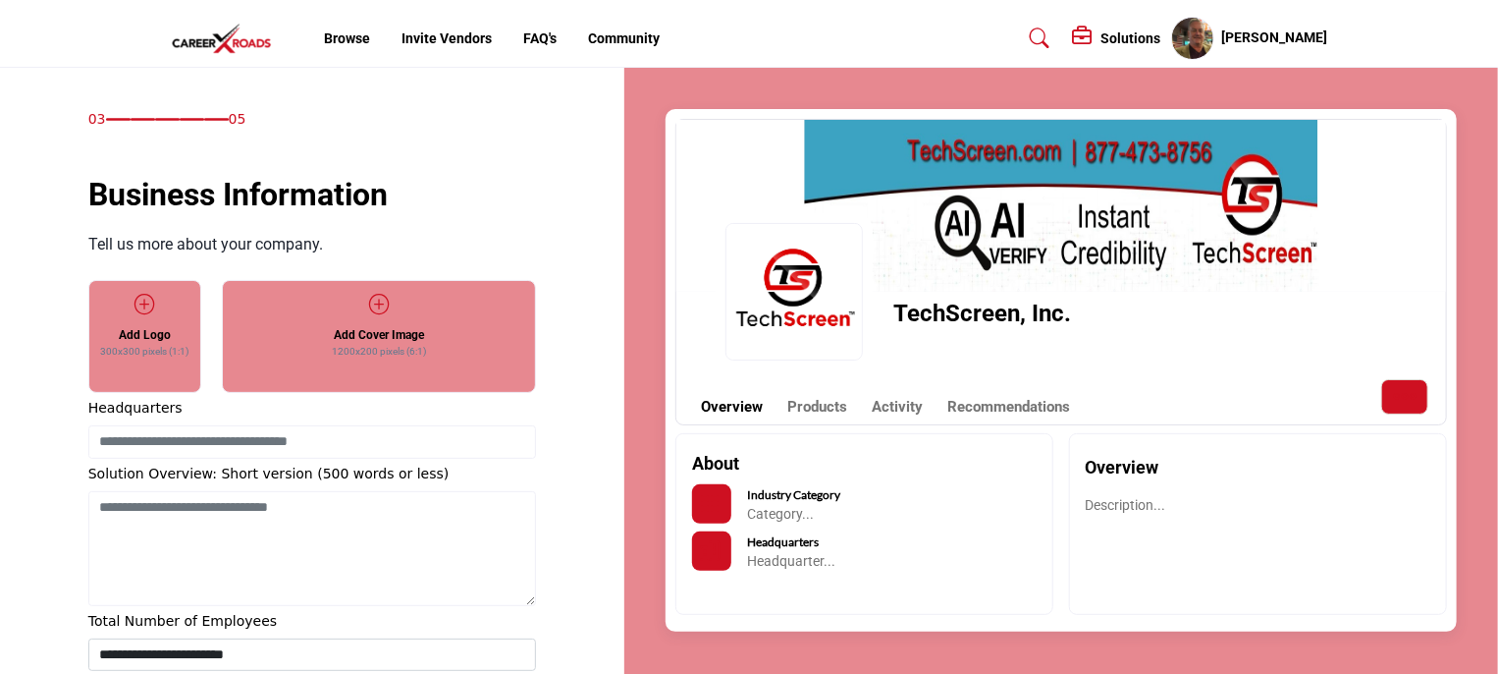
click at [724, 511] on button "Categories List" at bounding box center [711, 503] width 39 height 39
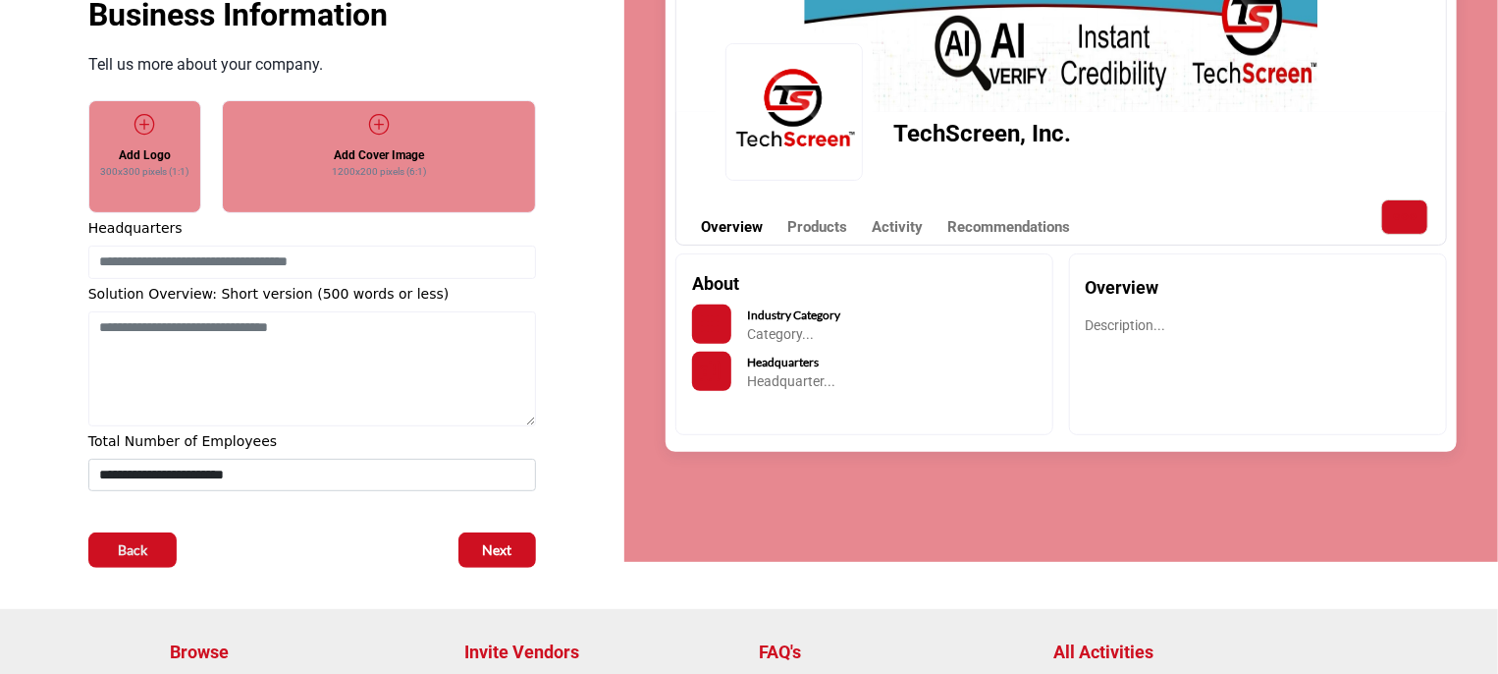
scroll to position [196, 0]
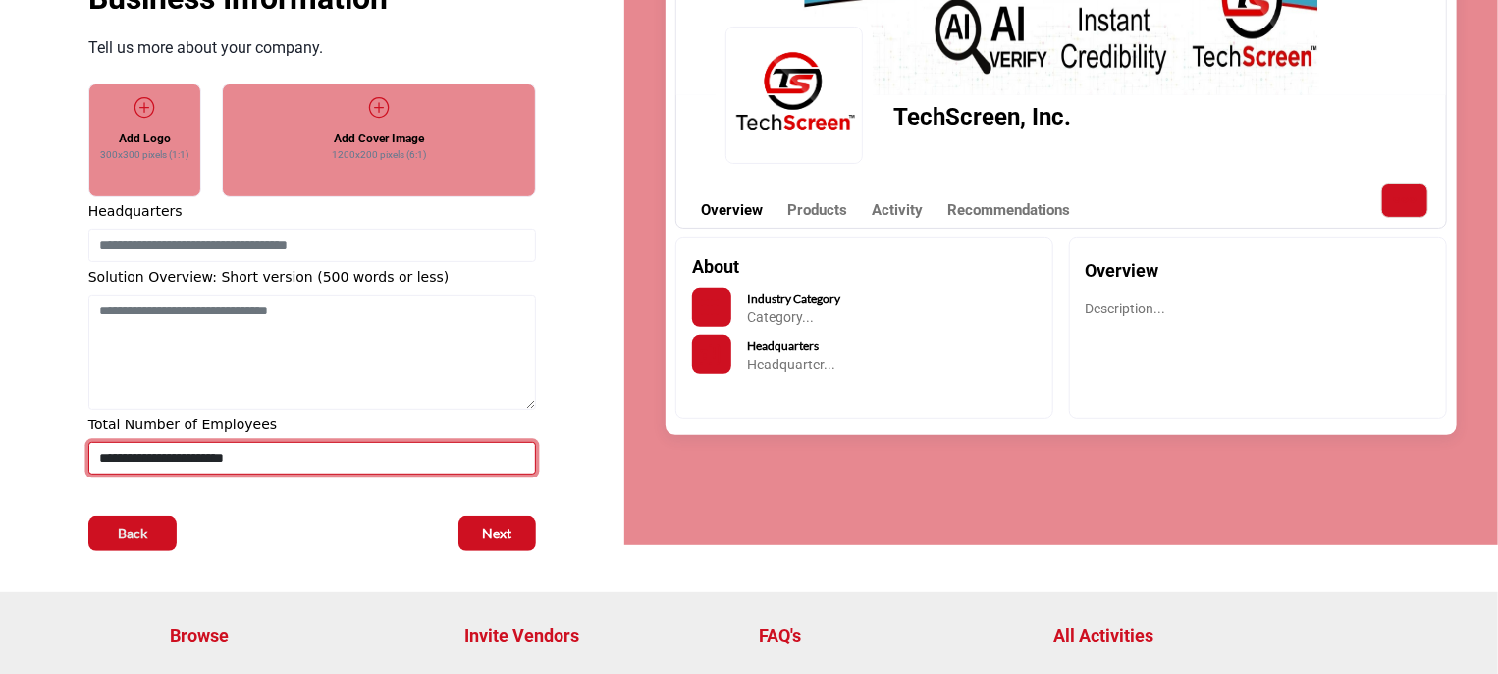
click at [382, 458] on select "**********" at bounding box center [312, 458] width 449 height 32
select select "***"
click at [88, 442] on select "**********" at bounding box center [312, 458] width 449 height 32
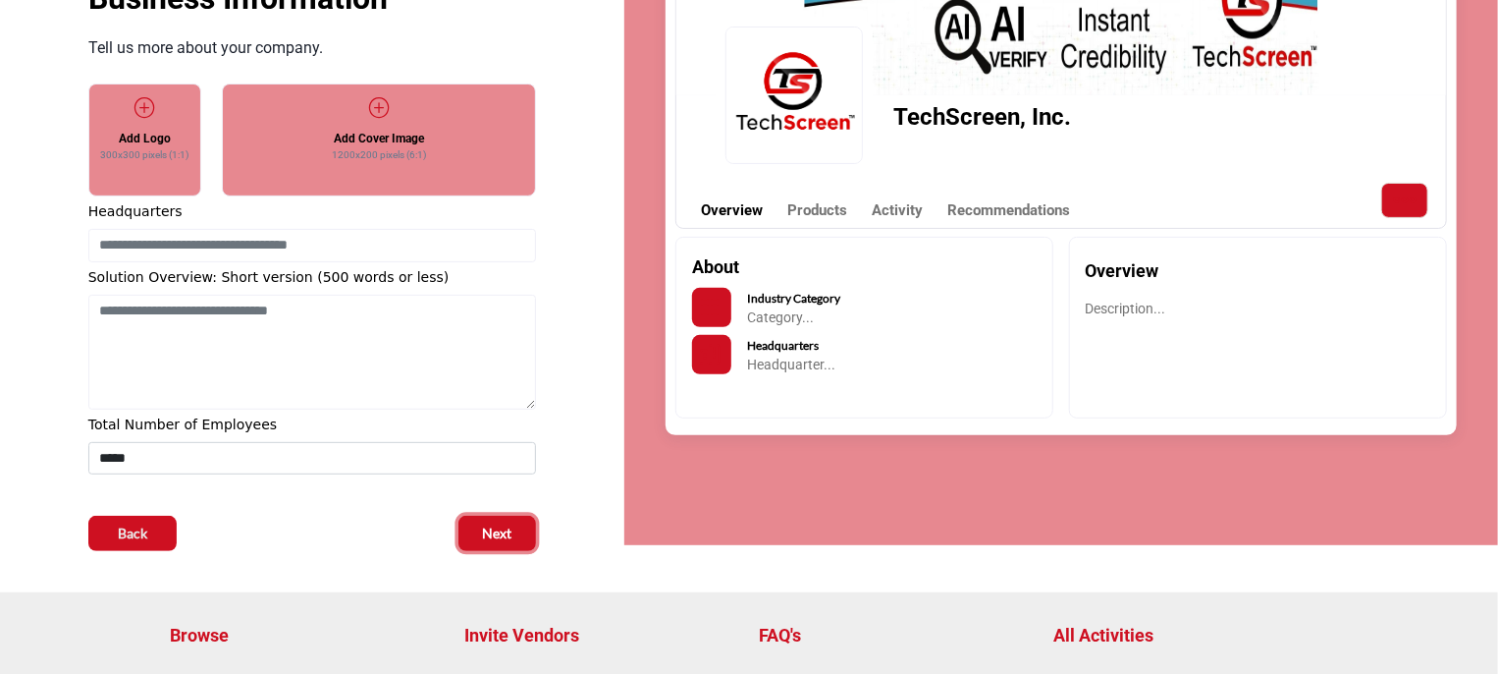
click at [494, 525] on span "Next" at bounding box center [497, 533] width 29 height 20
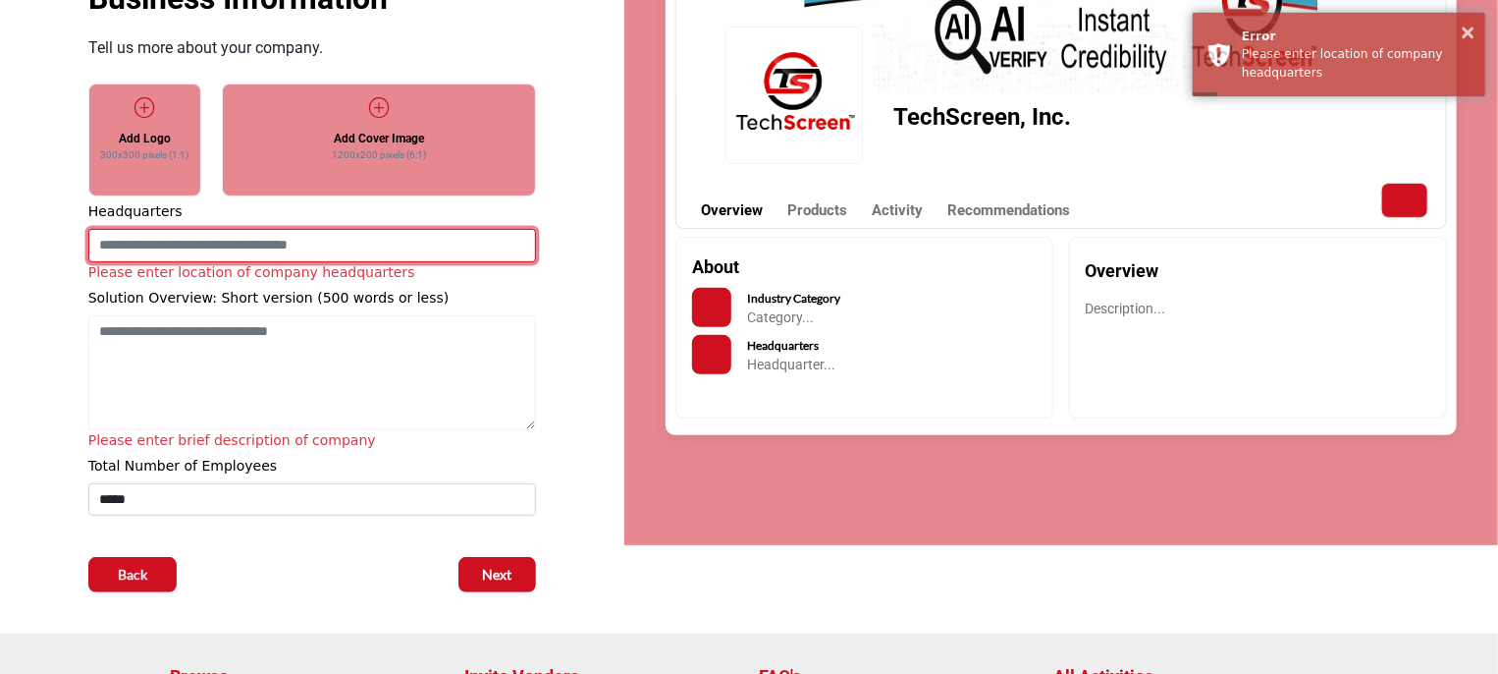
click at [296, 245] on input at bounding box center [312, 245] width 448 height 33
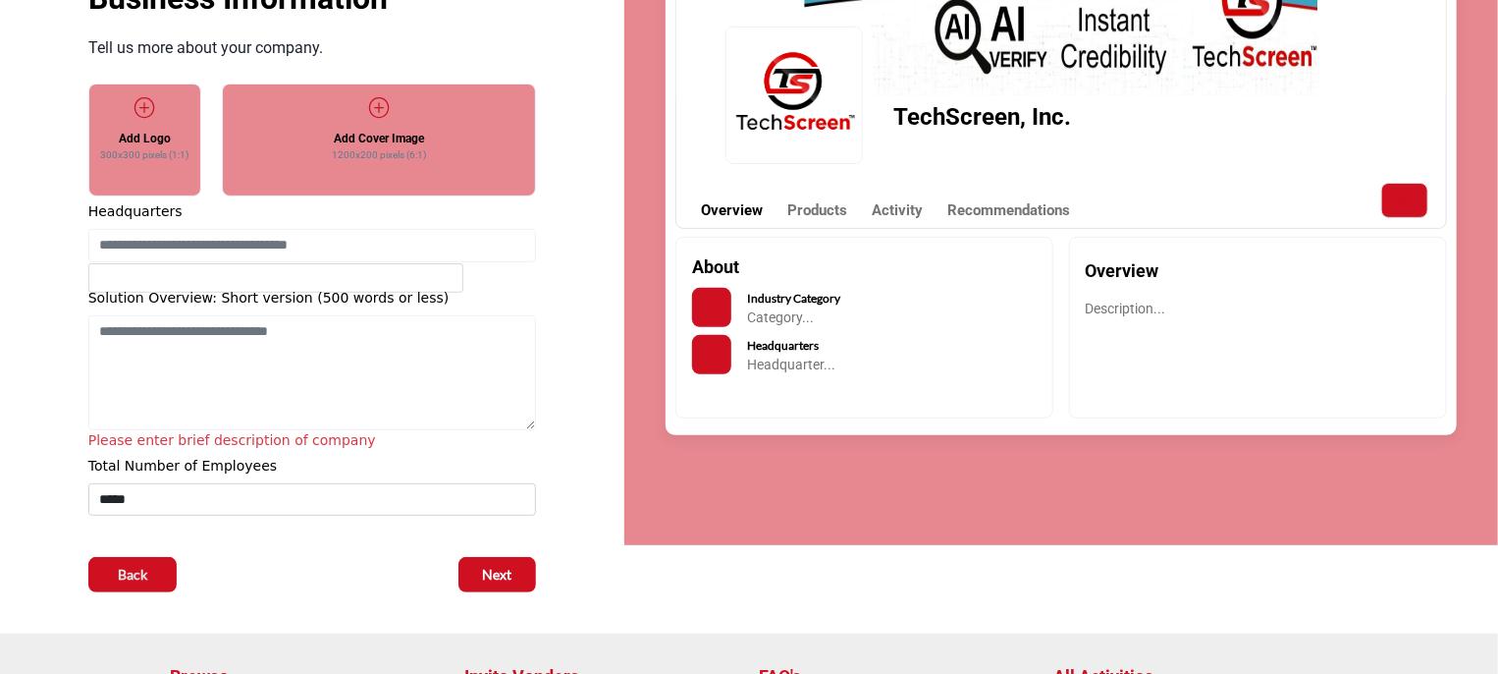
click at [66, 354] on div "03 05 Business Information" at bounding box center [312, 252] width 563 height 679
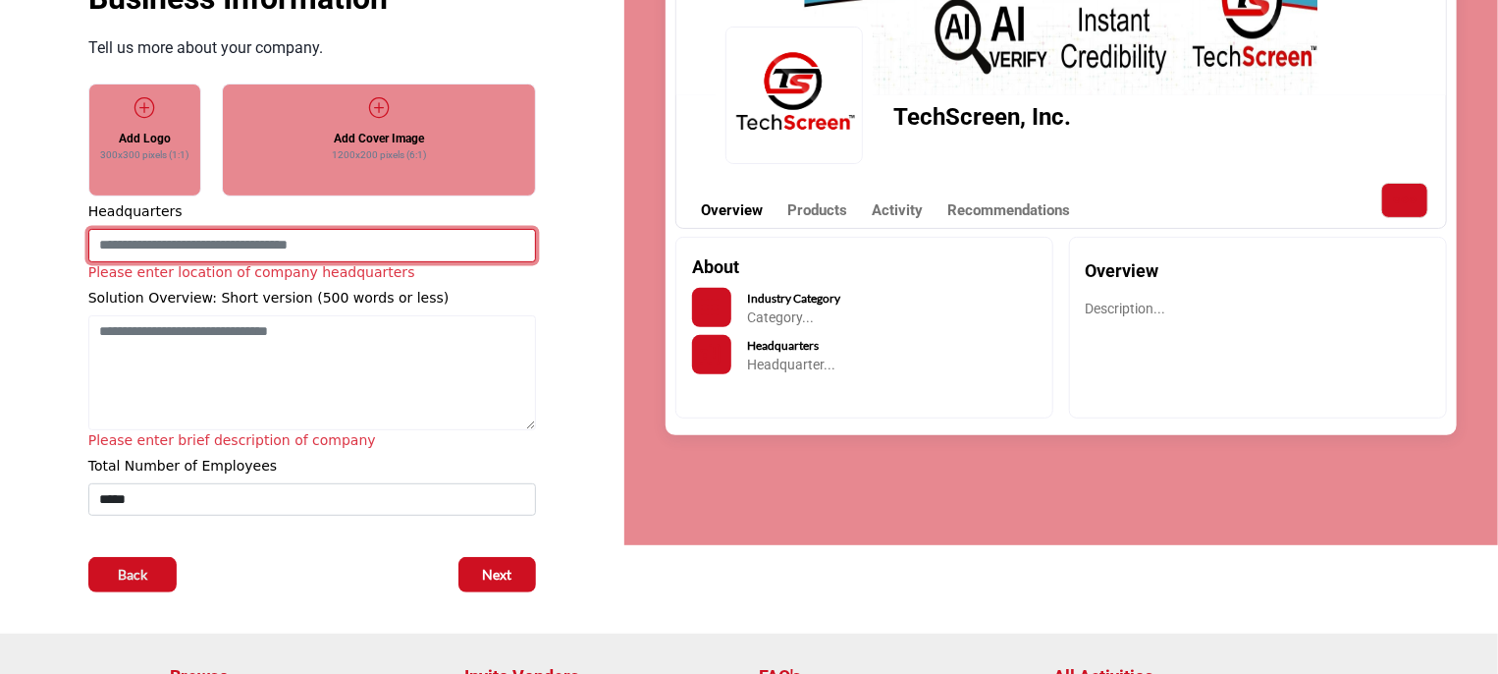
click at [140, 242] on input at bounding box center [312, 245] width 448 height 33
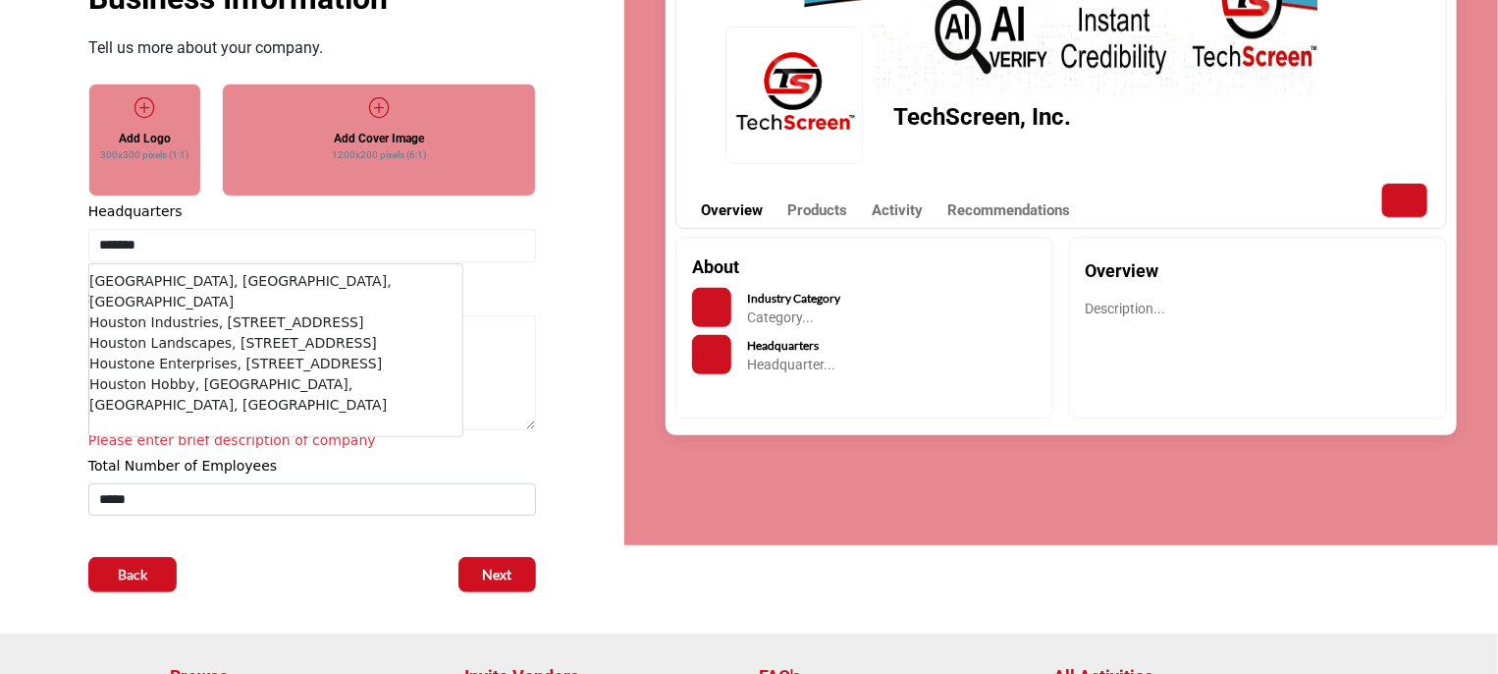
click at [134, 286] on li "[GEOGRAPHIC_DATA], [GEOGRAPHIC_DATA], [GEOGRAPHIC_DATA]" at bounding box center [275, 291] width 373 height 41
type input "**********"
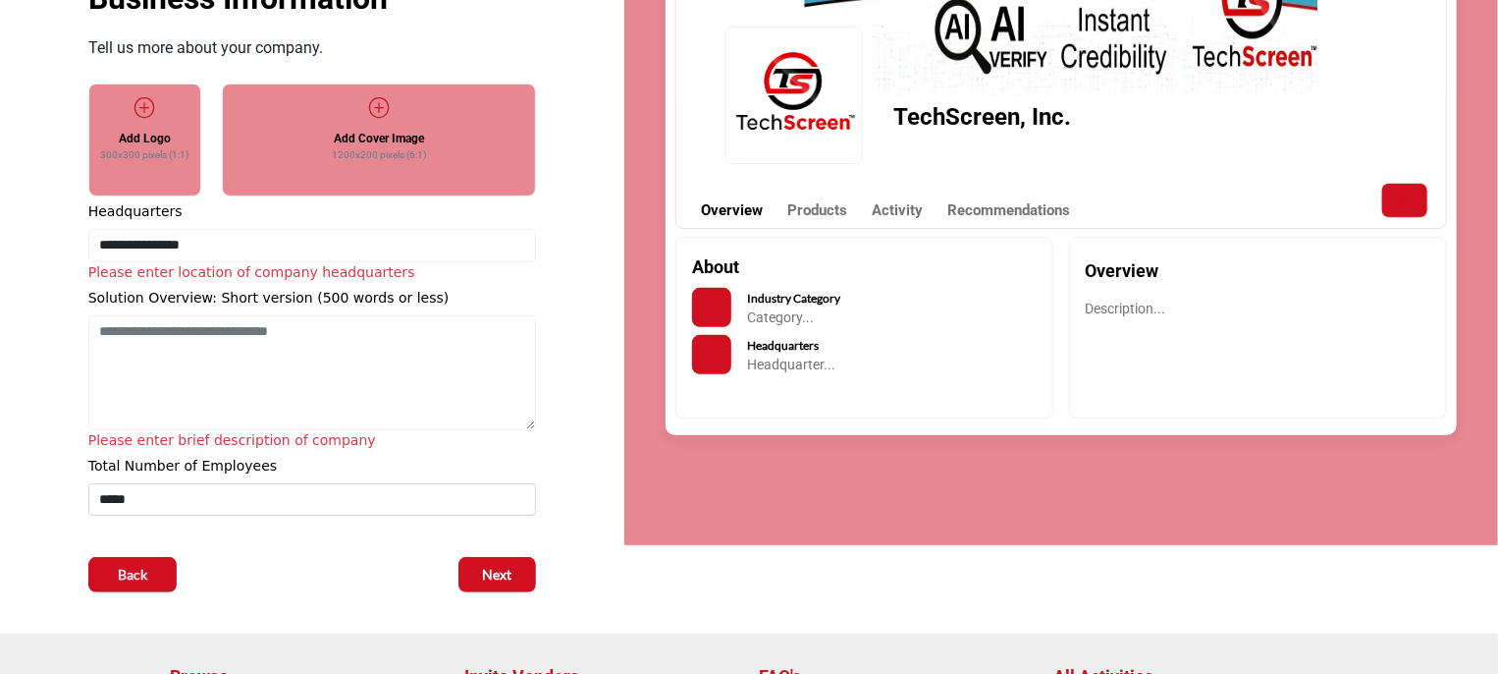
click at [12, 322] on div "03 05 Business Information Tell us more about your company." at bounding box center [312, 252] width 624 height 762
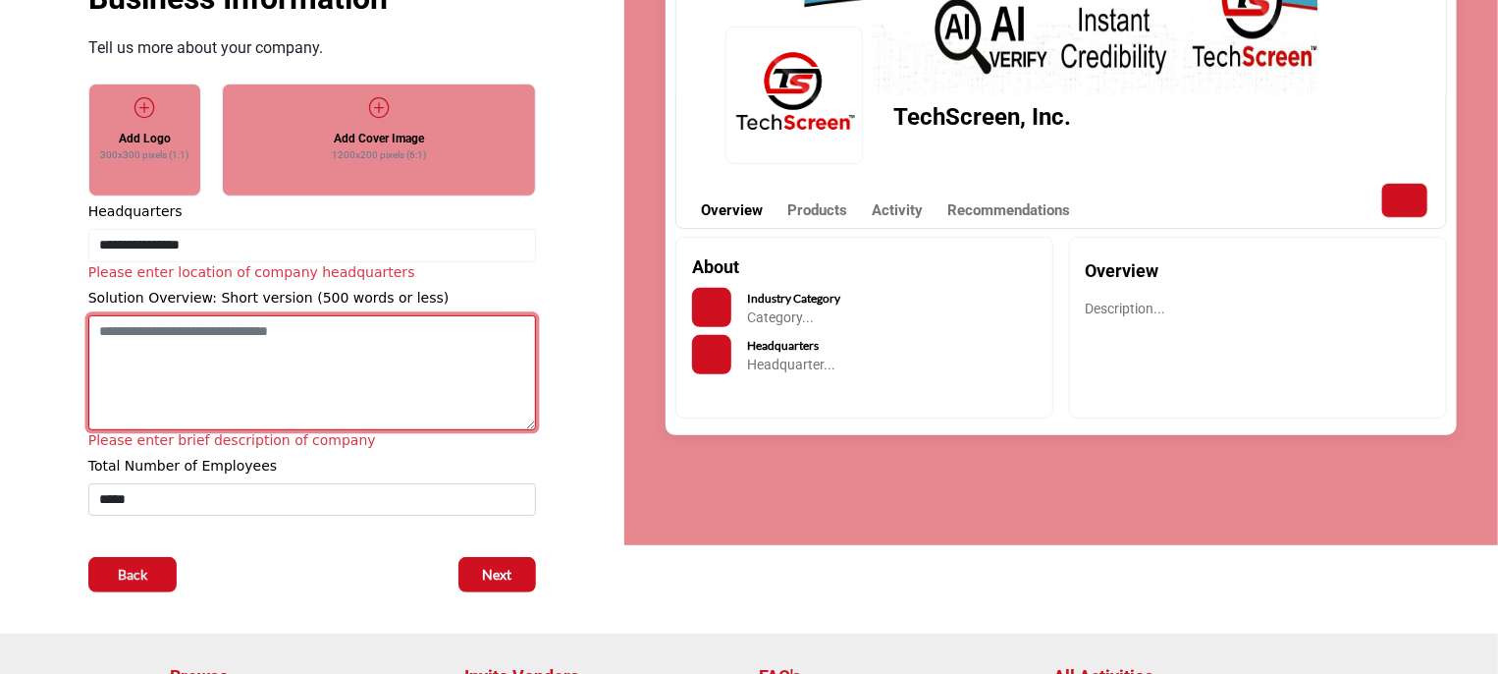
click at [96, 330] on textarea "Shortoverview" at bounding box center [312, 373] width 448 height 116
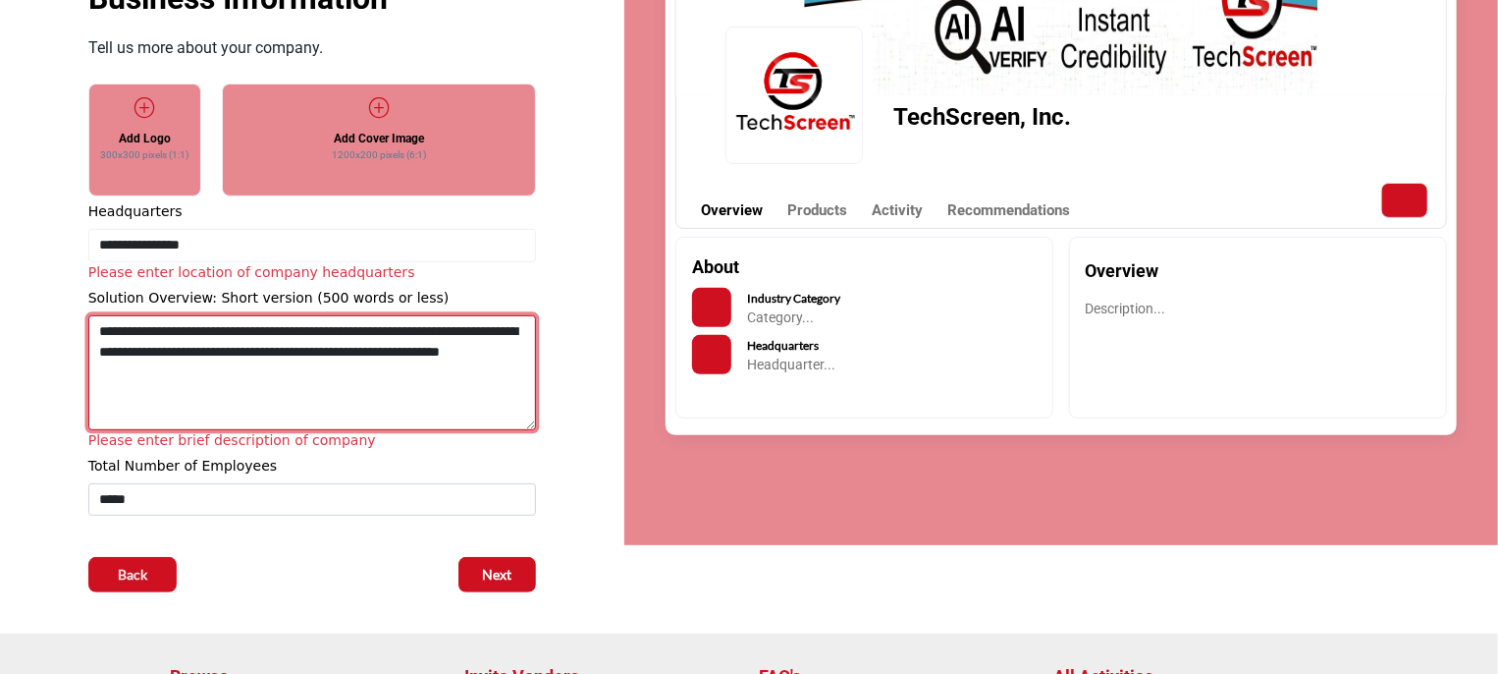
click at [494, 351] on textarea "**********" at bounding box center [312, 373] width 448 height 116
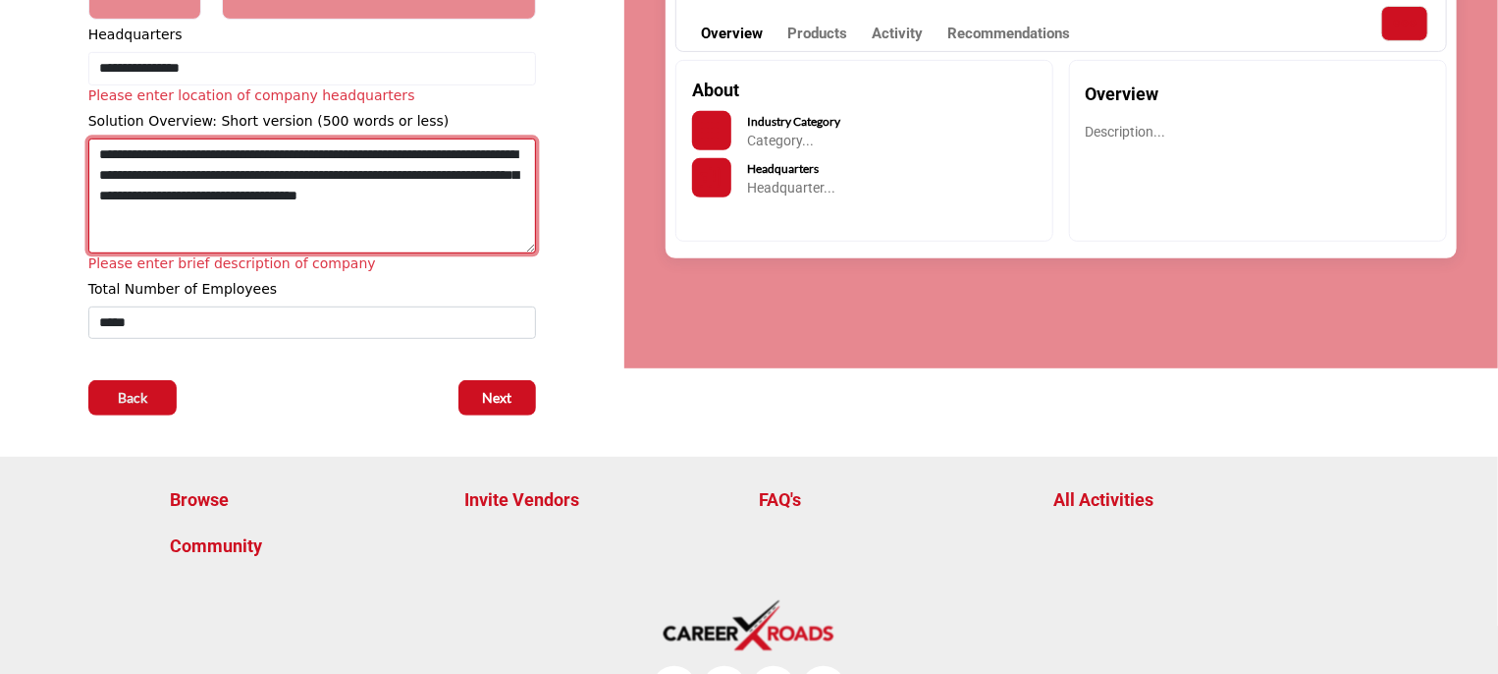
scroll to position [338, 0]
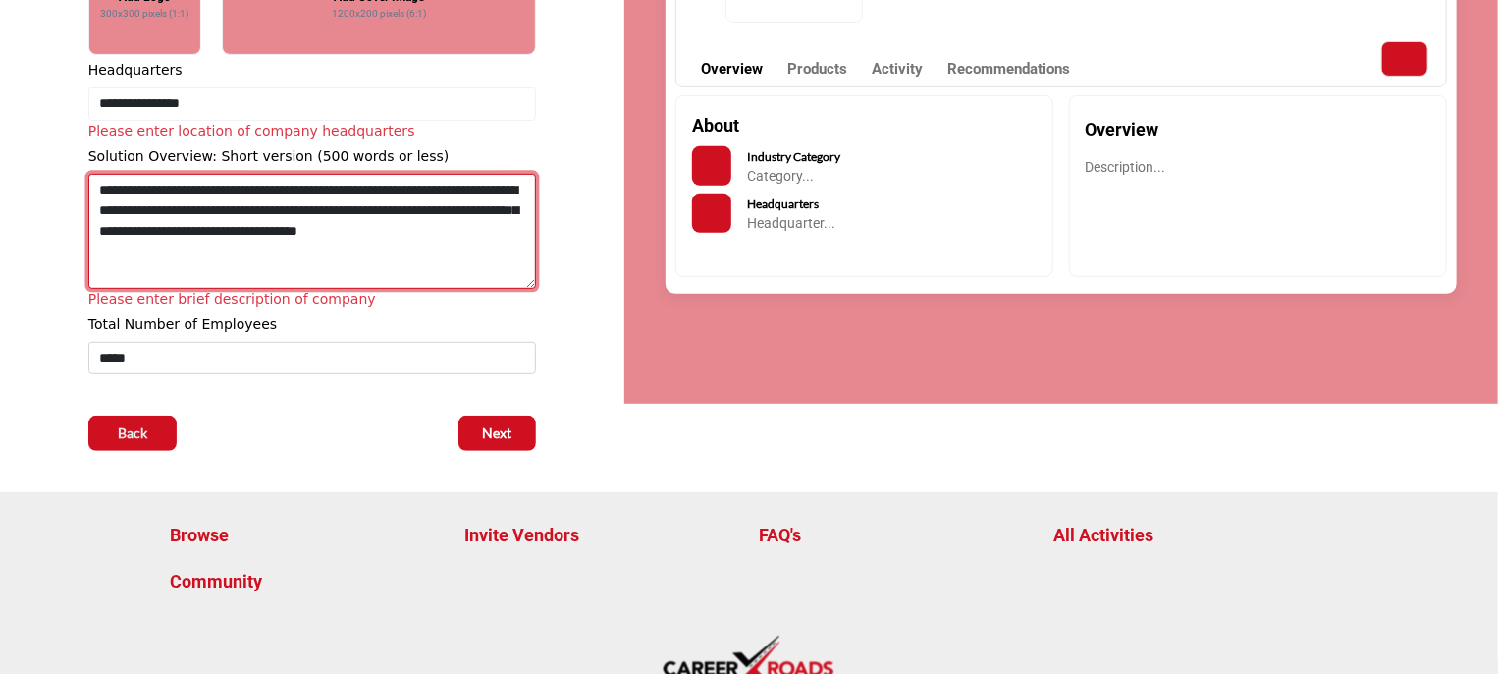
click at [205, 251] on textarea "**********" at bounding box center [312, 232] width 448 height 116
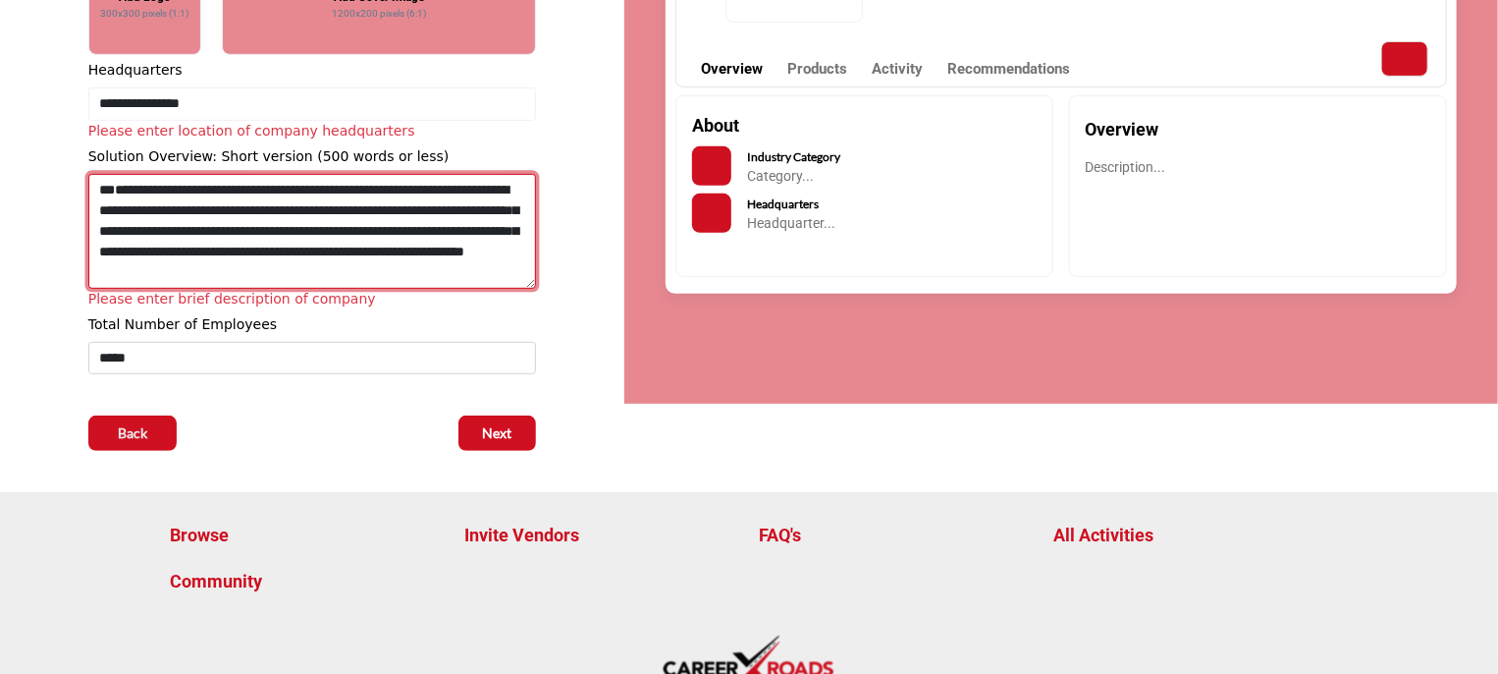
scroll to position [0, 0]
drag, startPoint x: 488, startPoint y: 260, endPoint x: 90, endPoint y: 162, distance: 409.6
click at [90, 162] on div "**********" at bounding box center [312, 227] width 448 height 163
type textarea "**********"
